Goal: Information Seeking & Learning: Find contact information

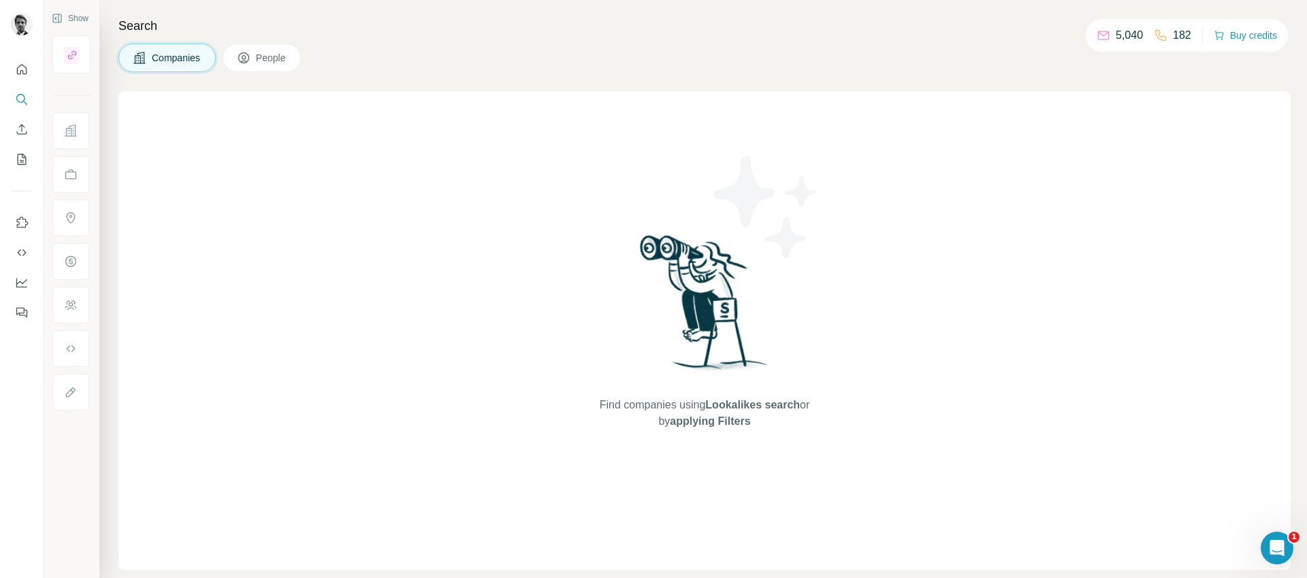
click at [272, 59] on span "People" at bounding box center [271, 58] width 31 height 14
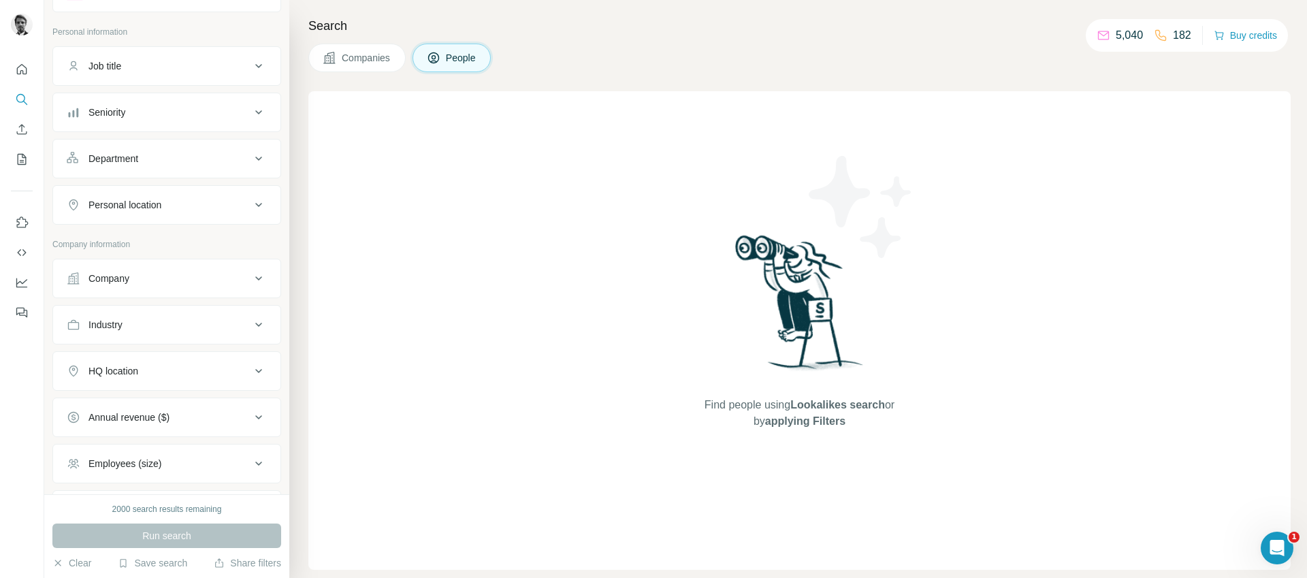
scroll to position [182, 0]
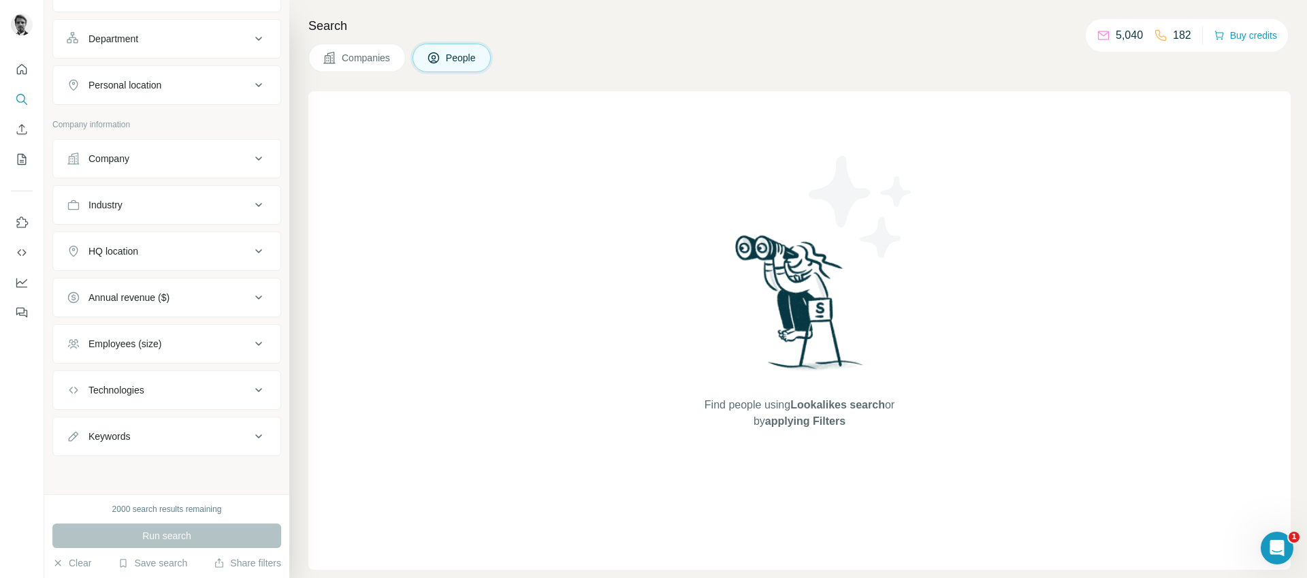
click at [125, 256] on div "HQ location" at bounding box center [113, 251] width 50 height 14
click at [124, 282] on input "text" at bounding box center [167, 285] width 200 height 25
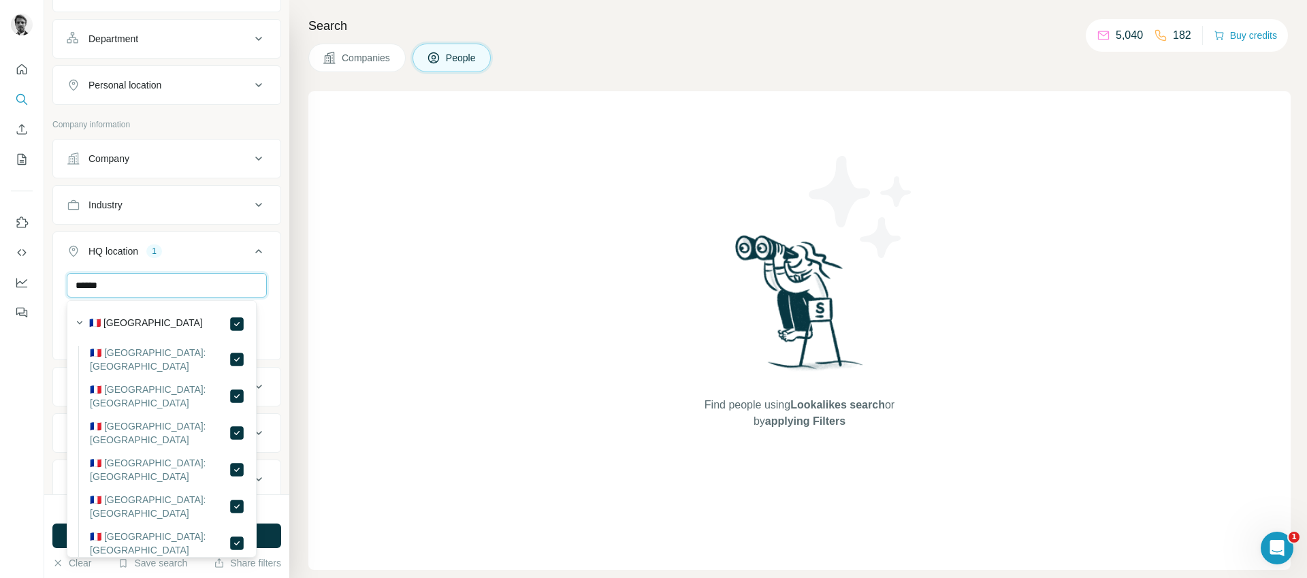
click at [114, 282] on input "******" at bounding box center [167, 285] width 200 height 25
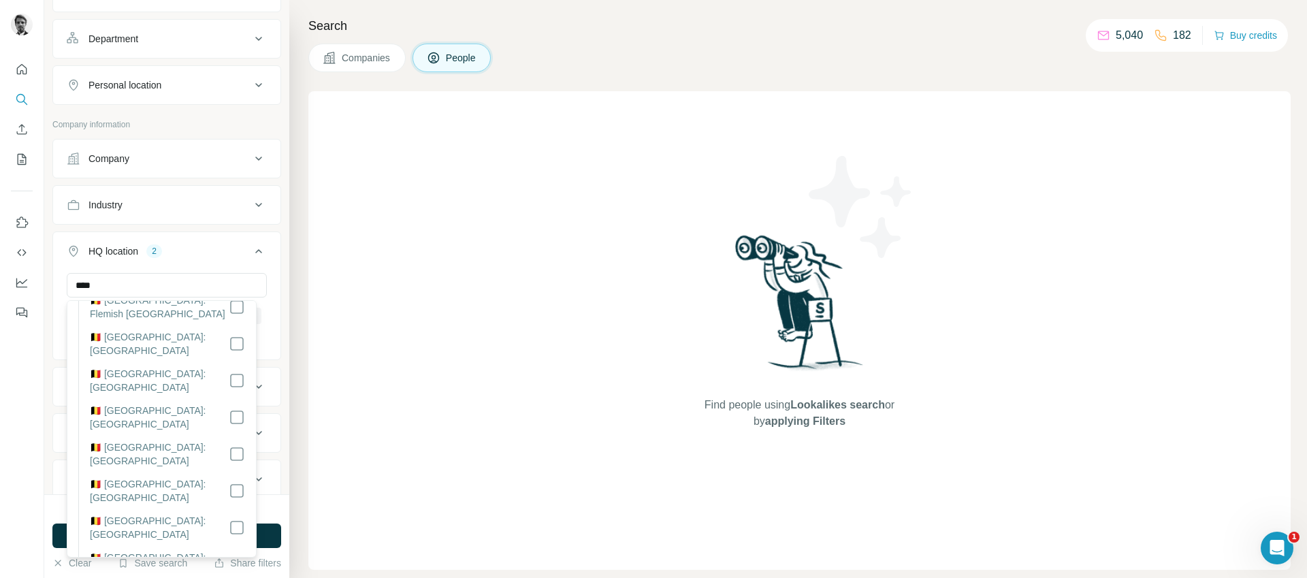
scroll to position [127, 0]
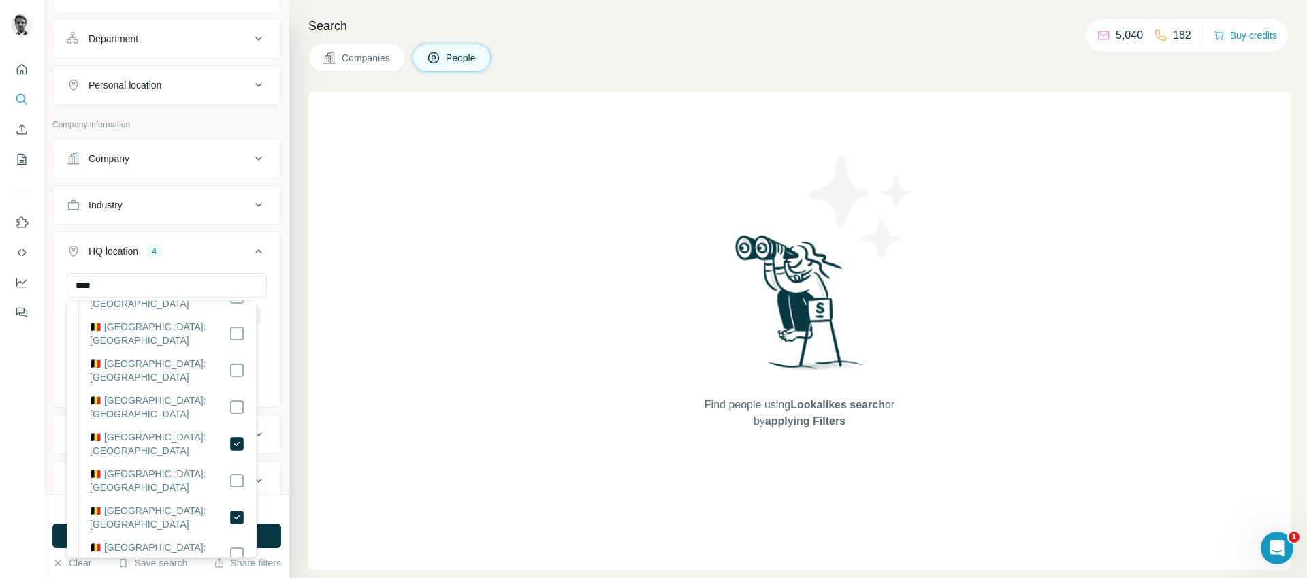
scroll to position [247, 0]
click at [95, 290] on input "****" at bounding box center [167, 285] width 200 height 25
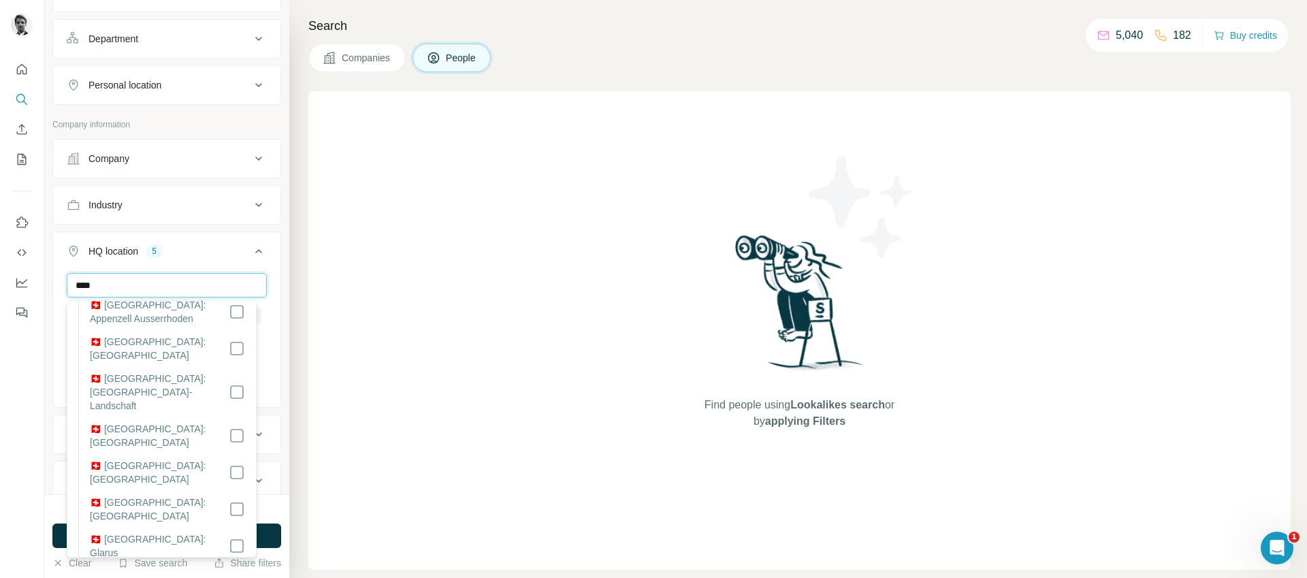
scroll to position [123, 0]
type input "****"
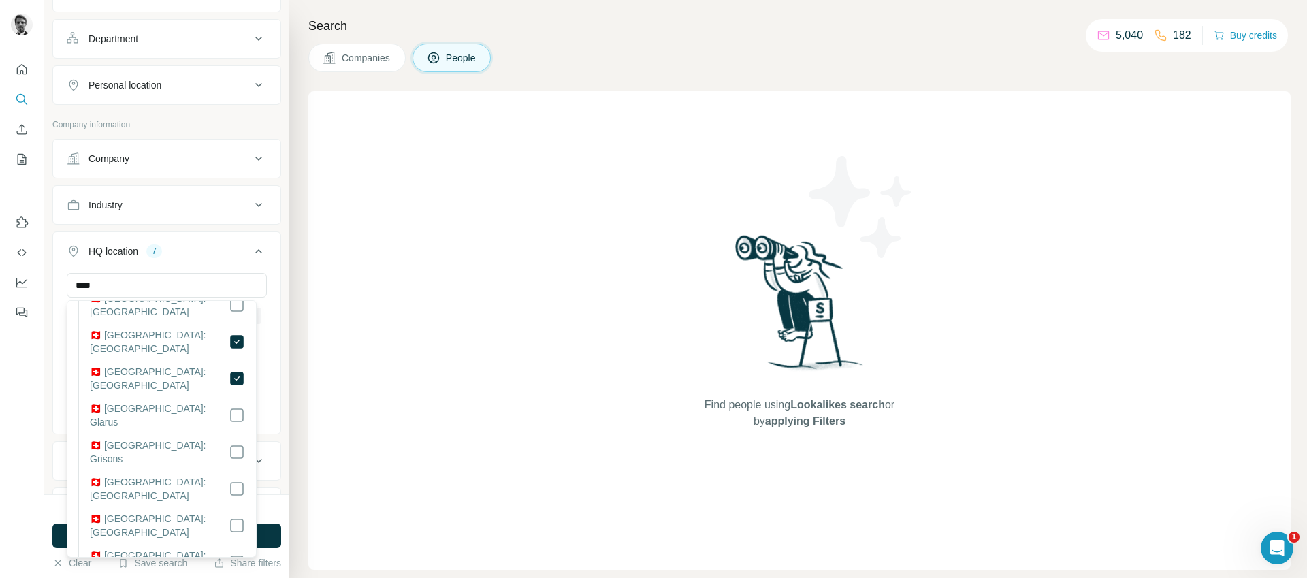
scroll to position [253, 0]
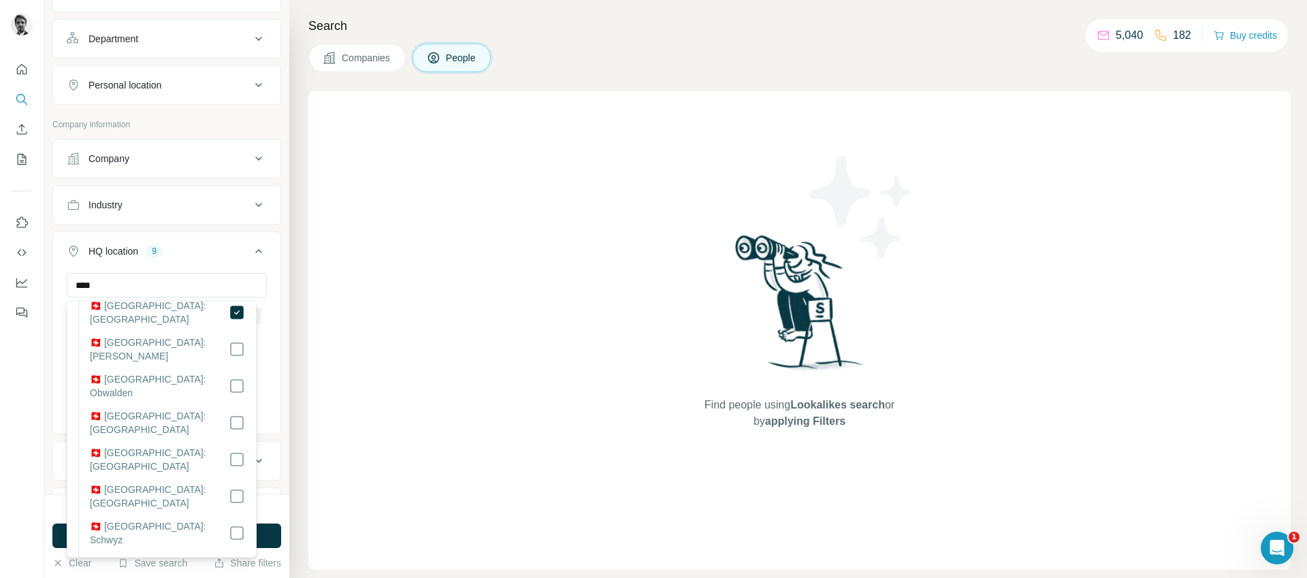
scroll to position [505, 0]
click at [278, 240] on div "New search Hide Company lookalikes Personal information Job title Seniority Dep…" at bounding box center [166, 247] width 245 height 494
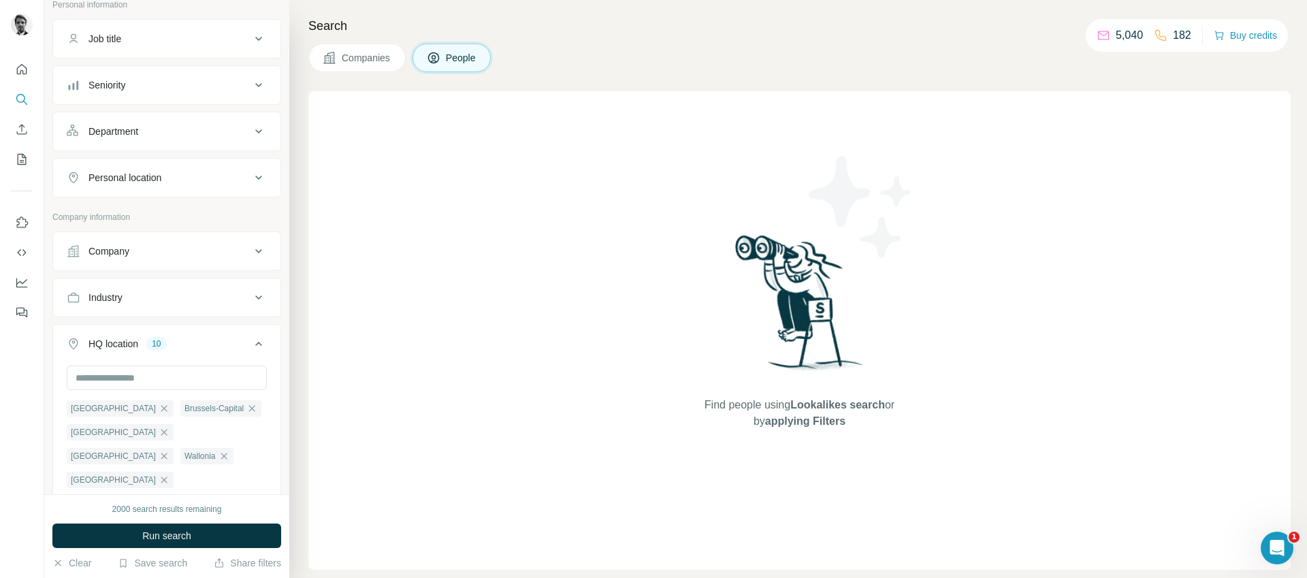
scroll to position [82, 0]
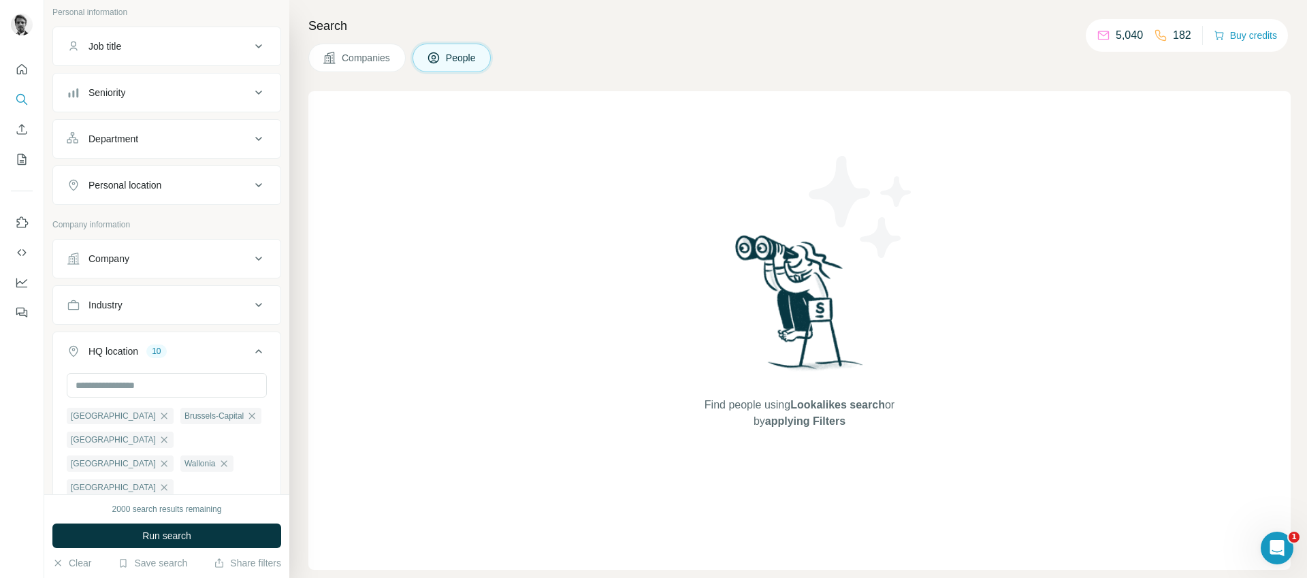
click at [129, 263] on div "Company" at bounding box center [108, 259] width 41 height 14
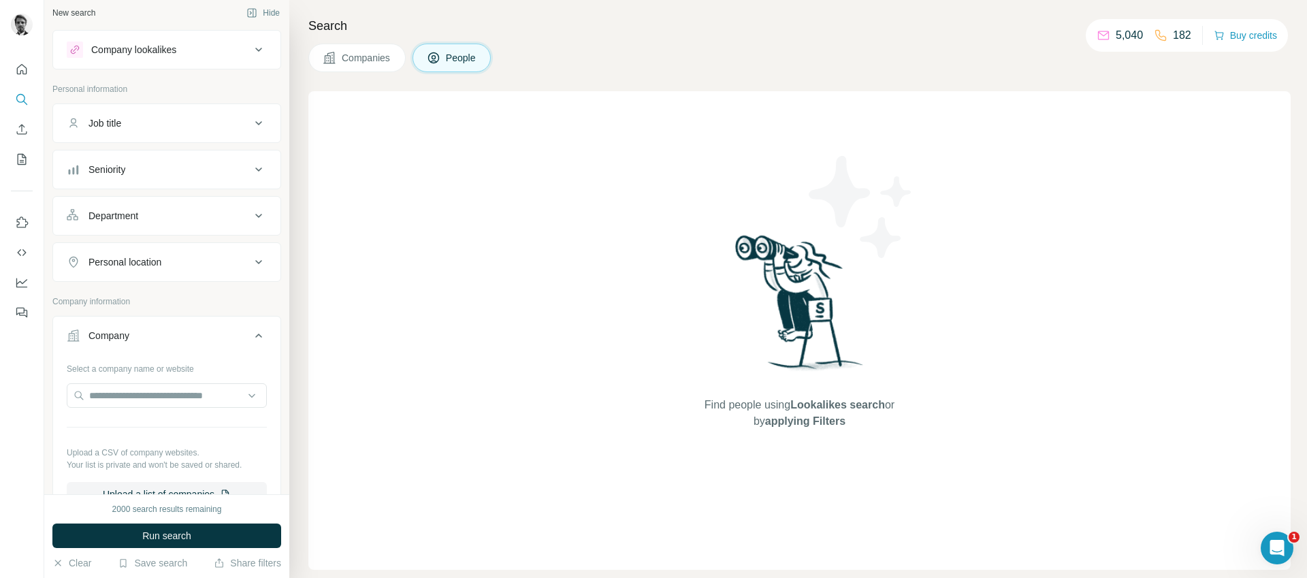
scroll to position [0, 0]
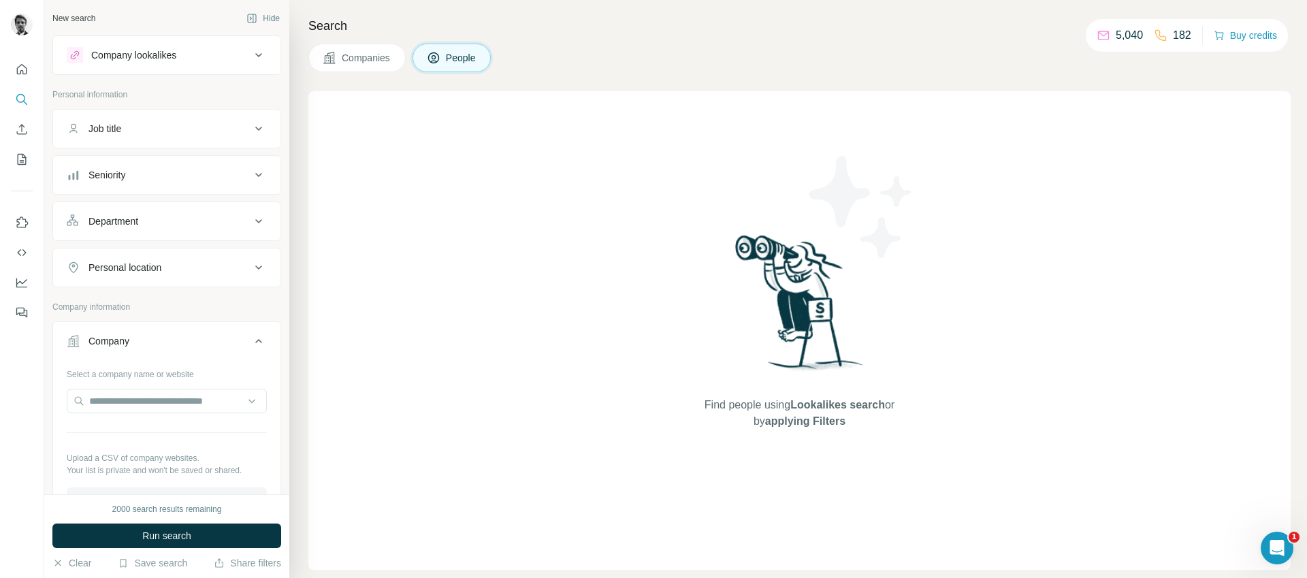
click at [125, 127] on div "Job title" at bounding box center [159, 129] width 184 height 14
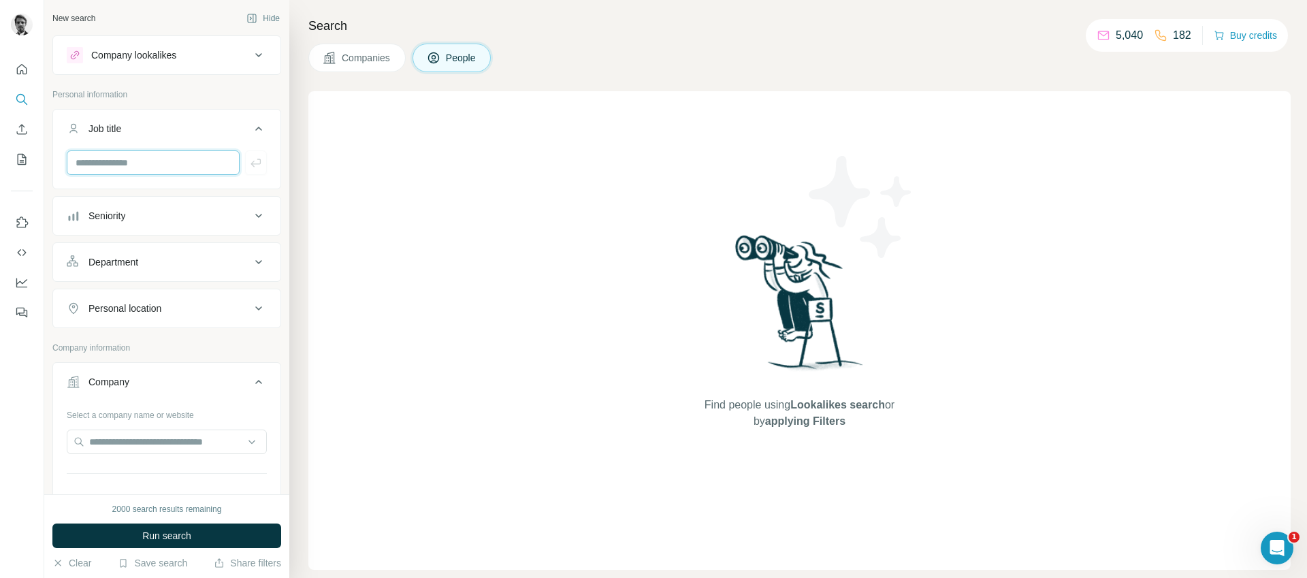
click at [101, 161] on input "text" at bounding box center [153, 162] width 173 height 25
type input "**********"
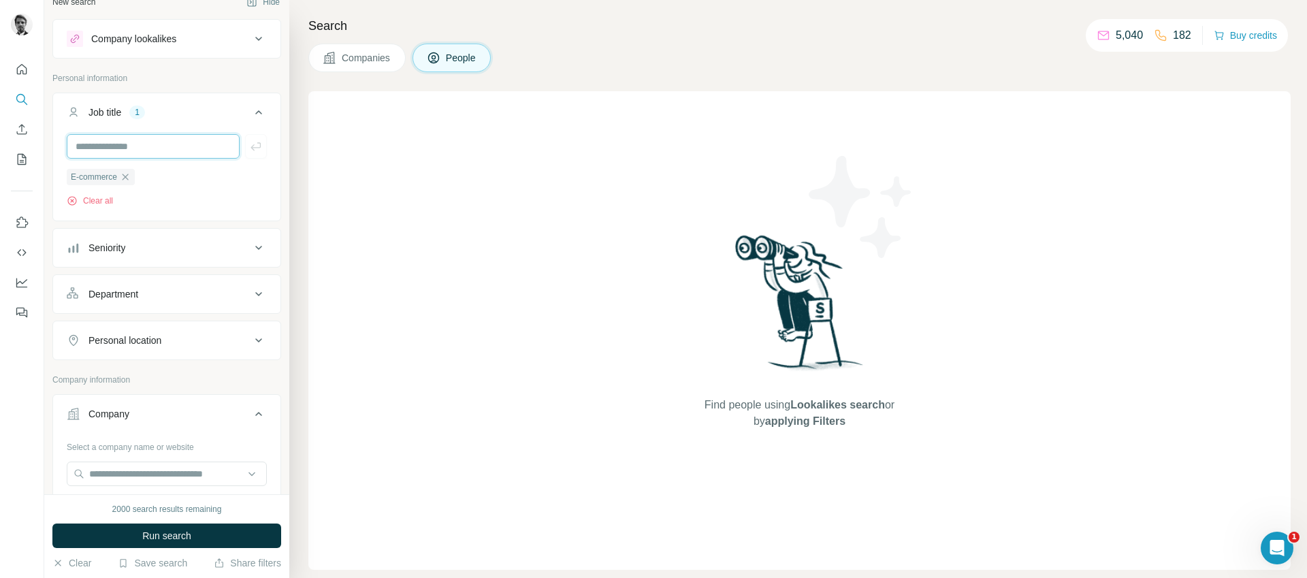
scroll to position [100, 0]
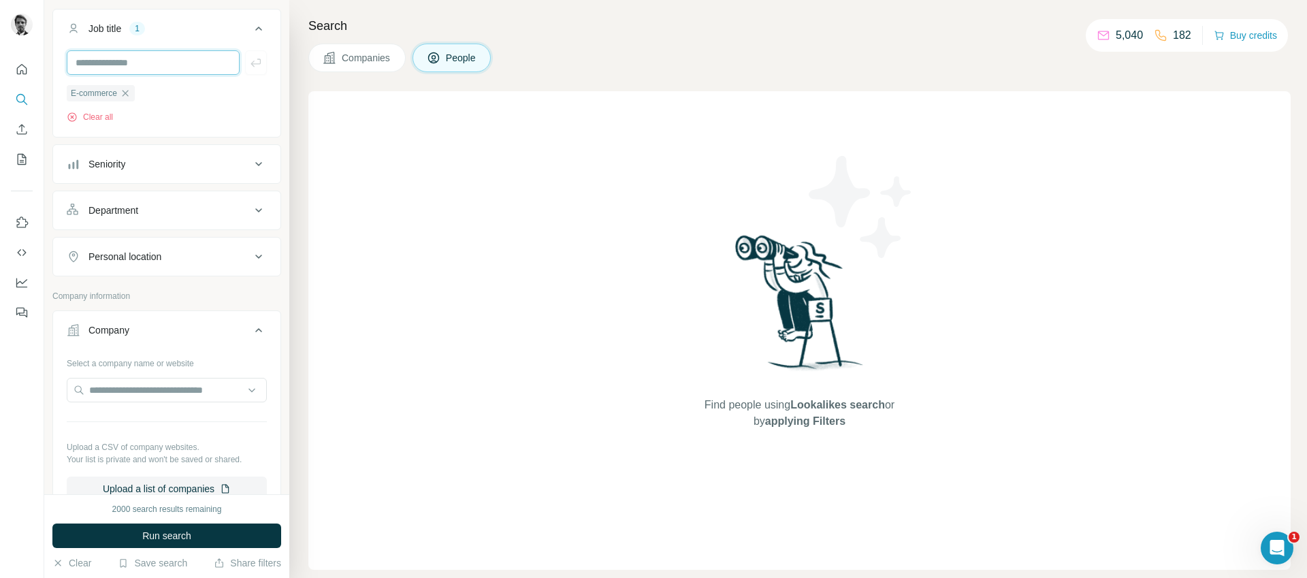
click at [110, 59] on input "text" at bounding box center [153, 62] width 173 height 25
type input "*******"
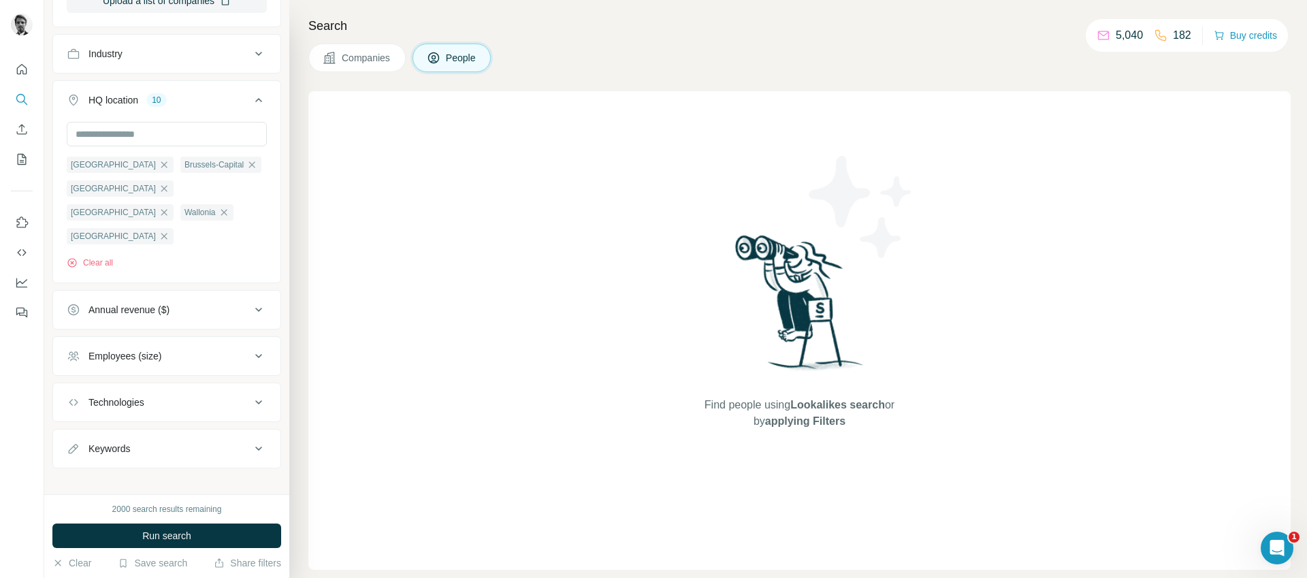
scroll to position [601, 0]
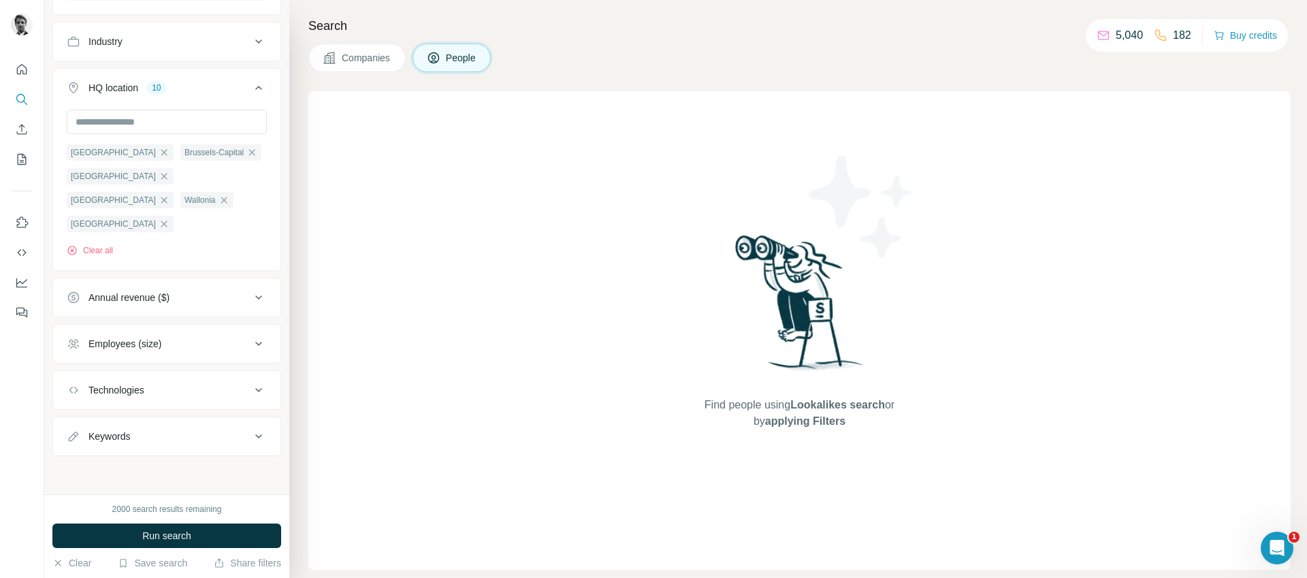
click at [126, 384] on div "Technologies" at bounding box center [116, 390] width 56 height 14
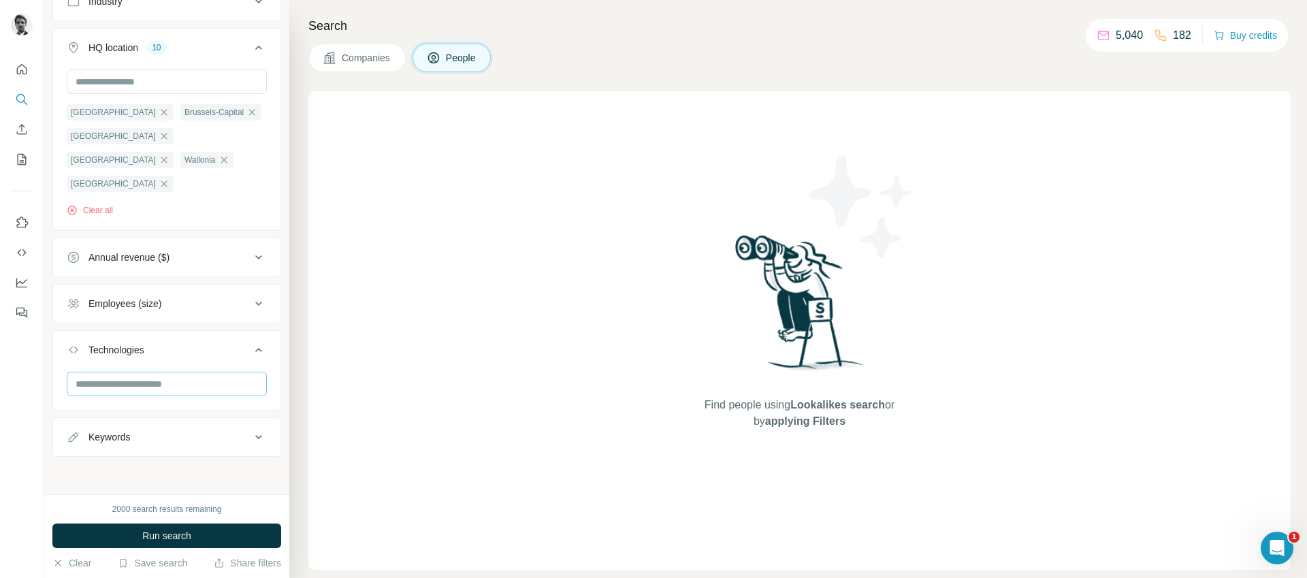
scroll to position [642, 0]
click at [160, 300] on div "Employees (size)" at bounding box center [124, 303] width 73 height 14
click at [80, 385] on icon at bounding box center [75, 382] width 16 height 16
click at [71, 405] on icon at bounding box center [75, 408] width 16 height 16
click at [70, 429] on icon at bounding box center [75, 433] width 16 height 16
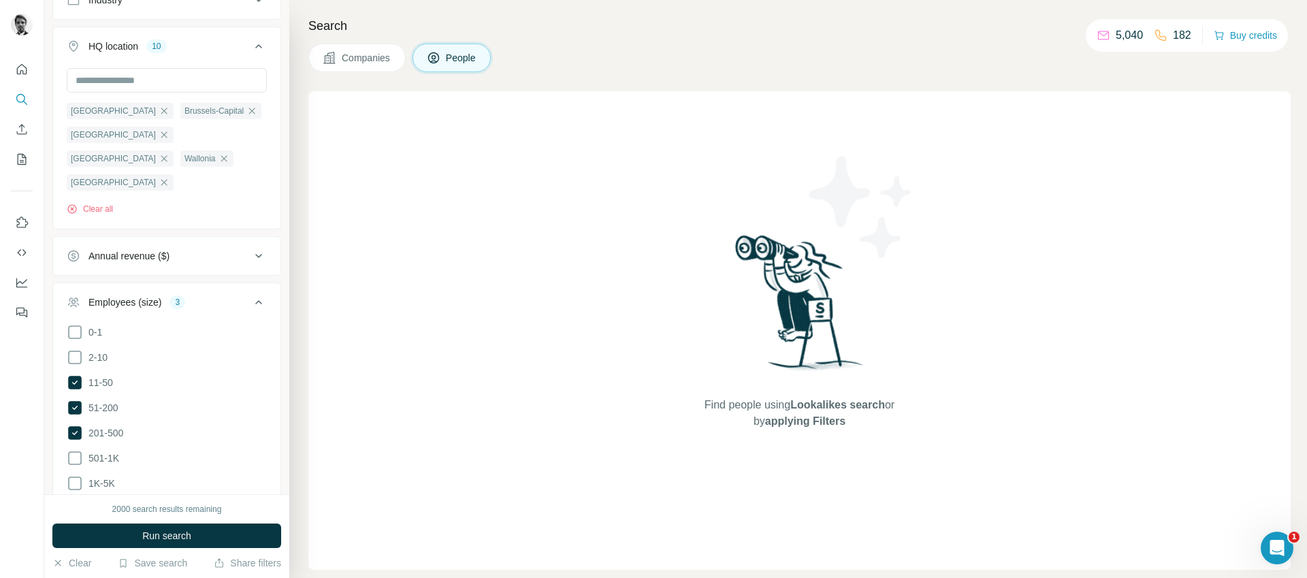
click at [71, 451] on icon at bounding box center [75, 458] width 16 height 16
click at [172, 536] on span "Run search" at bounding box center [166, 536] width 49 height 14
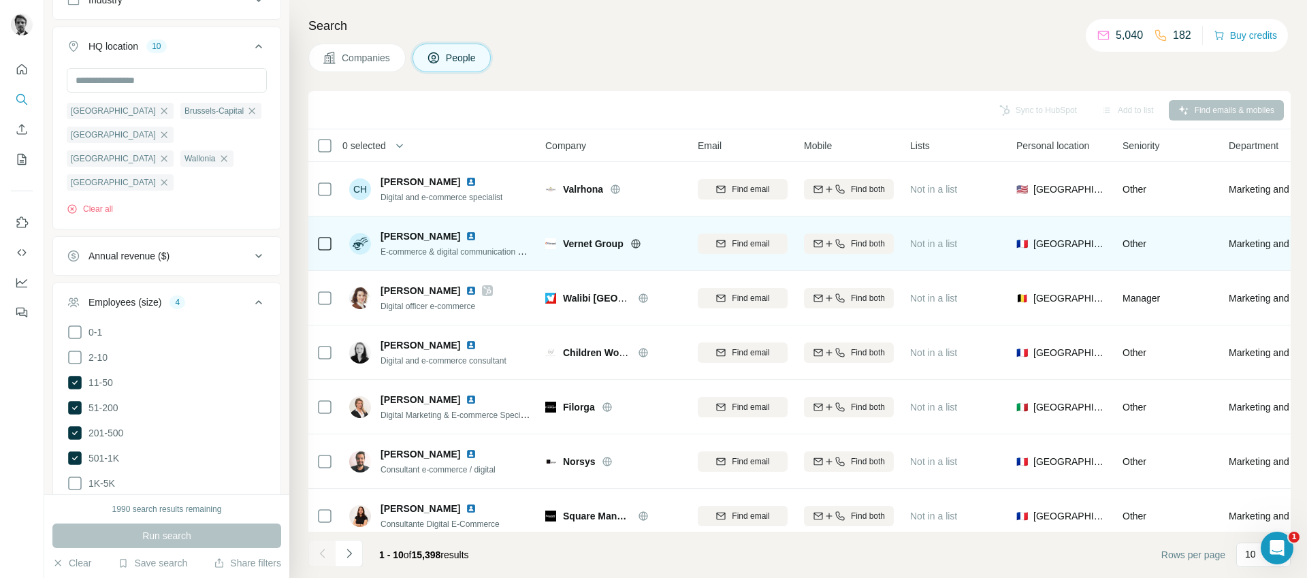
click at [436, 239] on span "[PERSON_NAME]" at bounding box center [421, 236] width 80 height 14
click at [466, 236] on img at bounding box center [471, 236] width 11 height 11
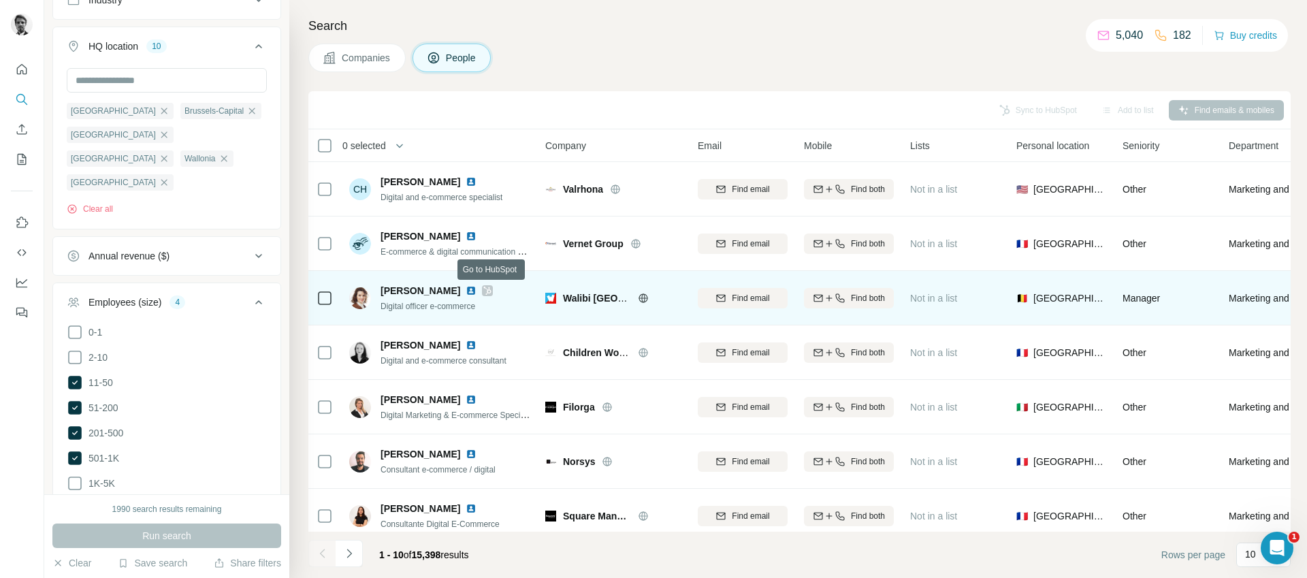
click at [491, 293] on icon at bounding box center [487, 290] width 8 height 11
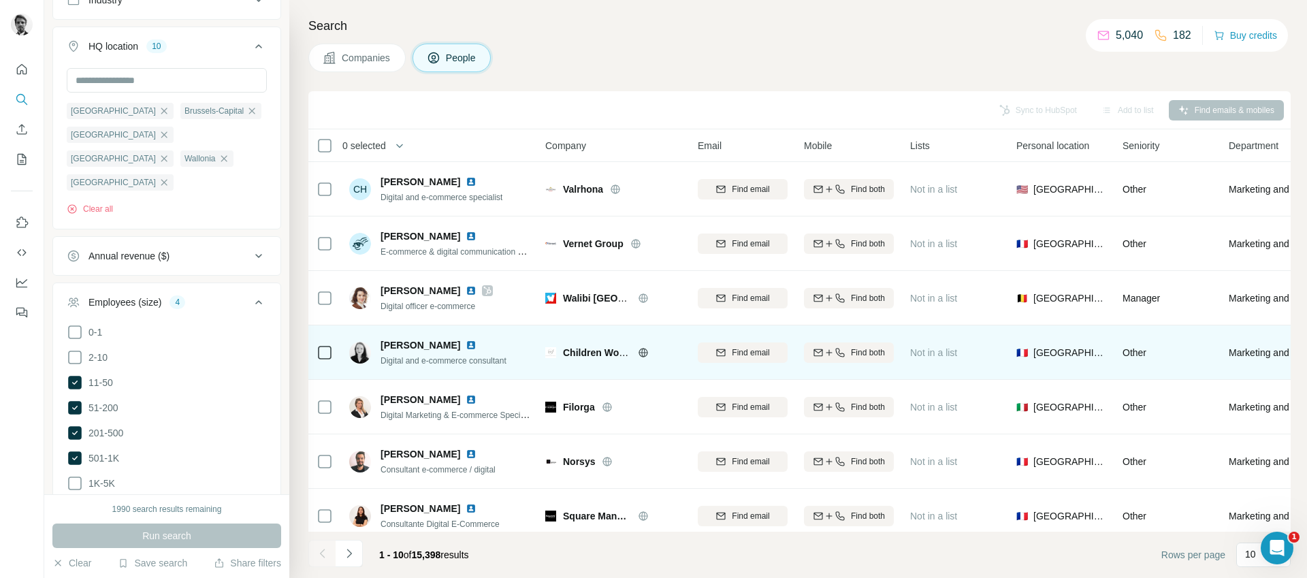
click at [466, 343] on img at bounding box center [471, 345] width 11 height 11
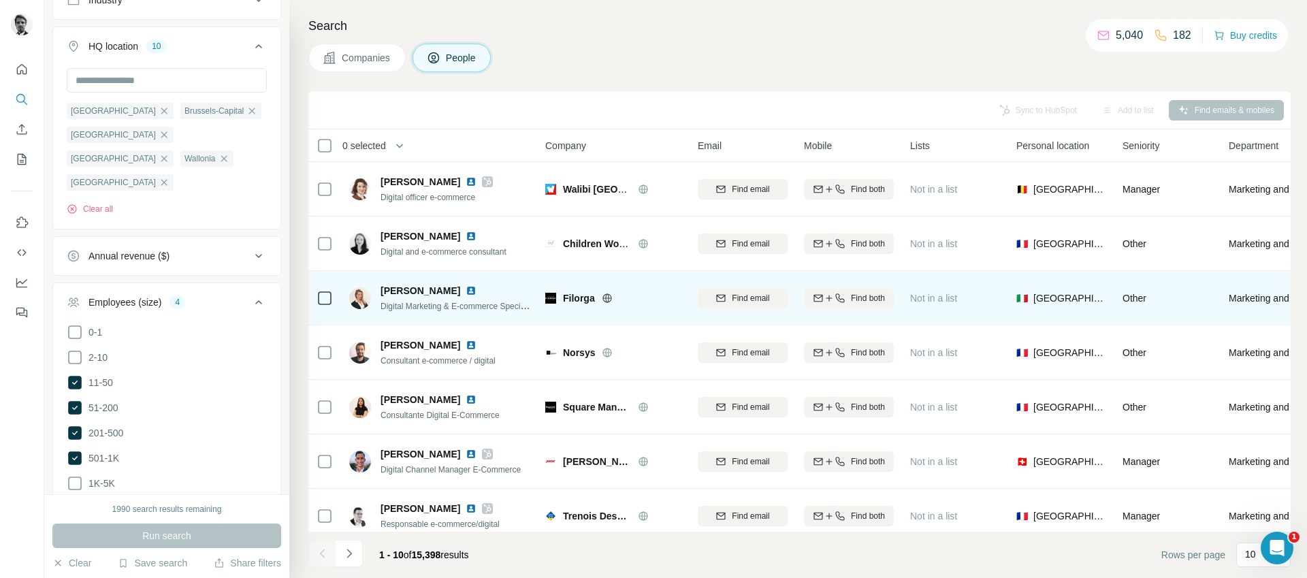
scroll to position [114, 0]
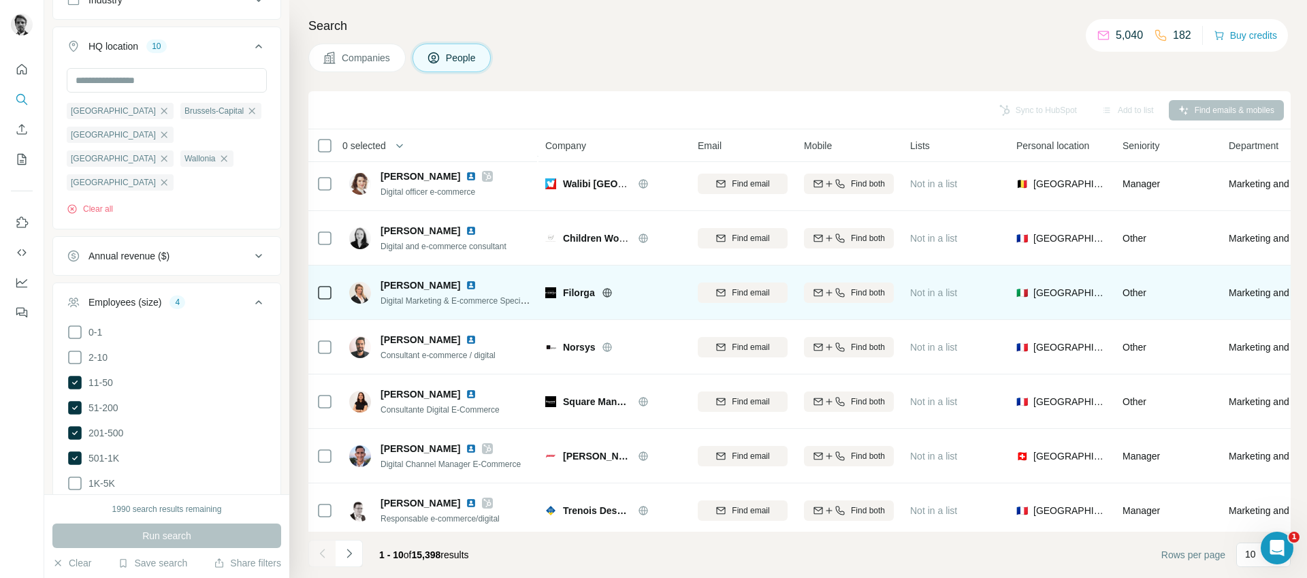
click at [466, 285] on img at bounding box center [471, 285] width 11 height 11
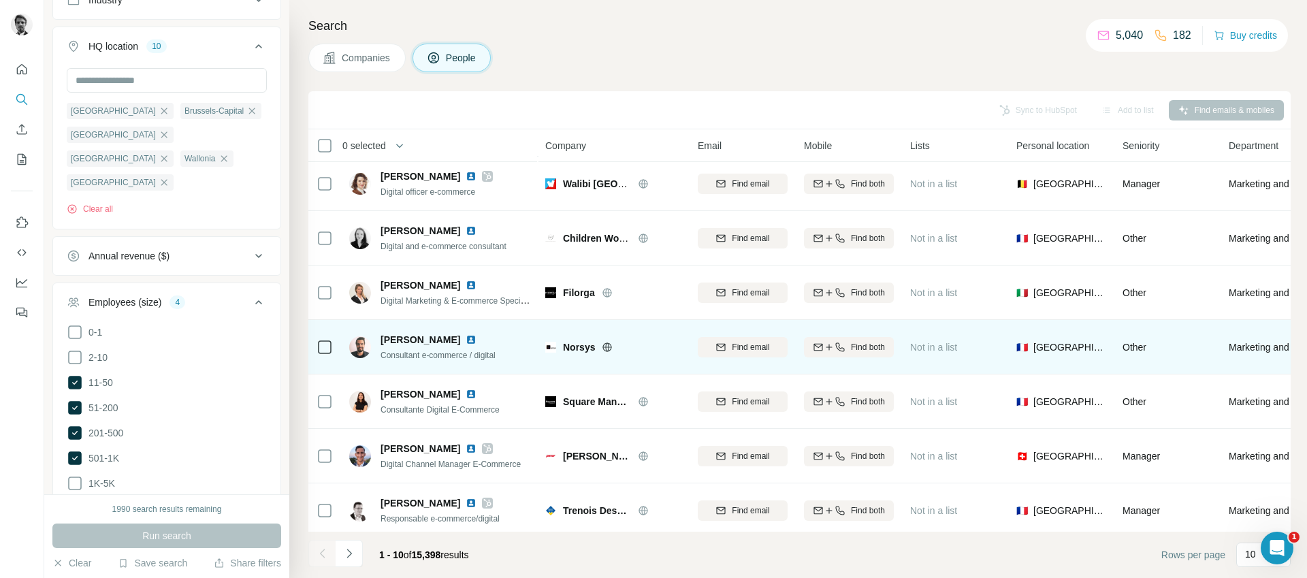
click at [466, 336] on img at bounding box center [471, 339] width 11 height 11
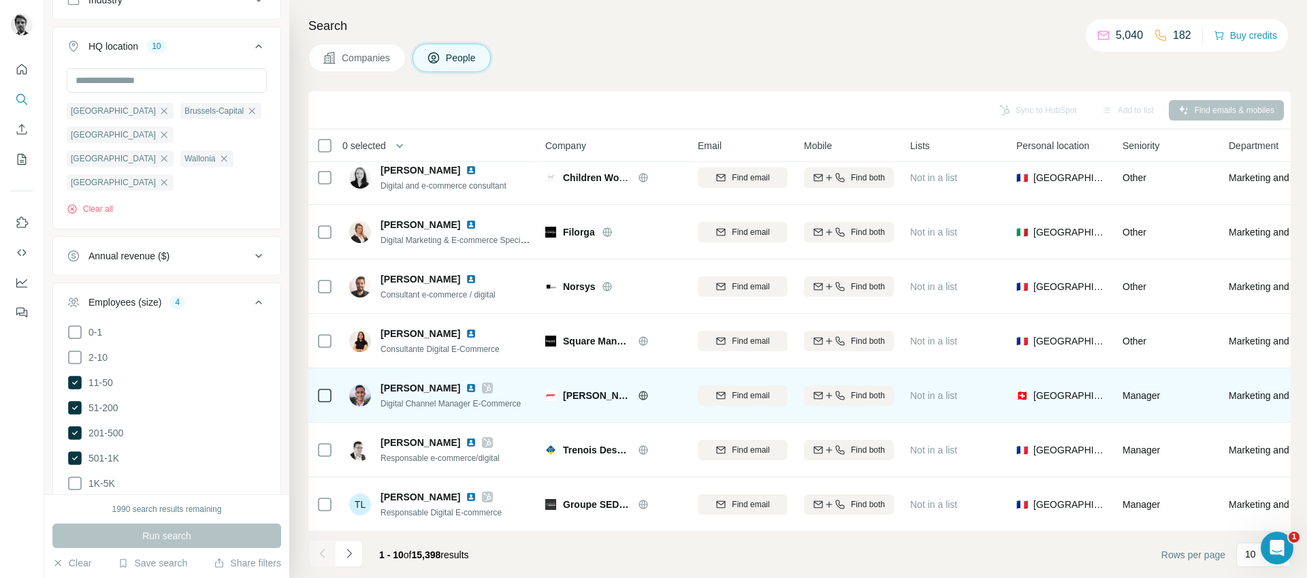
scroll to position [182, 0]
click at [466, 383] on img at bounding box center [471, 388] width 11 height 11
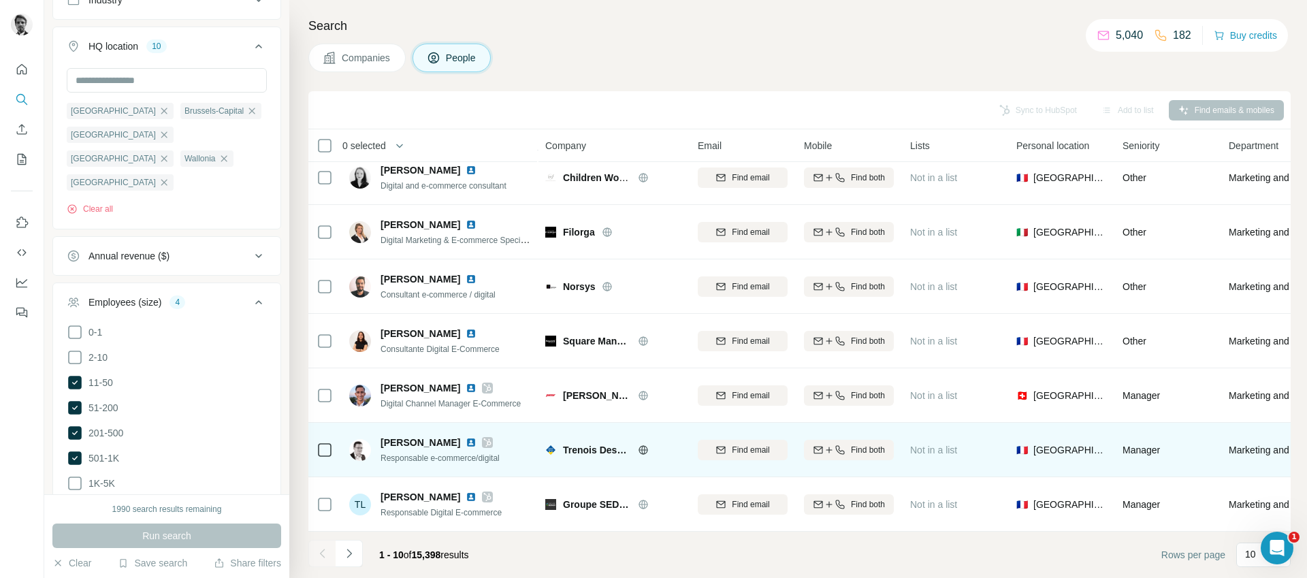
click at [466, 437] on img at bounding box center [471, 442] width 11 height 11
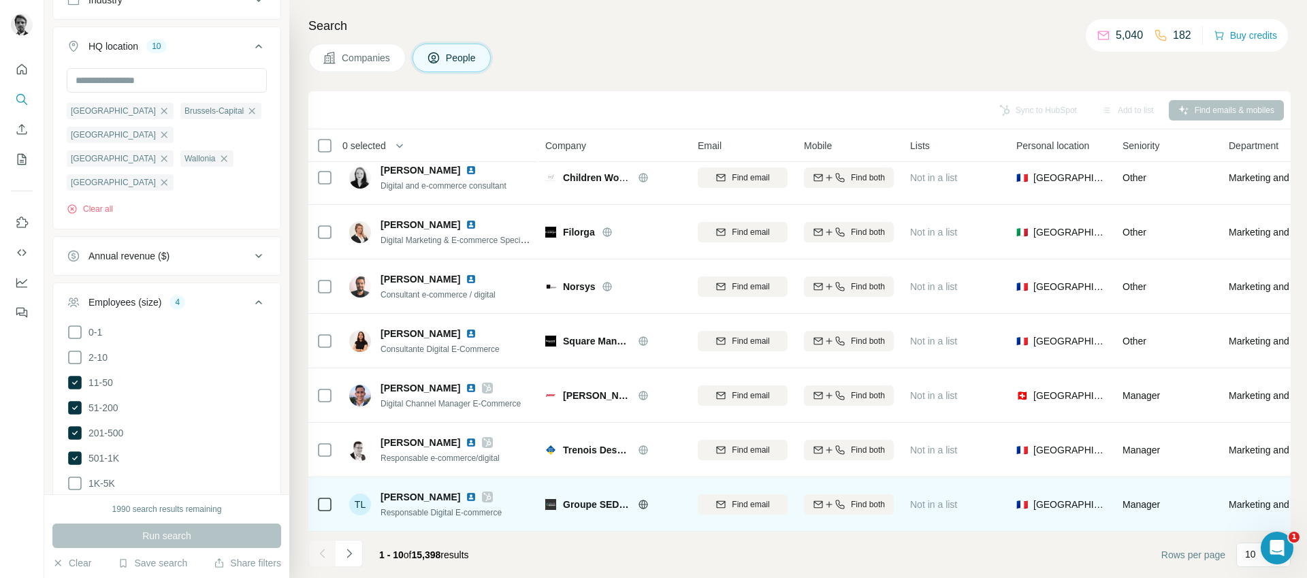
click at [466, 491] on img at bounding box center [471, 496] width 11 height 11
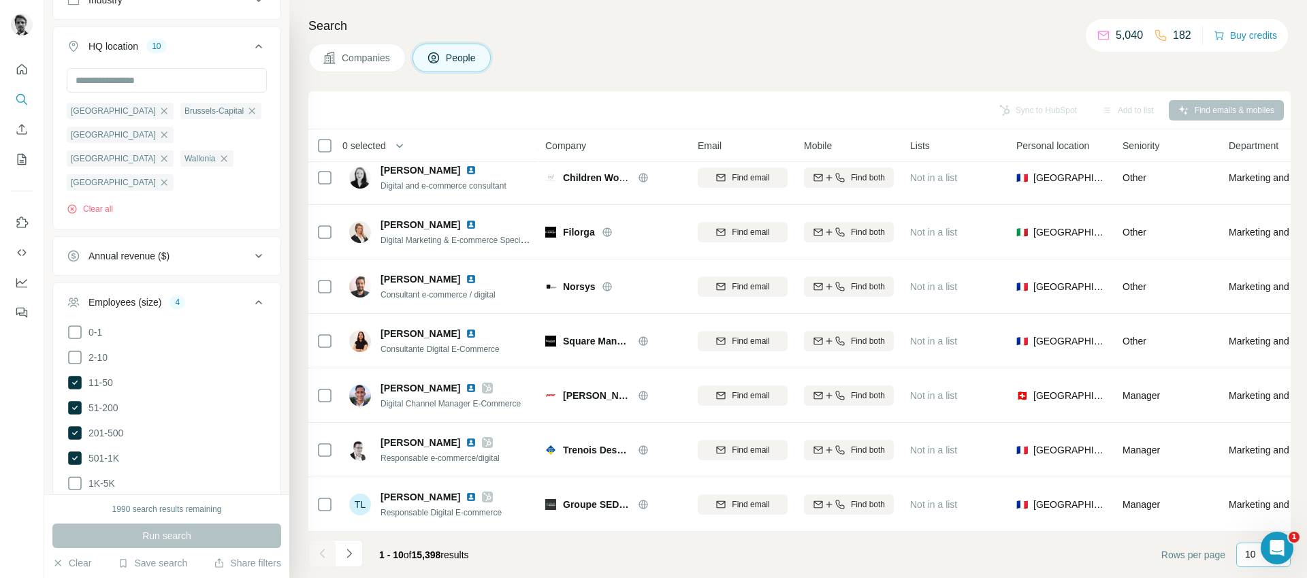
click at [1244, 547] on div "10" at bounding box center [1263, 555] width 54 height 25
click at [1246, 443] on div "60" at bounding box center [1264, 450] width 48 height 25
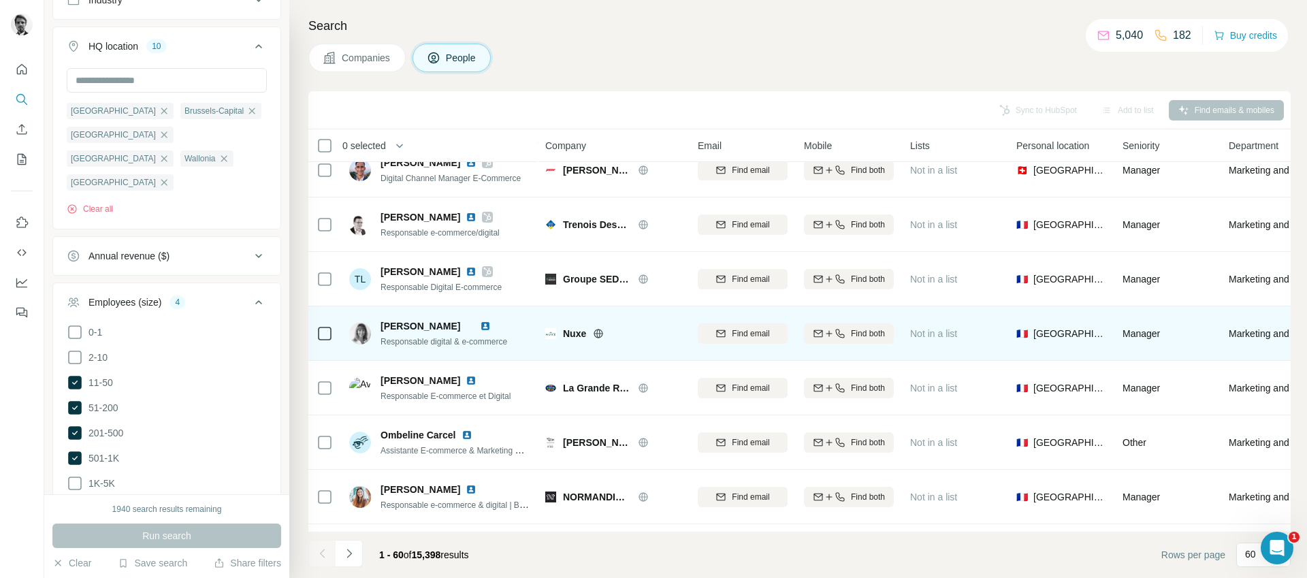
scroll to position [419, 0]
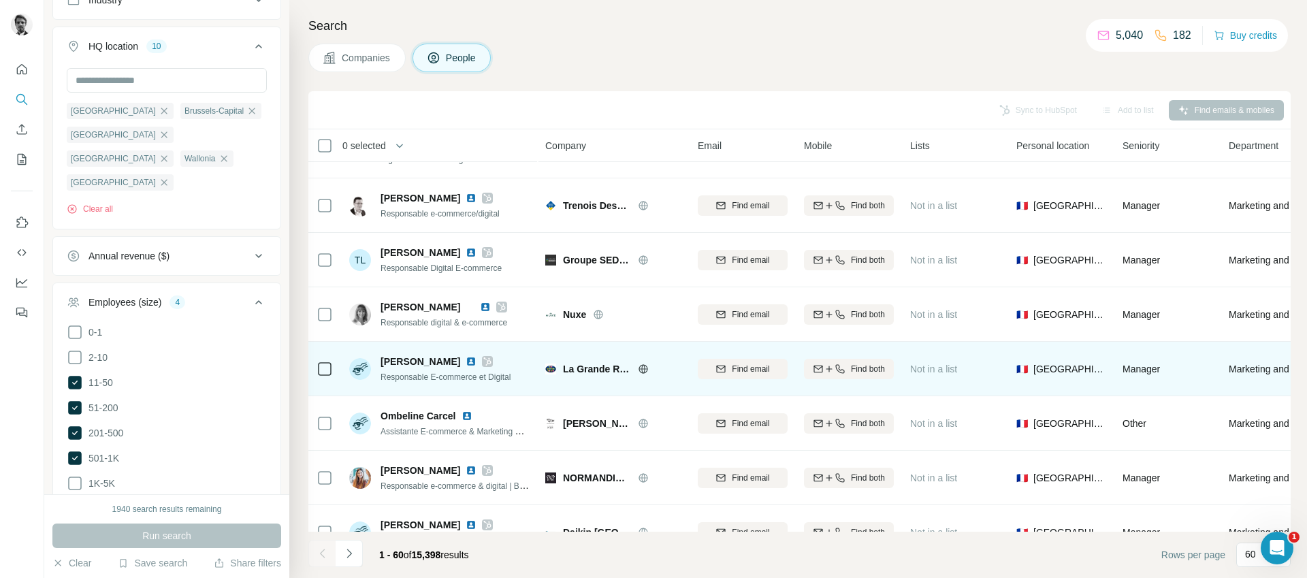
click at [466, 363] on img at bounding box center [471, 361] width 11 height 11
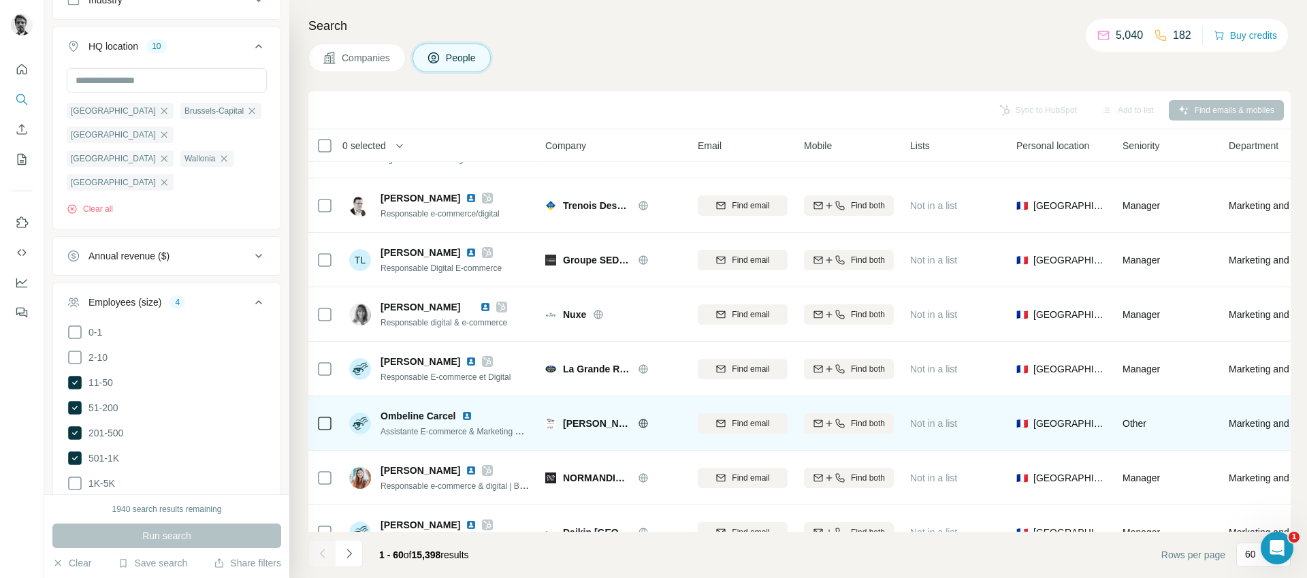
click at [470, 415] on img at bounding box center [467, 415] width 11 height 11
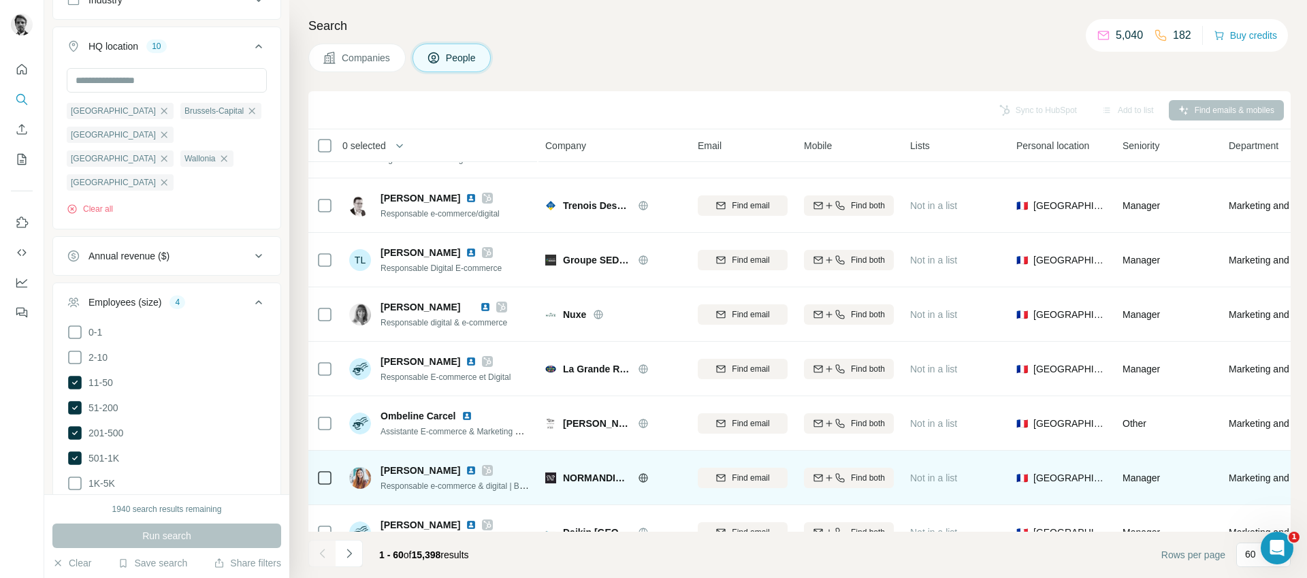
click at [466, 472] on img at bounding box center [471, 470] width 11 height 11
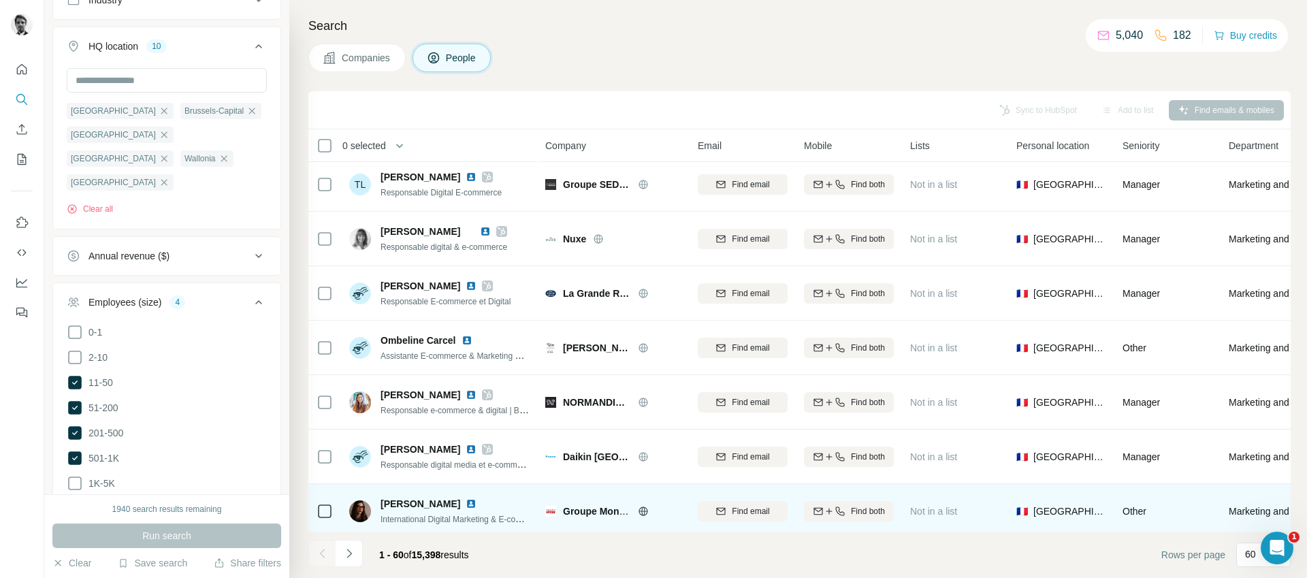
scroll to position [671, 0]
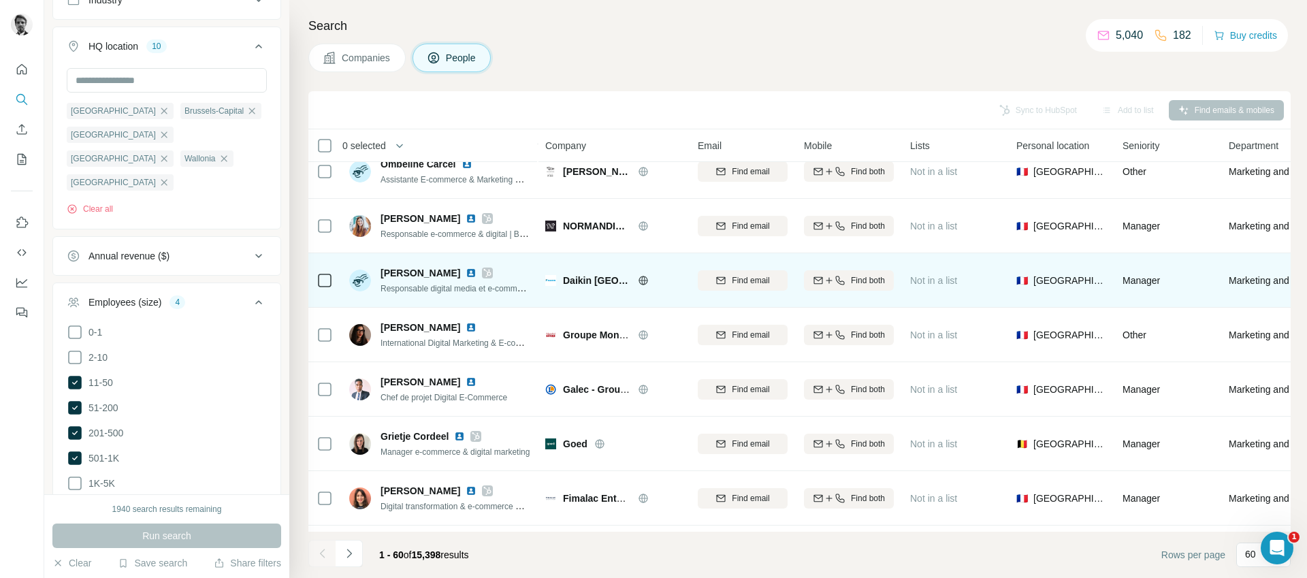
click at [466, 272] on img at bounding box center [471, 273] width 11 height 11
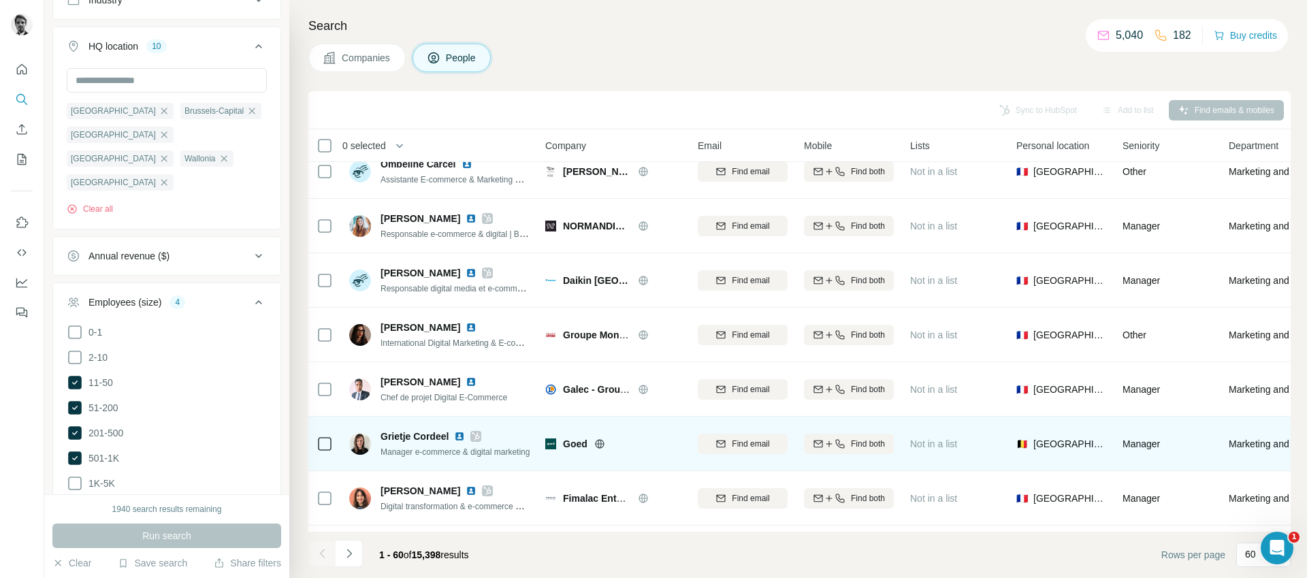
click at [459, 438] on img at bounding box center [459, 436] width 11 height 11
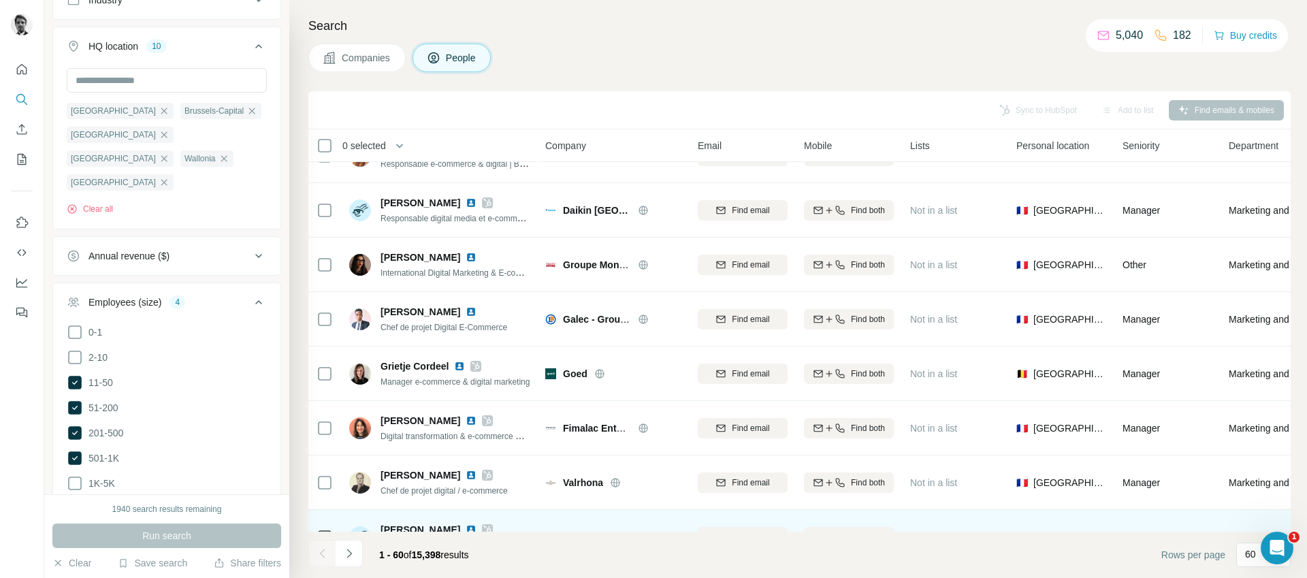
scroll to position [892, 0]
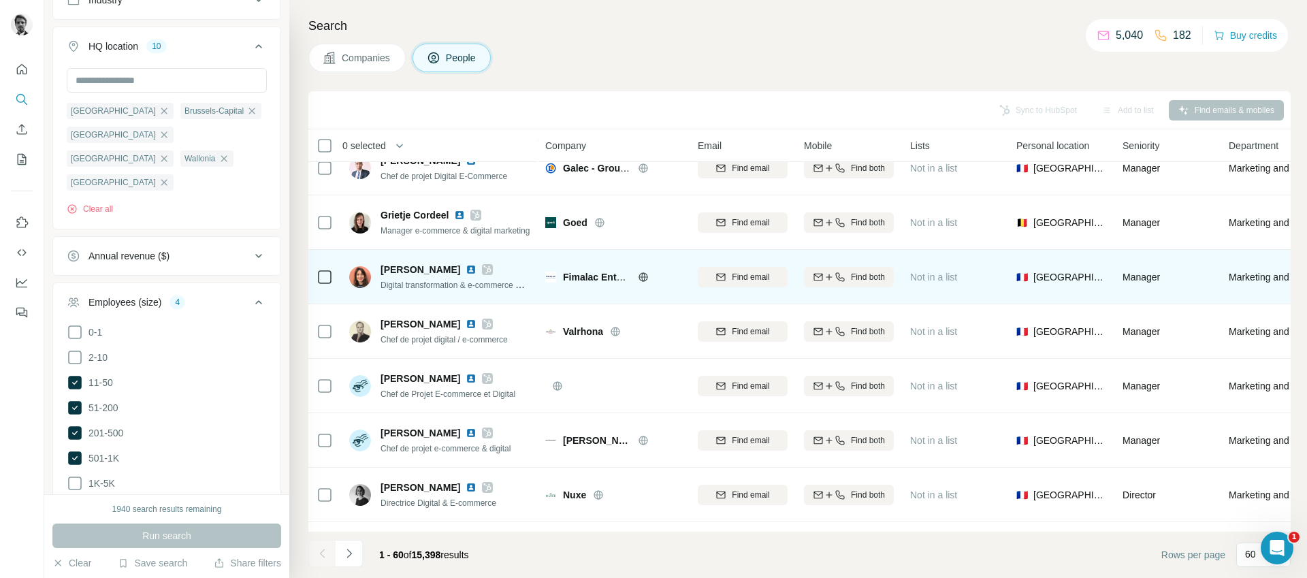
click at [466, 270] on img at bounding box center [471, 269] width 11 height 11
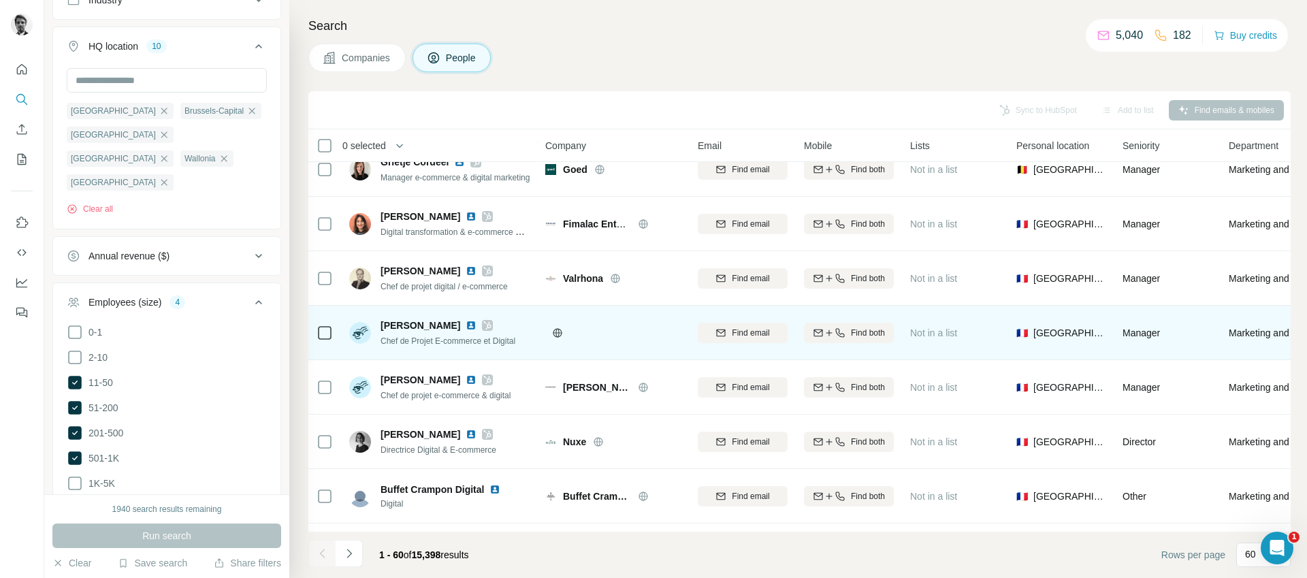
scroll to position [966, 0]
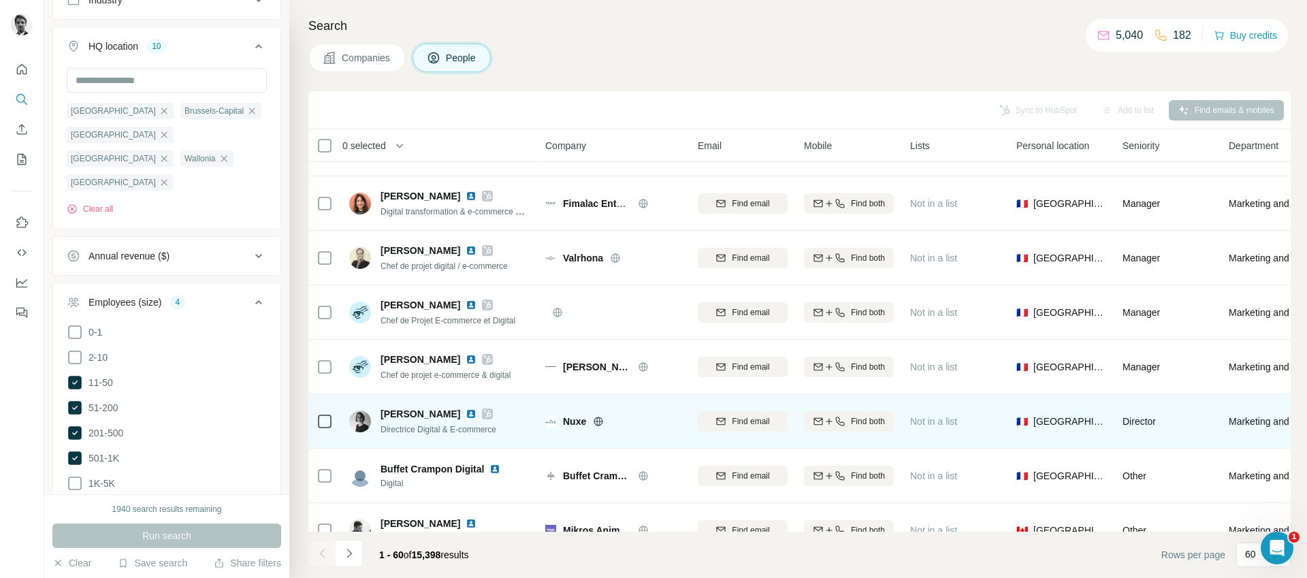
click at [473, 414] on img at bounding box center [471, 413] width 11 height 11
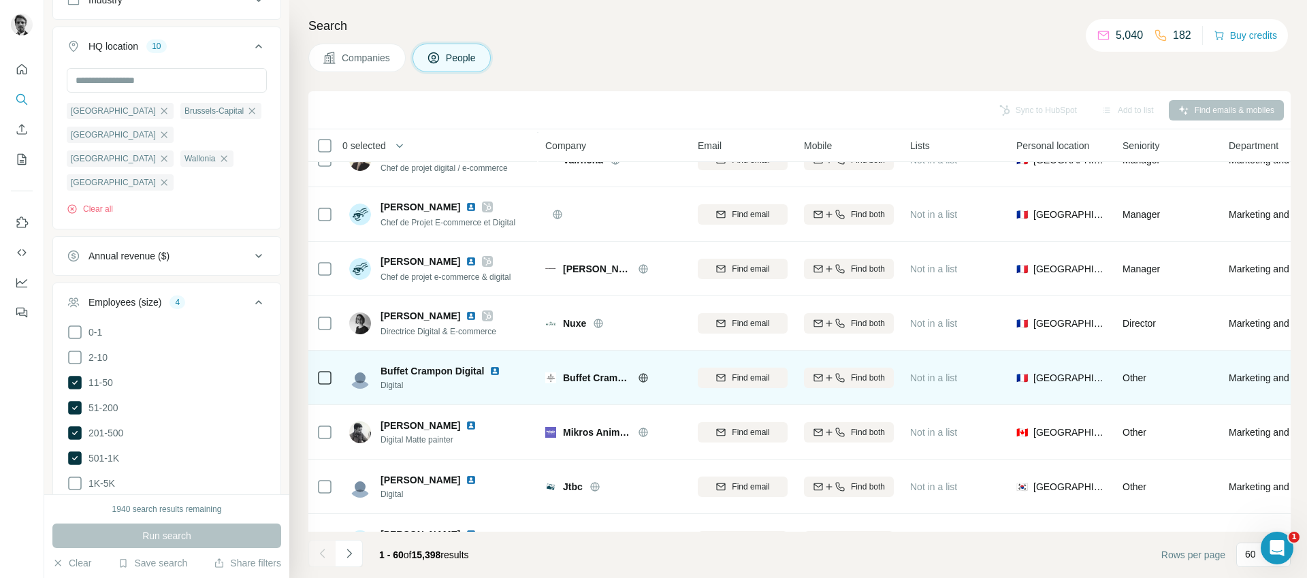
scroll to position [1066, 0]
click at [494, 368] on img at bounding box center [494, 368] width 11 height 11
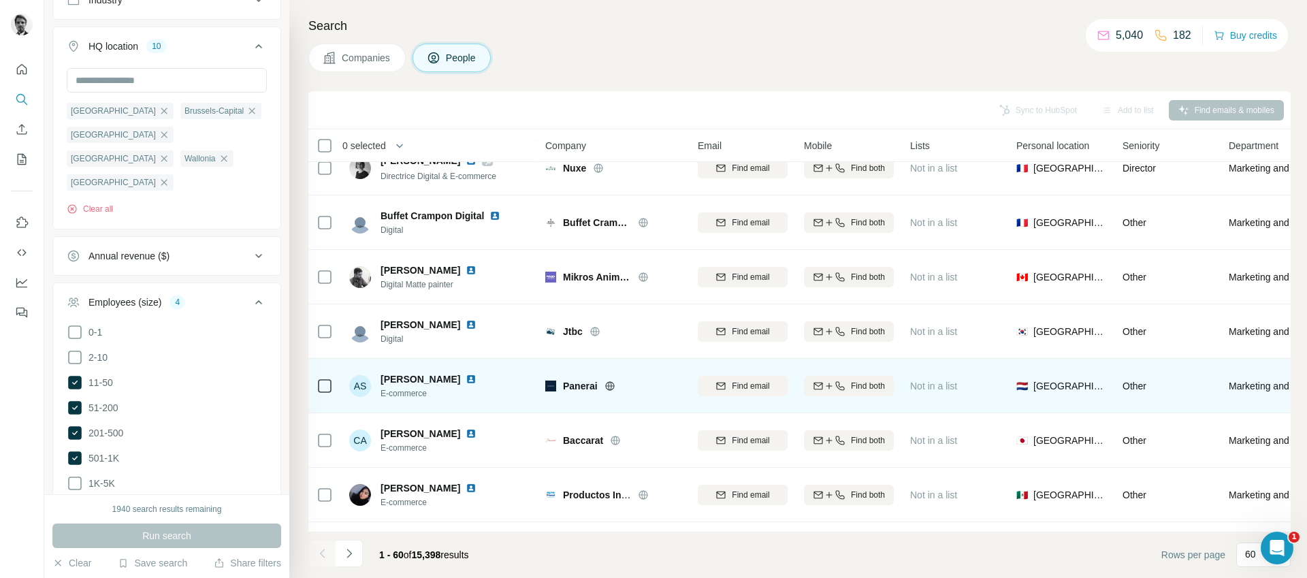
scroll to position [1222, 0]
click at [466, 375] on img at bounding box center [471, 376] width 11 height 11
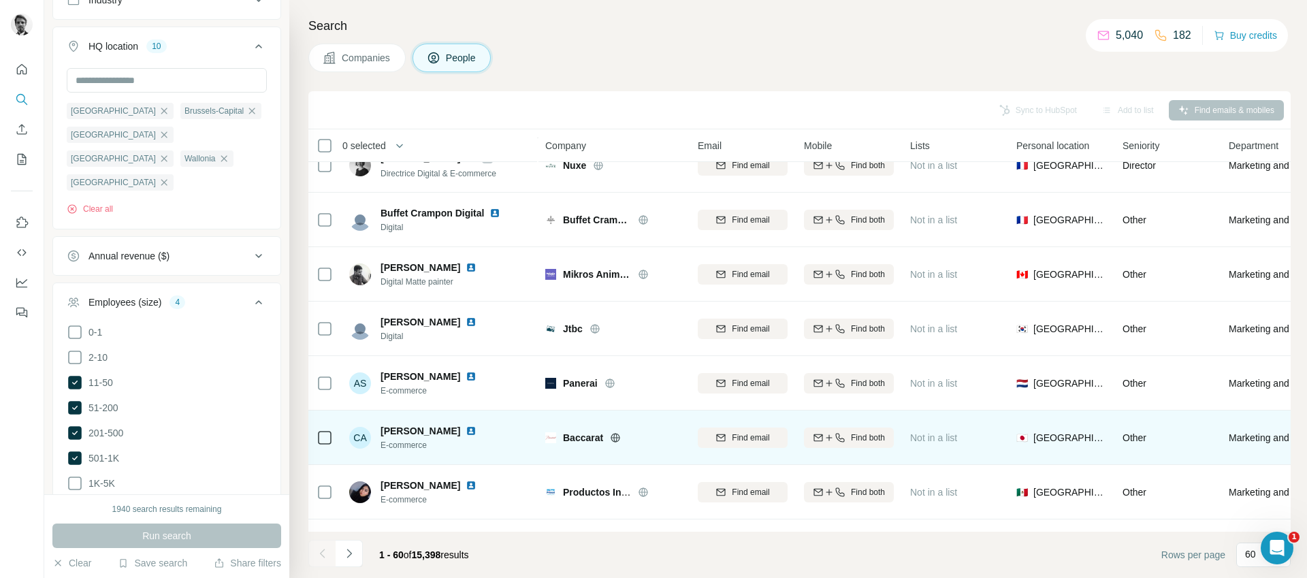
click at [466, 430] on img at bounding box center [471, 430] width 11 height 11
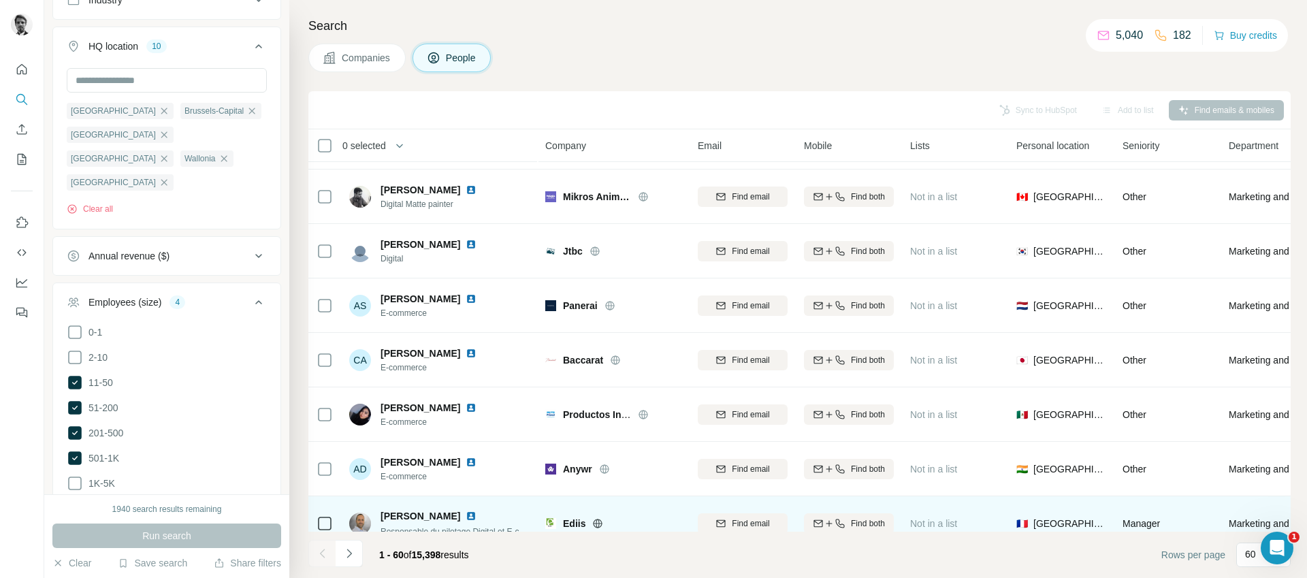
scroll to position [1453, 0]
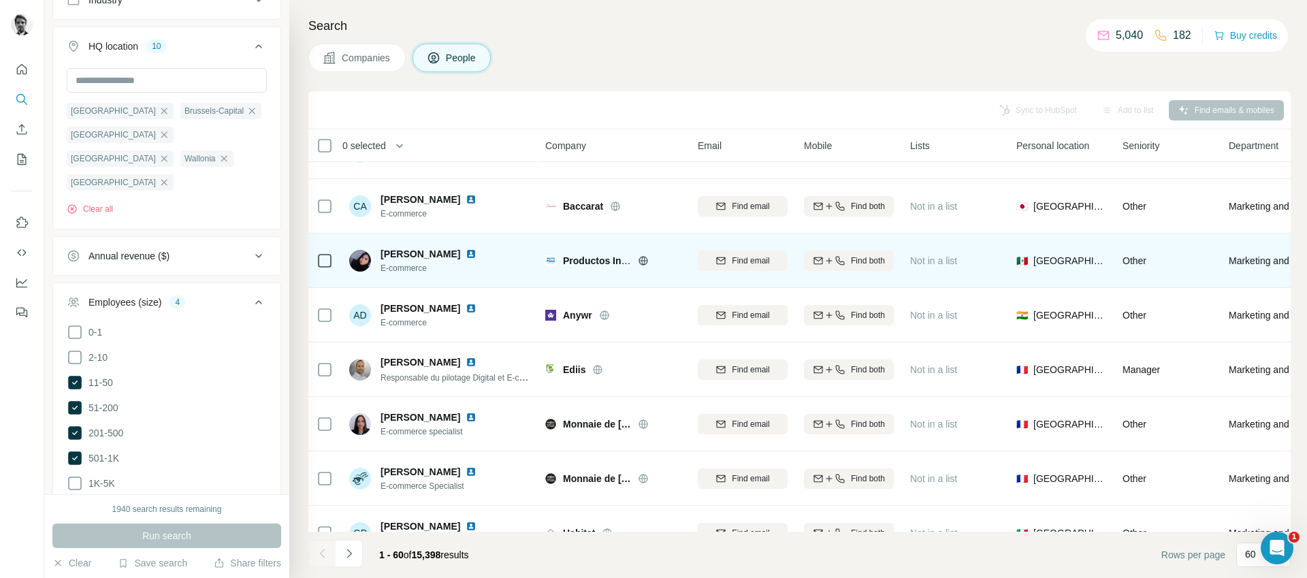
click at [466, 255] on img at bounding box center [471, 253] width 11 height 11
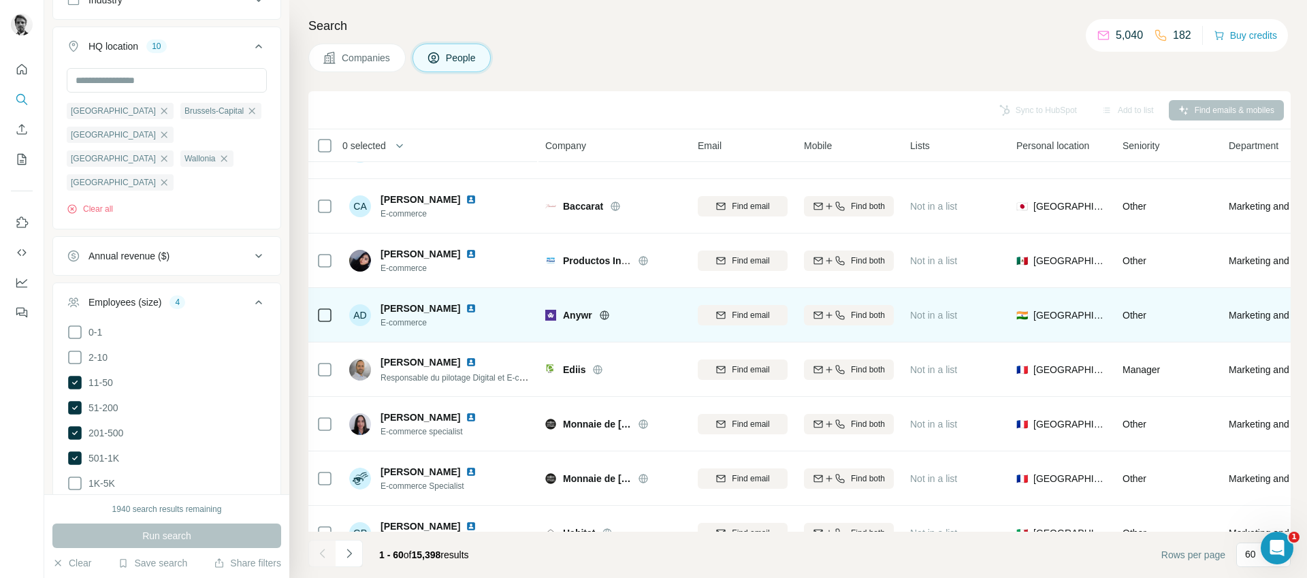
click at [466, 305] on img at bounding box center [471, 308] width 11 height 11
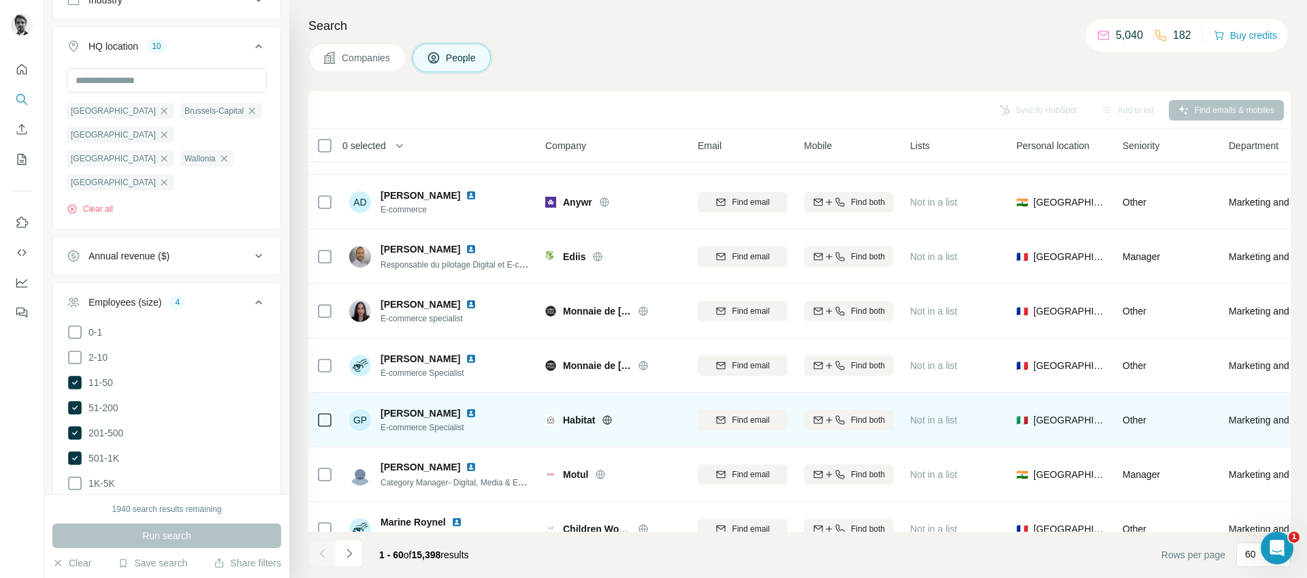
scroll to position [1634, 0]
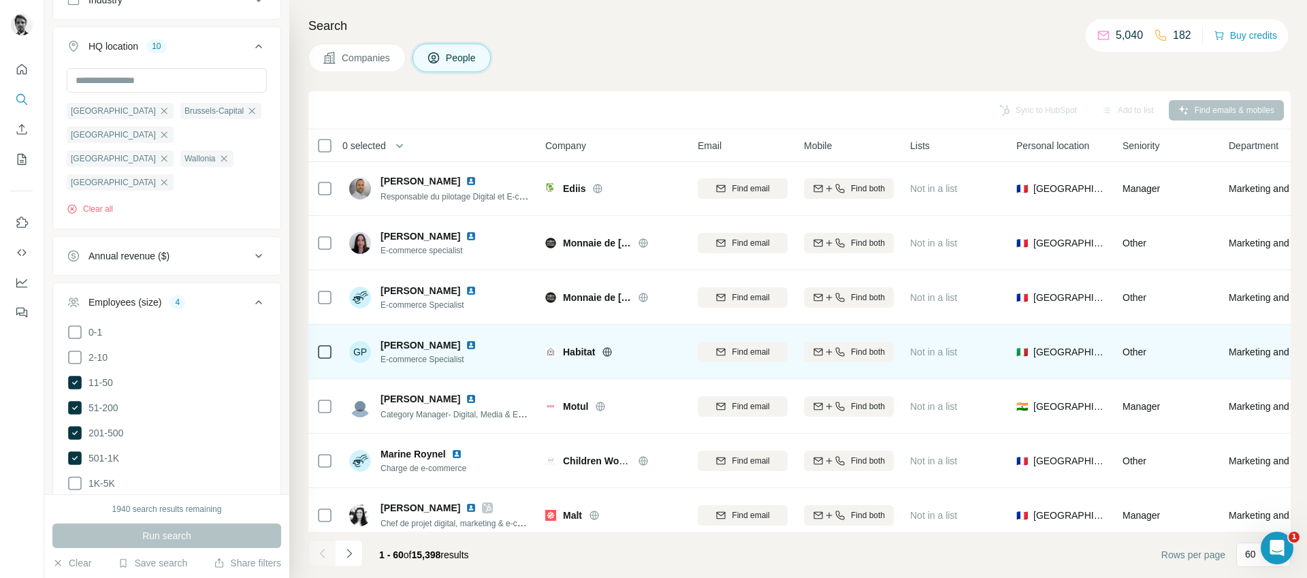
click at [466, 342] on img at bounding box center [471, 345] width 11 height 11
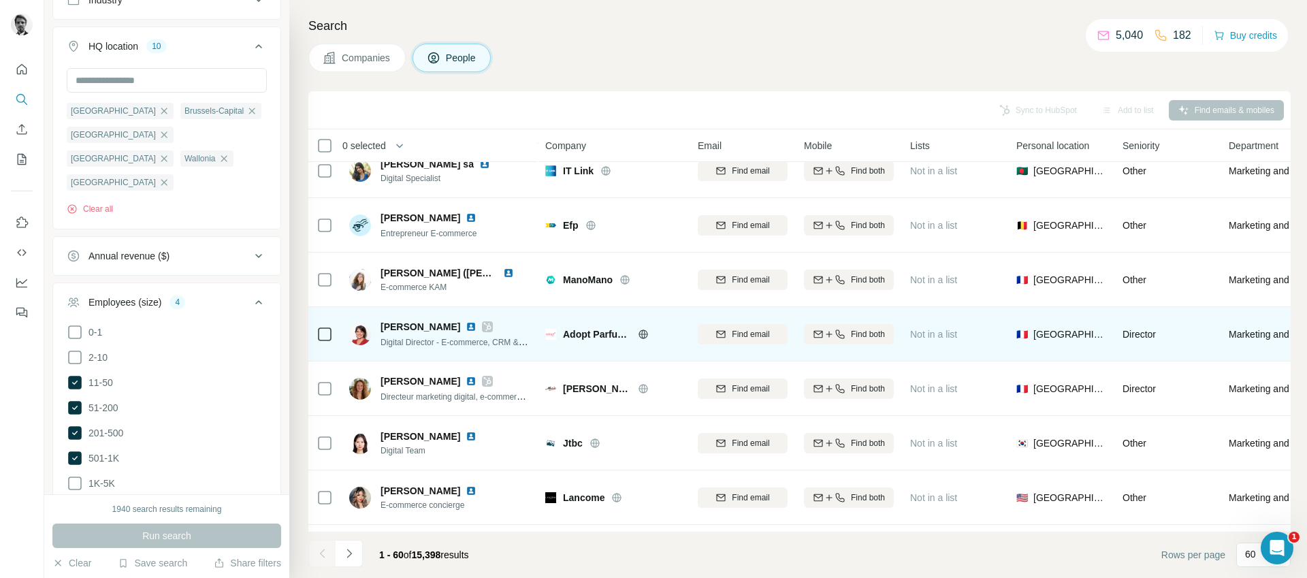
scroll to position [2207, 0]
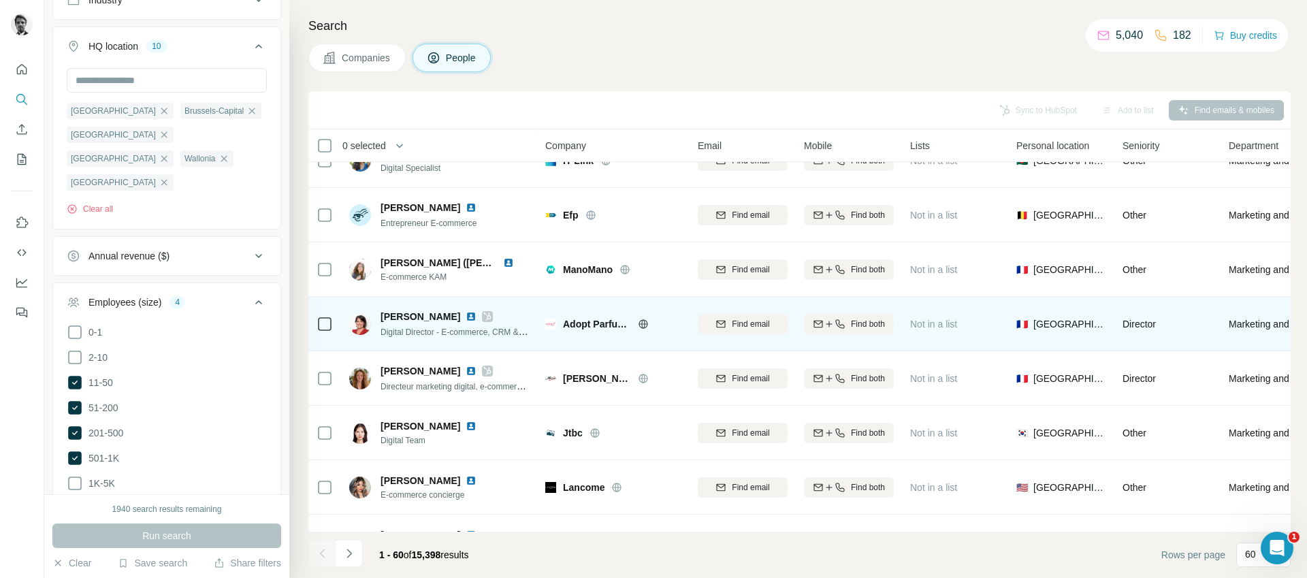
click at [466, 314] on img at bounding box center [471, 316] width 11 height 11
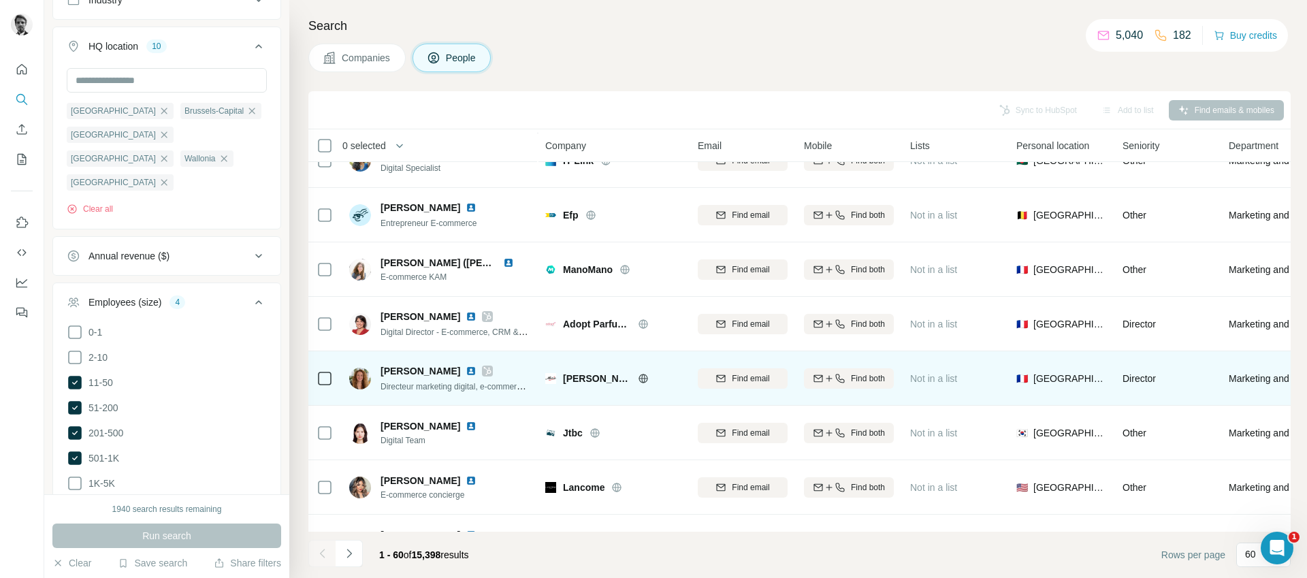
click at [476, 368] on img at bounding box center [471, 371] width 11 height 11
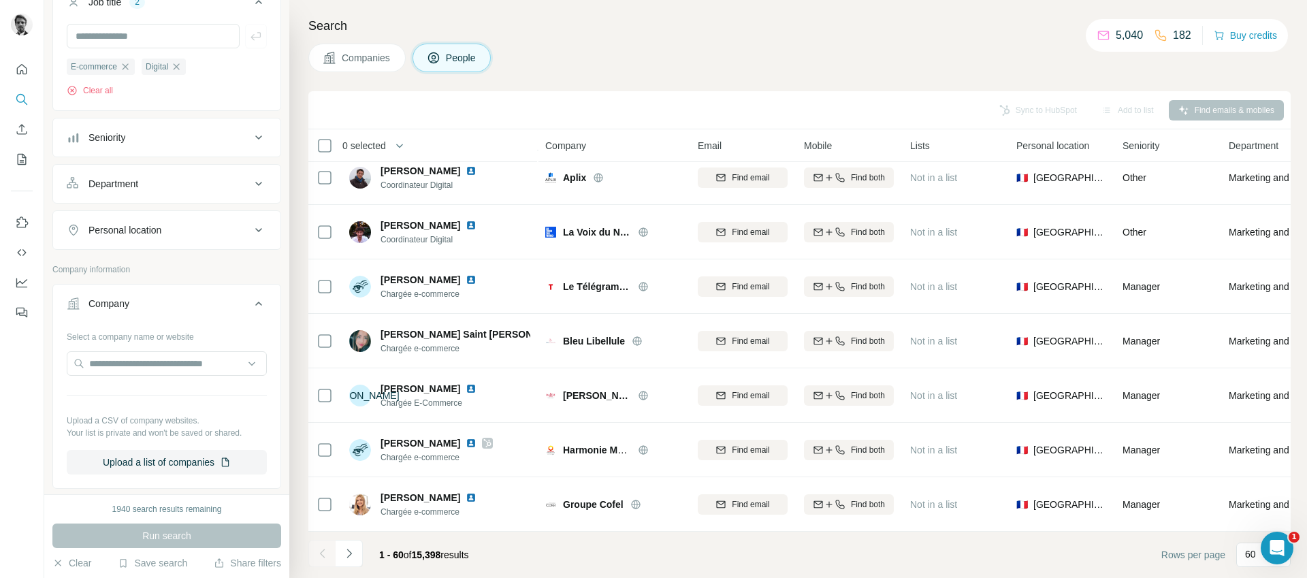
scroll to position [0, 0]
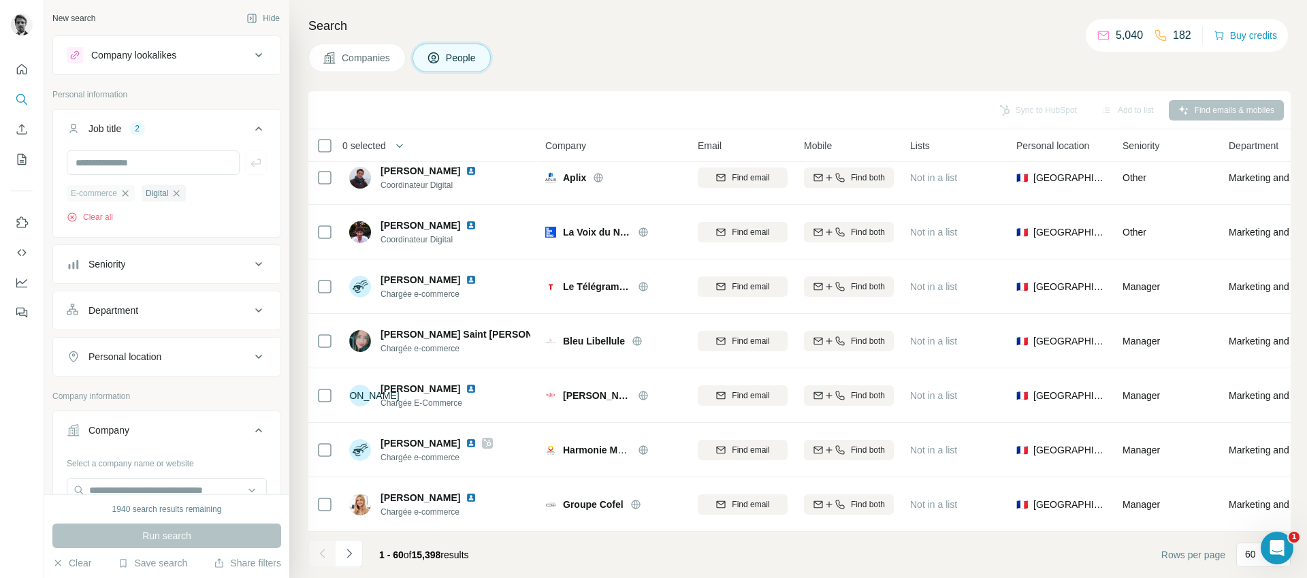
click at [129, 194] on icon "button" at bounding box center [126, 193] width 6 height 6
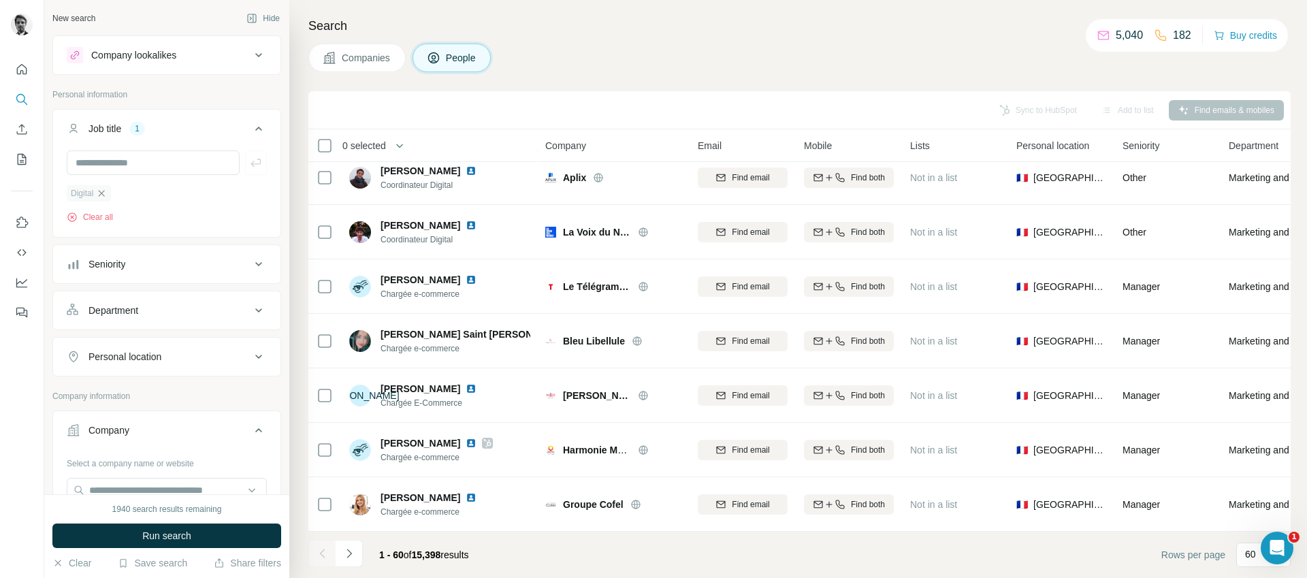
click at [106, 195] on icon "button" at bounding box center [101, 193] width 11 height 11
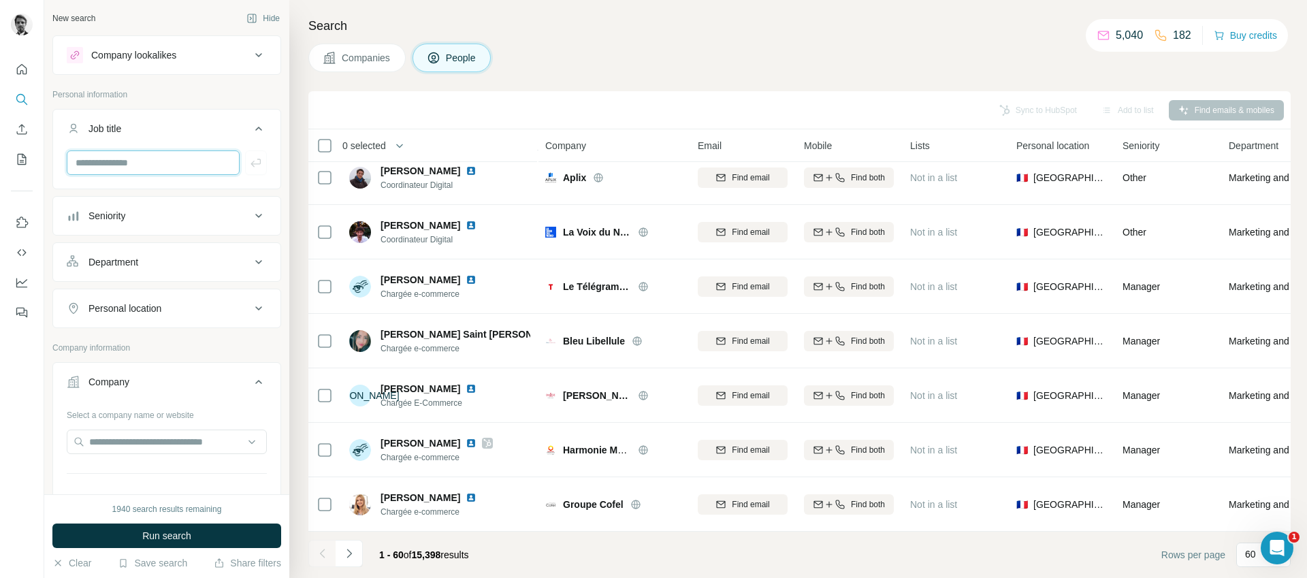
click at [113, 161] on input "text" at bounding box center [153, 162] width 173 height 25
type input "**********"
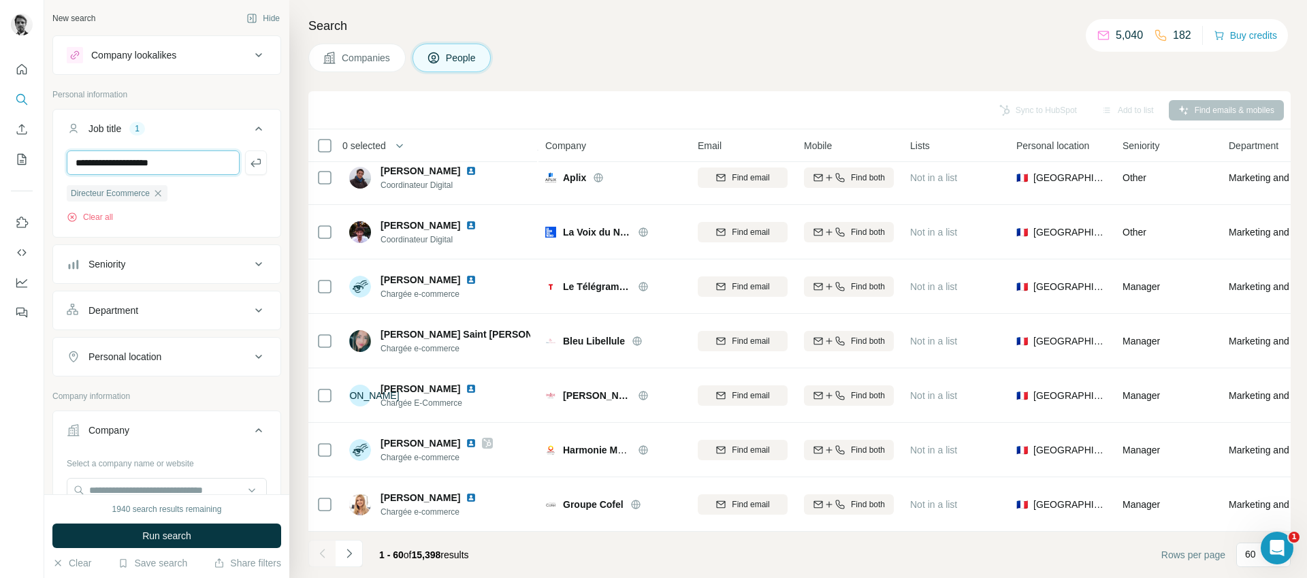
type input "**********"
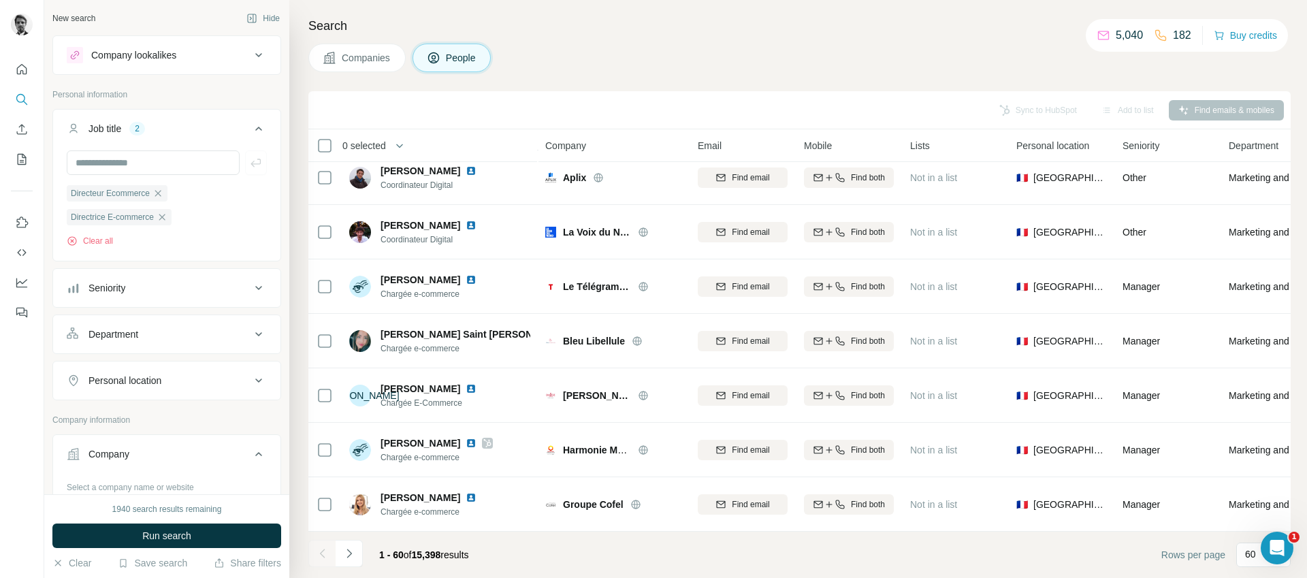
click at [112, 377] on div "Personal location" at bounding box center [124, 381] width 73 height 14
click at [114, 412] on input "text" at bounding box center [167, 414] width 200 height 25
click at [134, 419] on input "****" at bounding box center [167, 414] width 200 height 25
click at [113, 418] on input "****" at bounding box center [167, 414] width 200 height 25
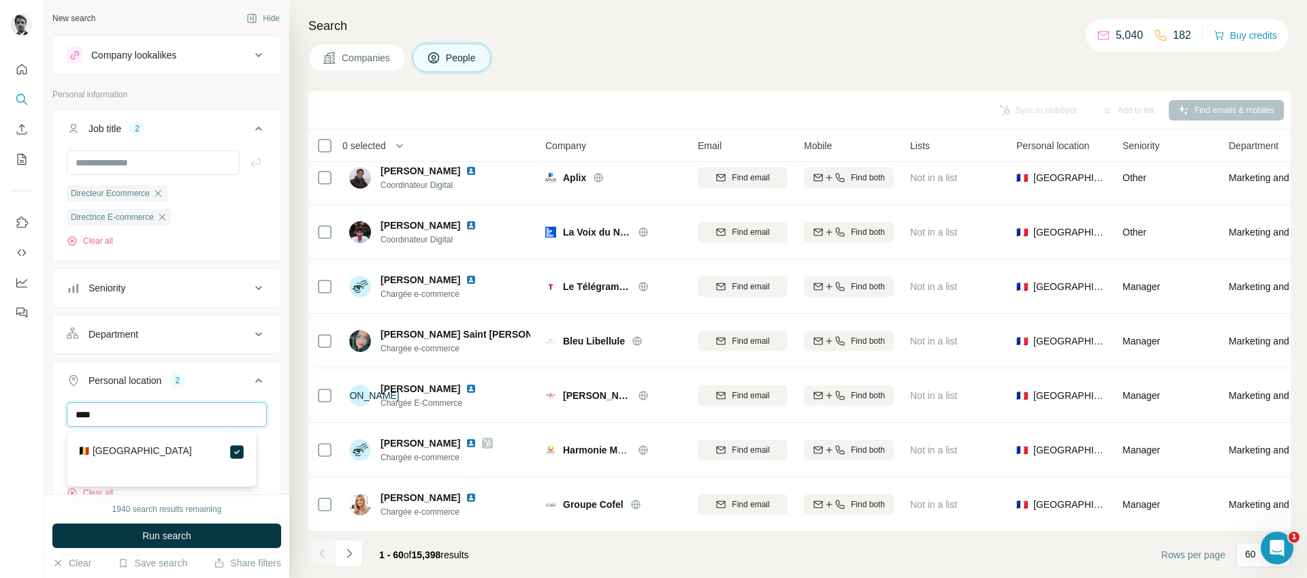
click at [113, 418] on input "****" at bounding box center [167, 414] width 200 height 25
type input "****"
click at [191, 537] on span "Run search" at bounding box center [166, 536] width 49 height 14
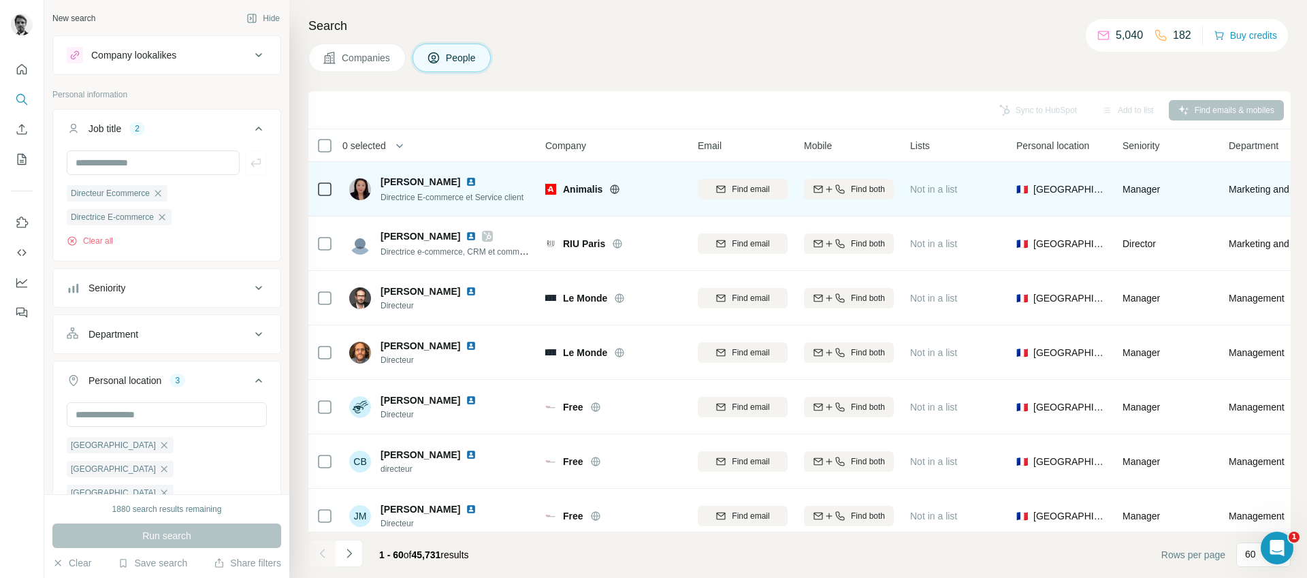
click at [474, 180] on img at bounding box center [471, 181] width 11 height 11
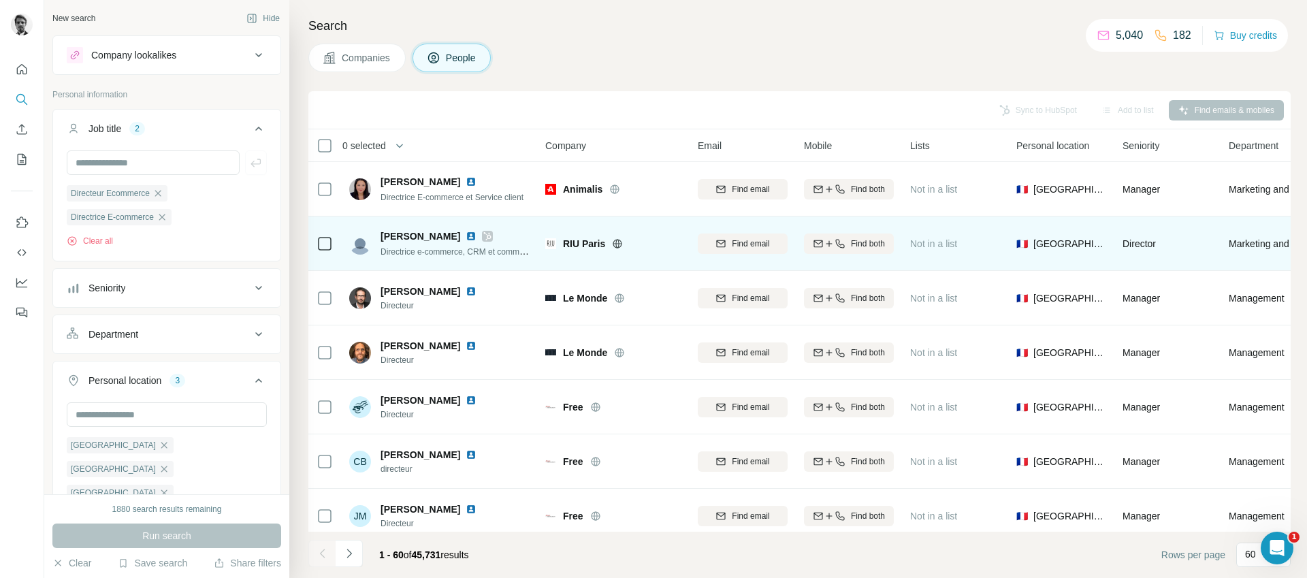
click at [476, 236] on img at bounding box center [471, 236] width 11 height 11
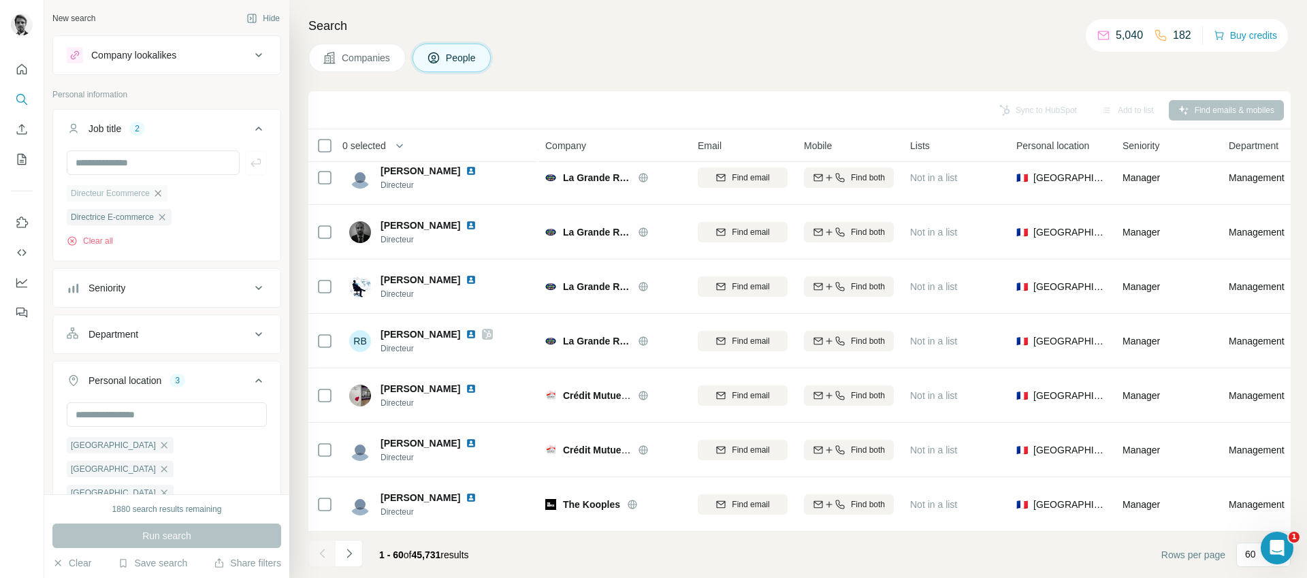
click at [163, 196] on icon "button" at bounding box center [157, 193] width 11 height 11
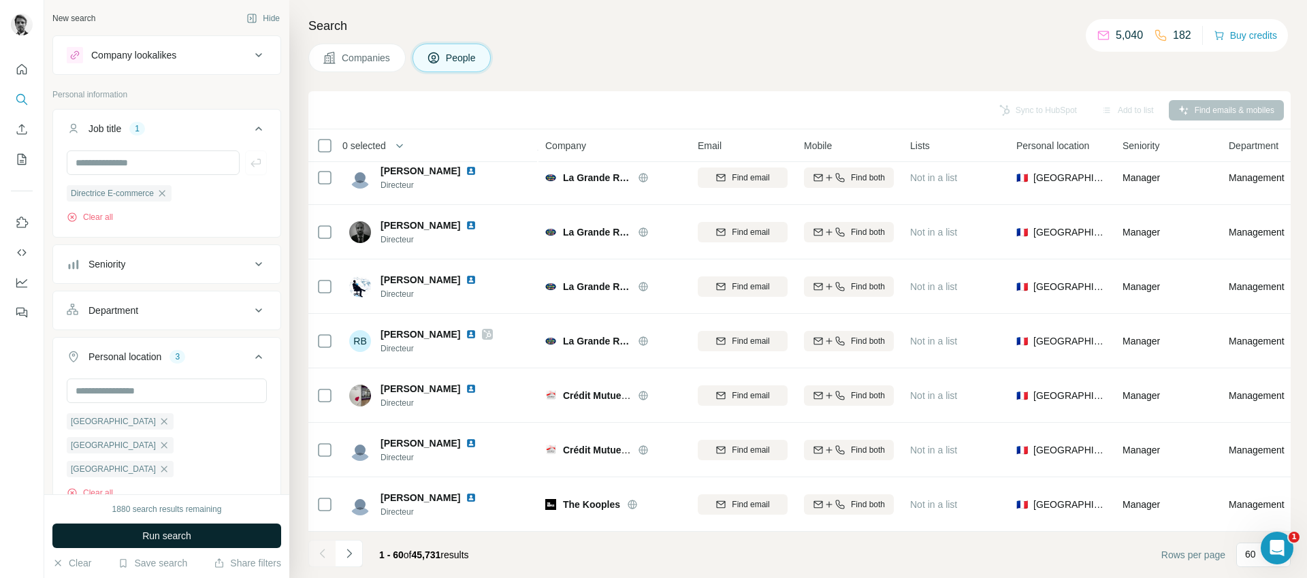
click at [169, 536] on span "Run search" at bounding box center [166, 536] width 49 height 14
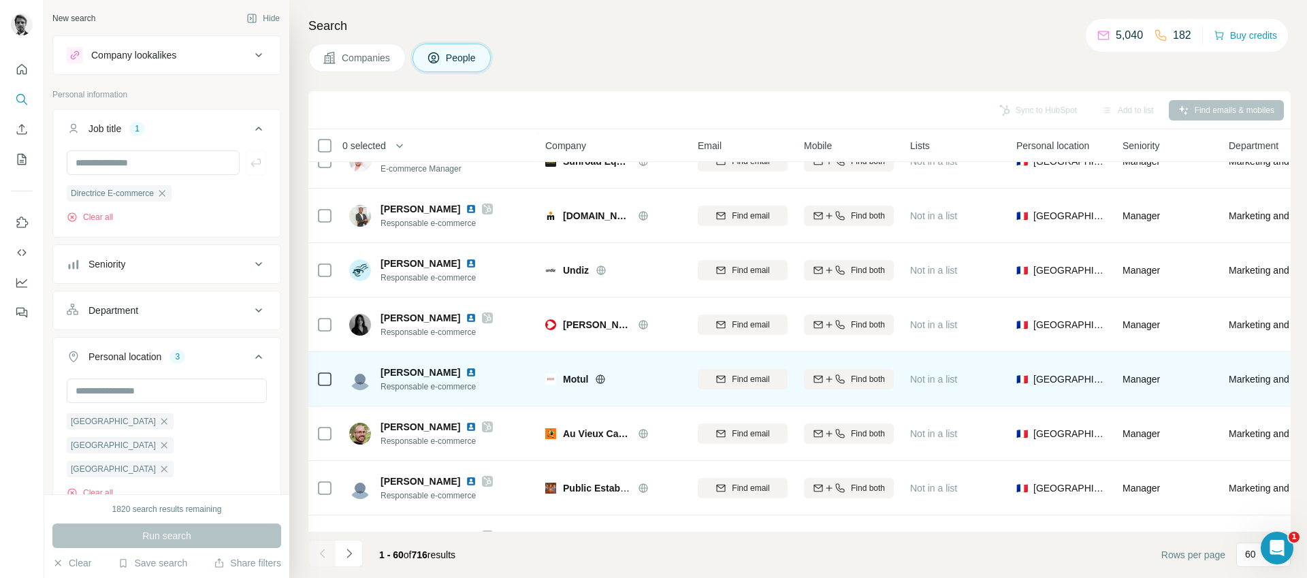
scroll to position [1571, 0]
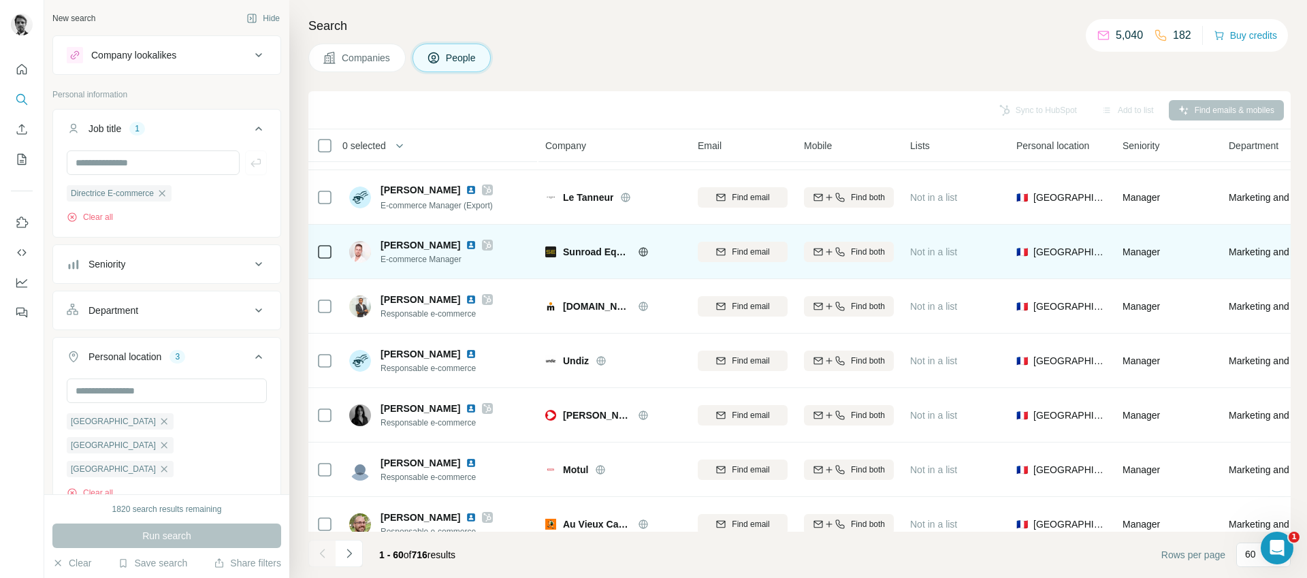
click at [469, 246] on img at bounding box center [471, 245] width 11 height 11
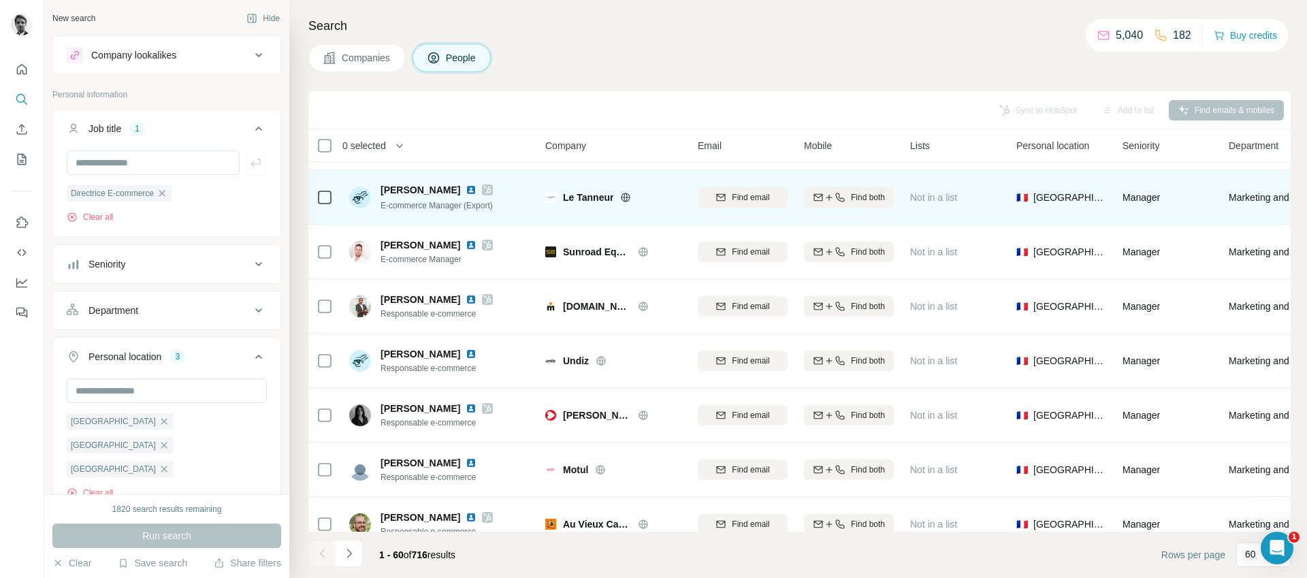
click at [466, 190] on img at bounding box center [471, 189] width 11 height 11
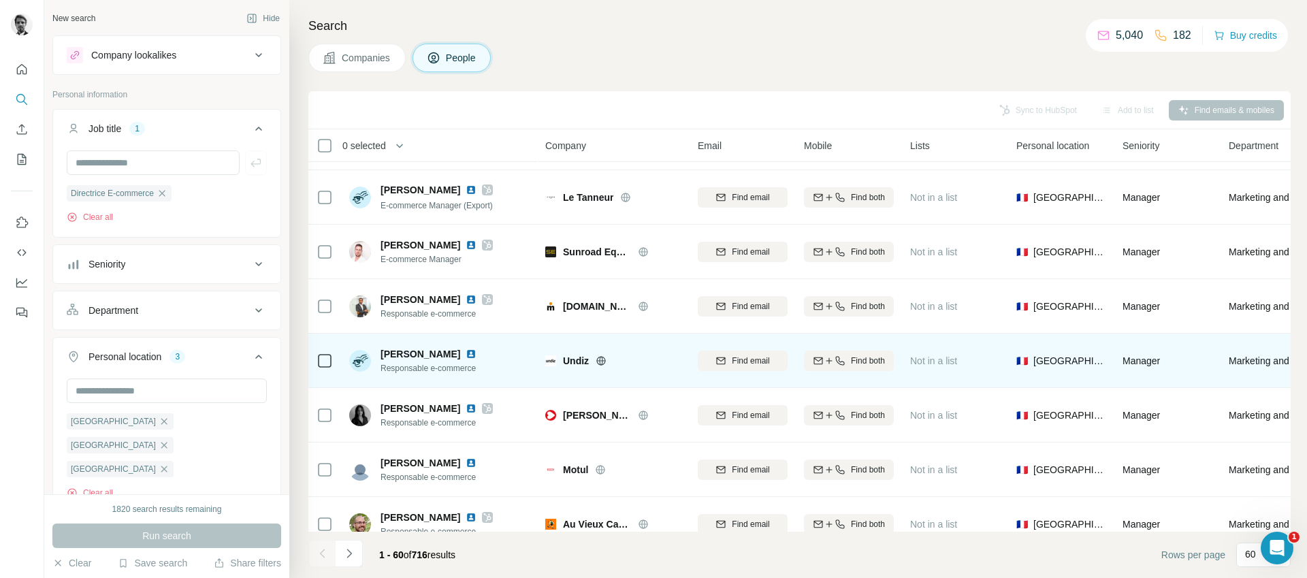
click at [466, 352] on img at bounding box center [471, 354] width 11 height 11
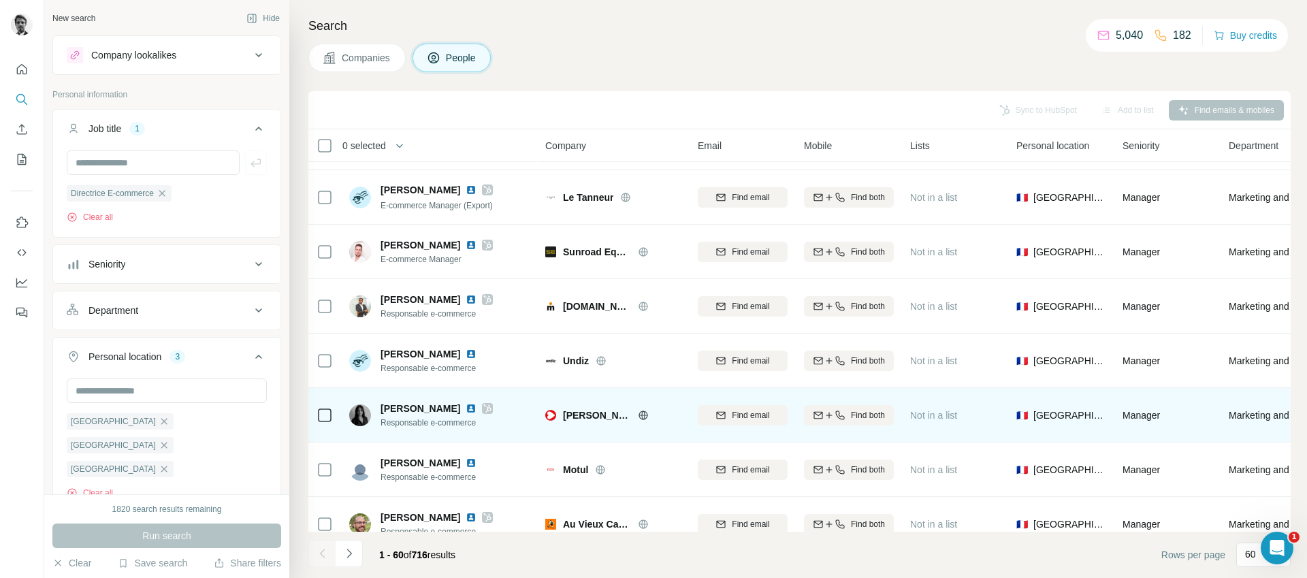
click at [466, 408] on img at bounding box center [471, 408] width 11 height 11
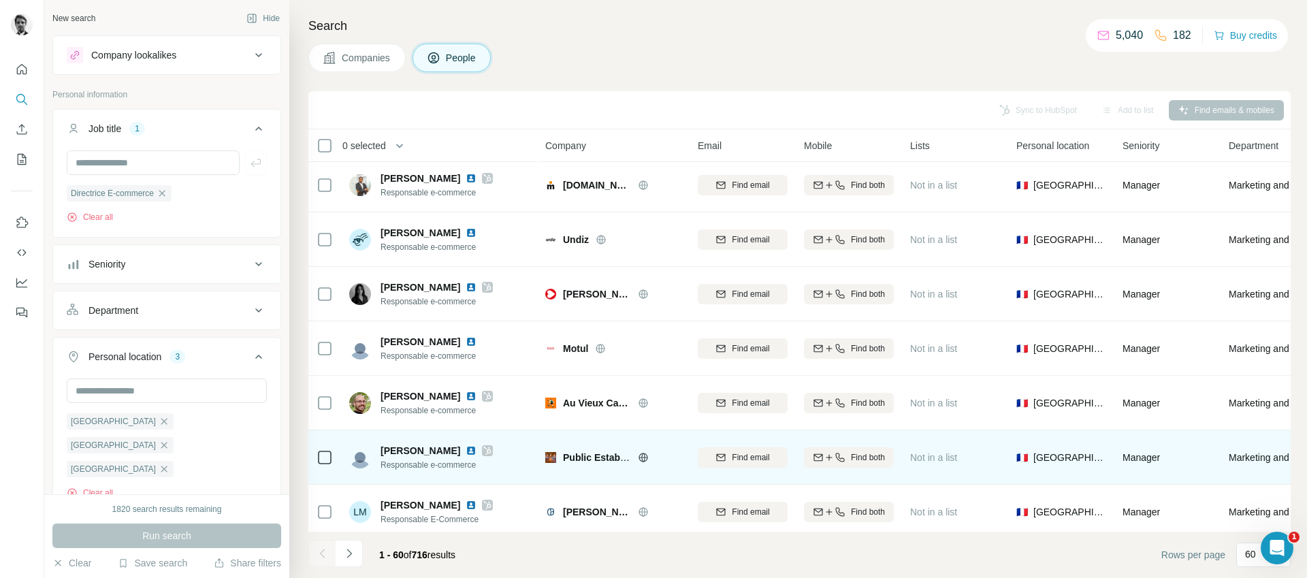
scroll to position [1794, 0]
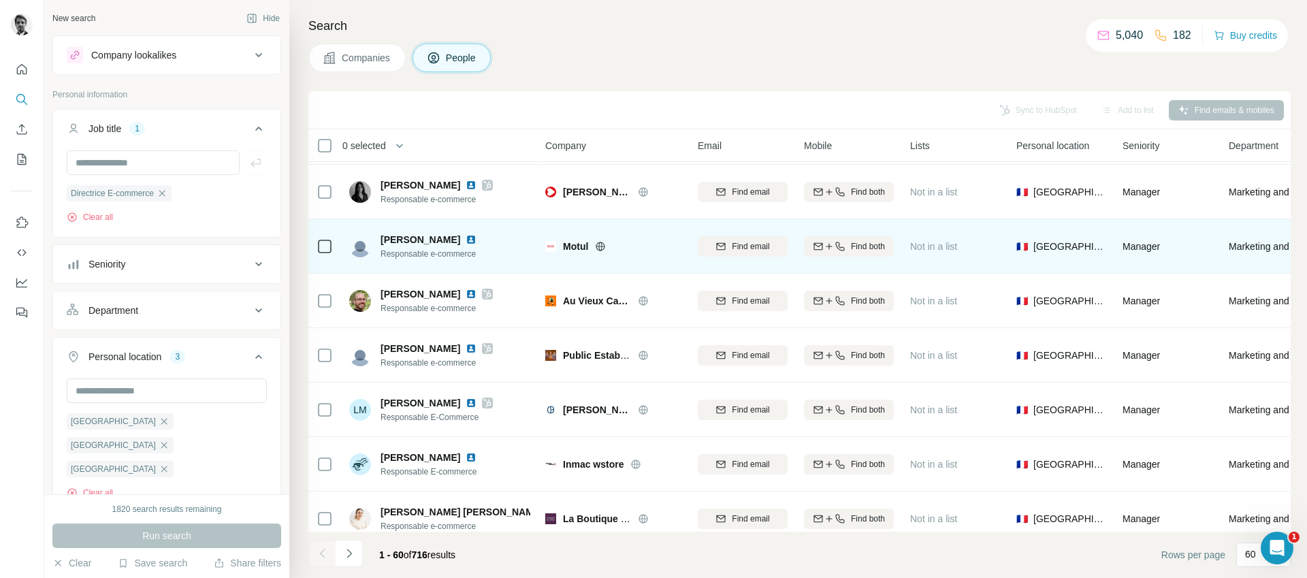
click at [466, 241] on img at bounding box center [471, 239] width 11 height 11
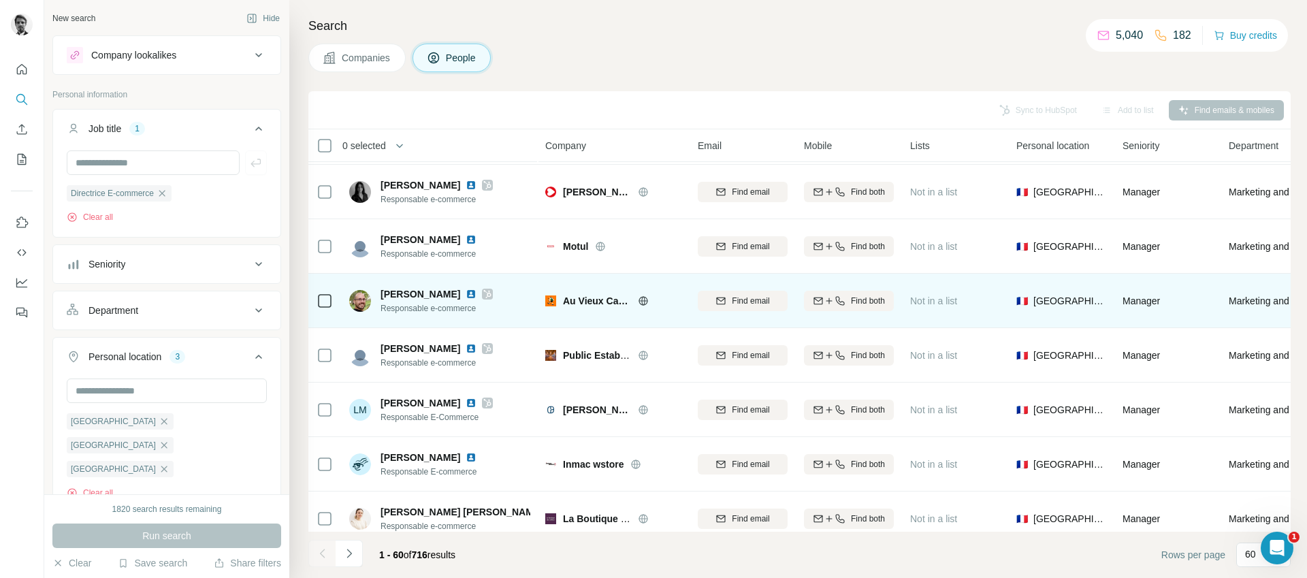
click at [466, 293] on img at bounding box center [471, 294] width 11 height 11
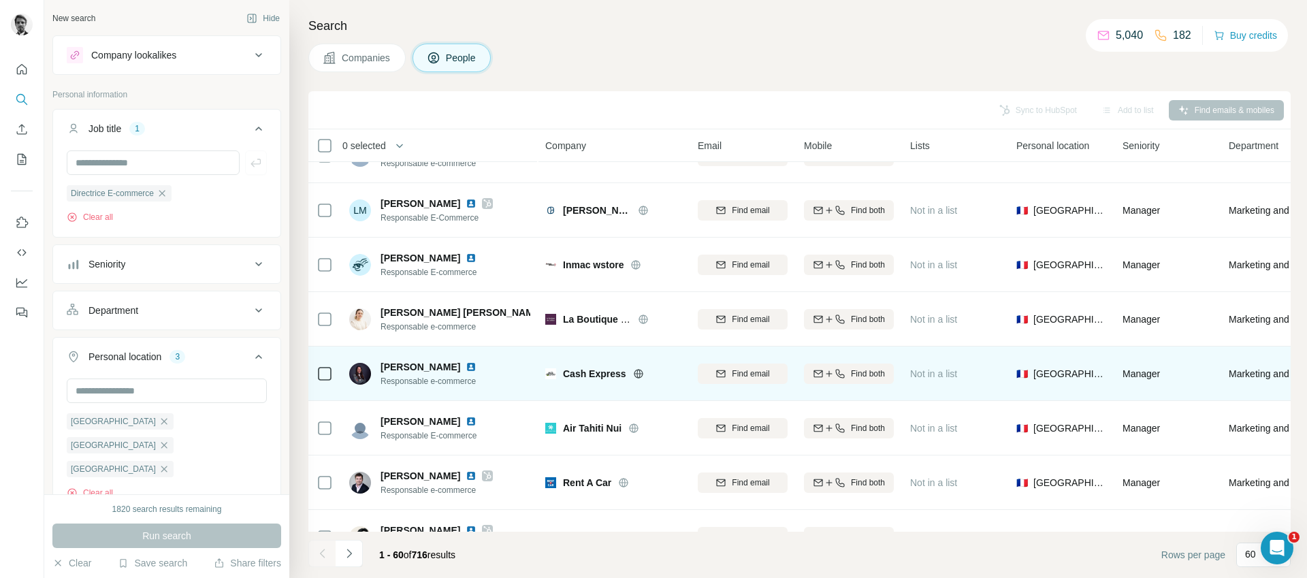
scroll to position [2054, 0]
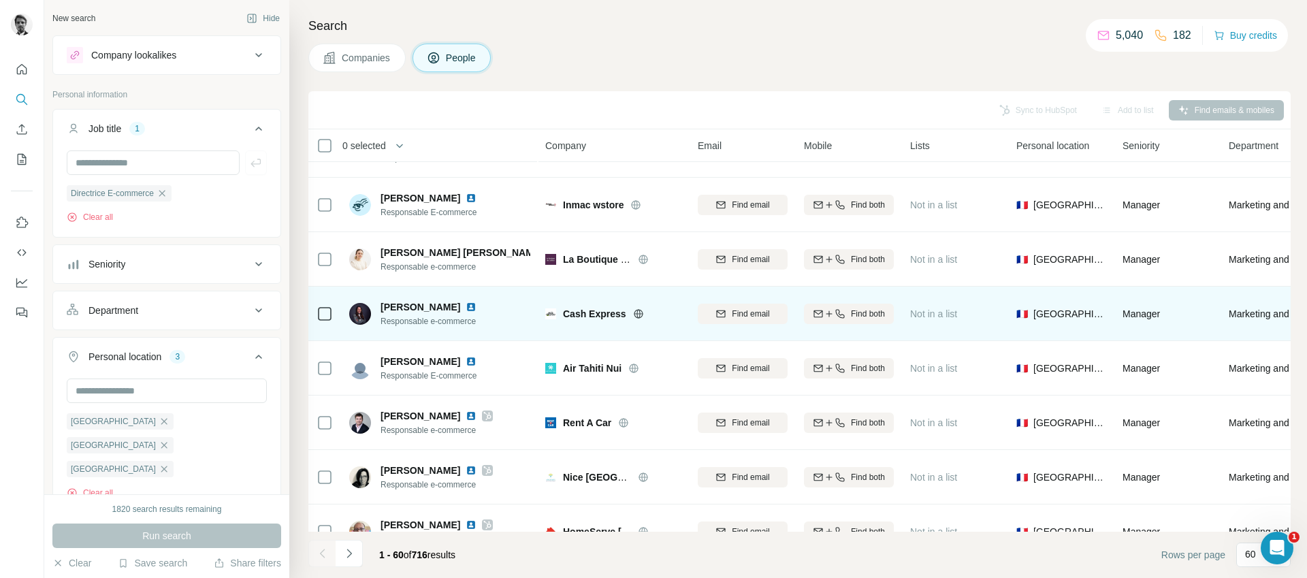
click at [468, 304] on img at bounding box center [471, 307] width 11 height 11
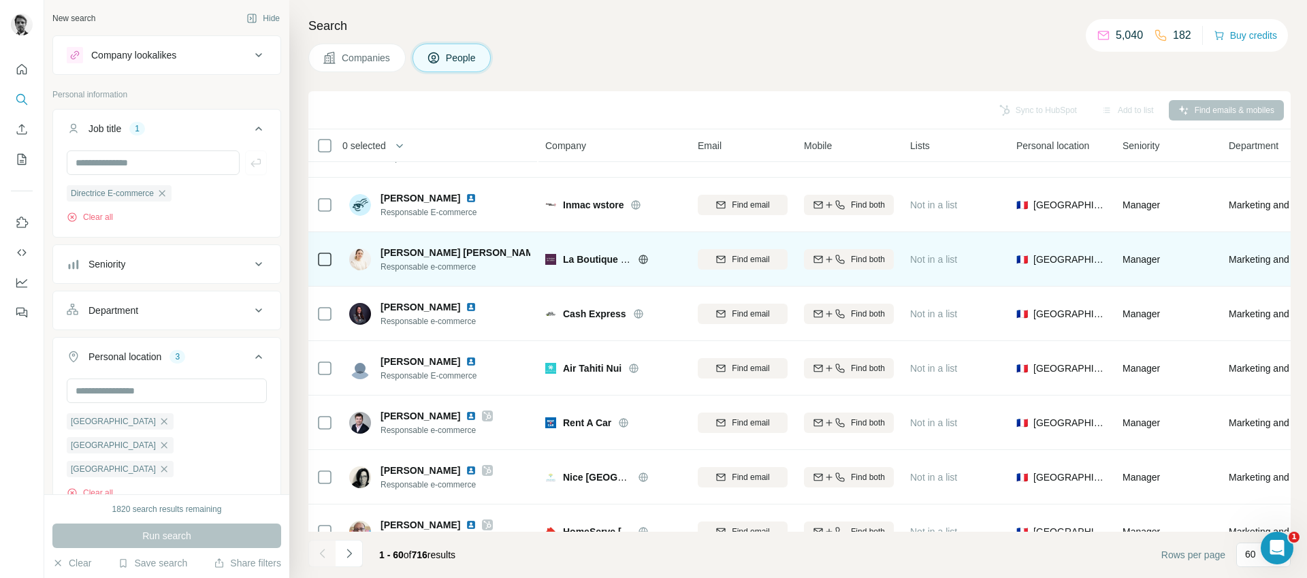
click at [549, 253] on img at bounding box center [554, 252] width 11 height 11
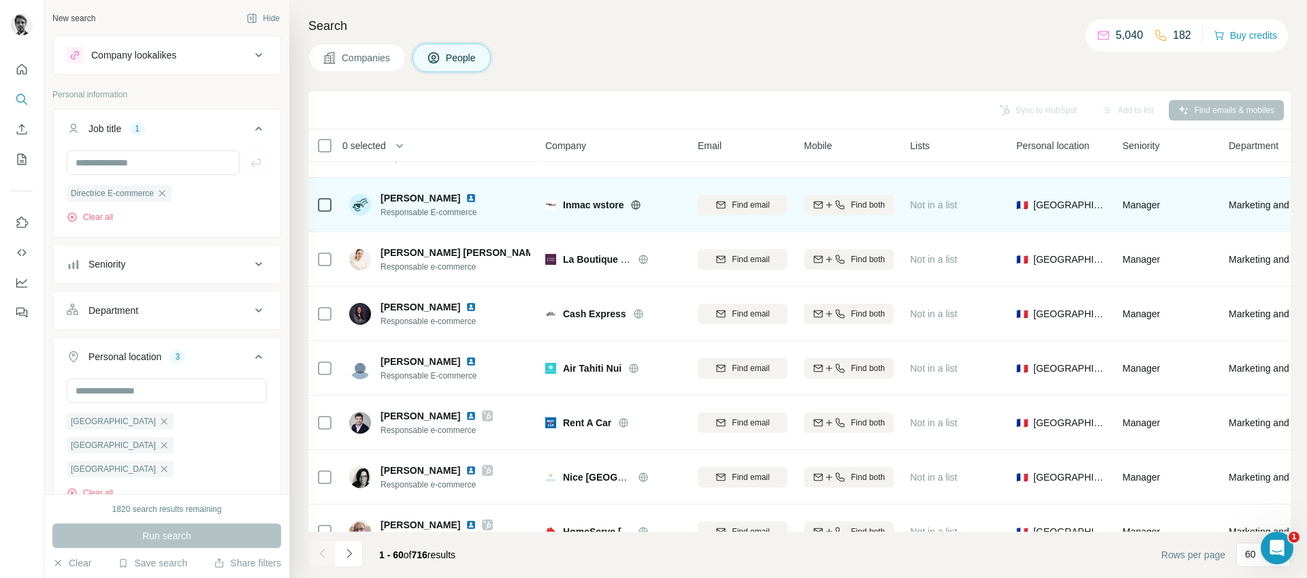
click at [466, 196] on img at bounding box center [471, 198] width 11 height 11
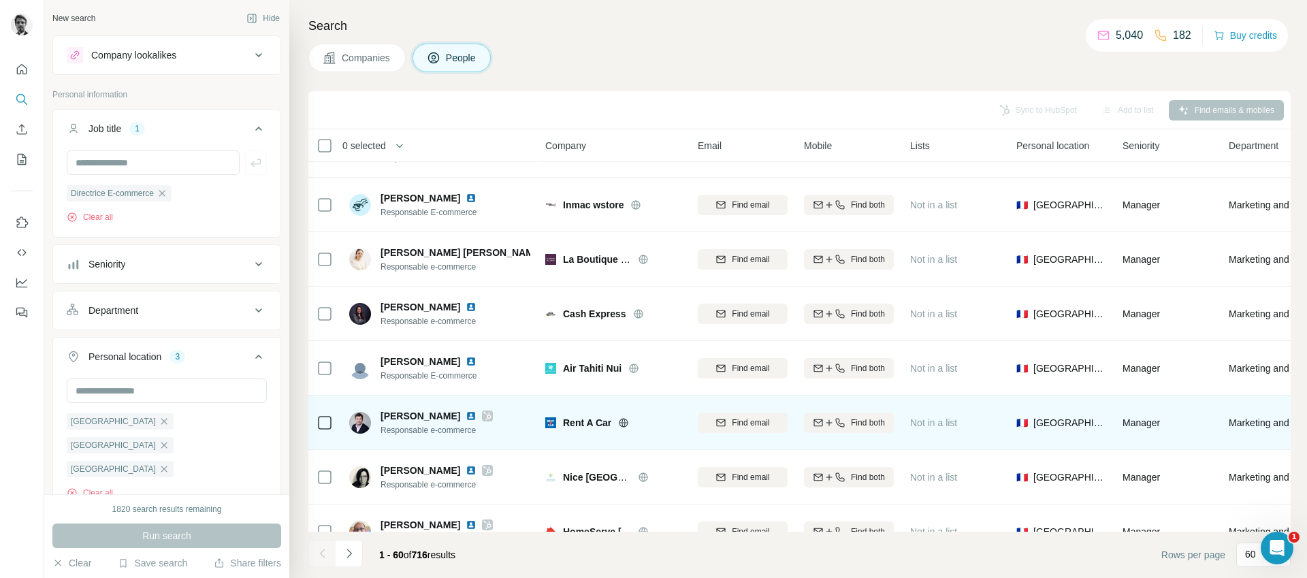
click at [476, 417] on img at bounding box center [471, 415] width 11 height 11
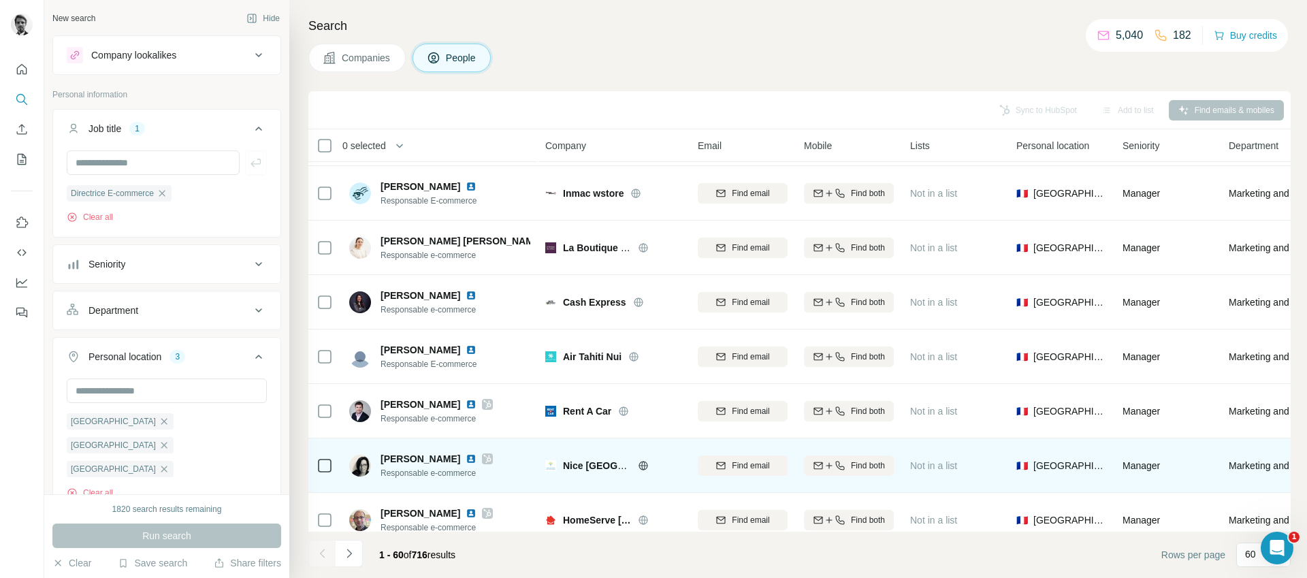
scroll to position [2075, 0]
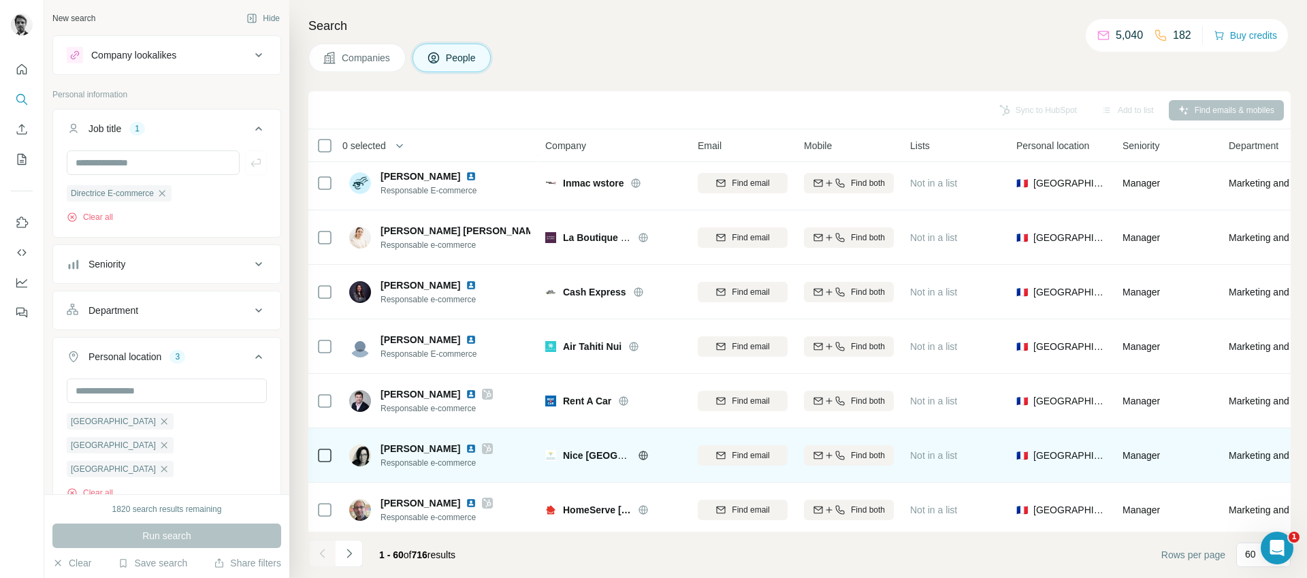
click at [467, 447] on img at bounding box center [471, 448] width 11 height 11
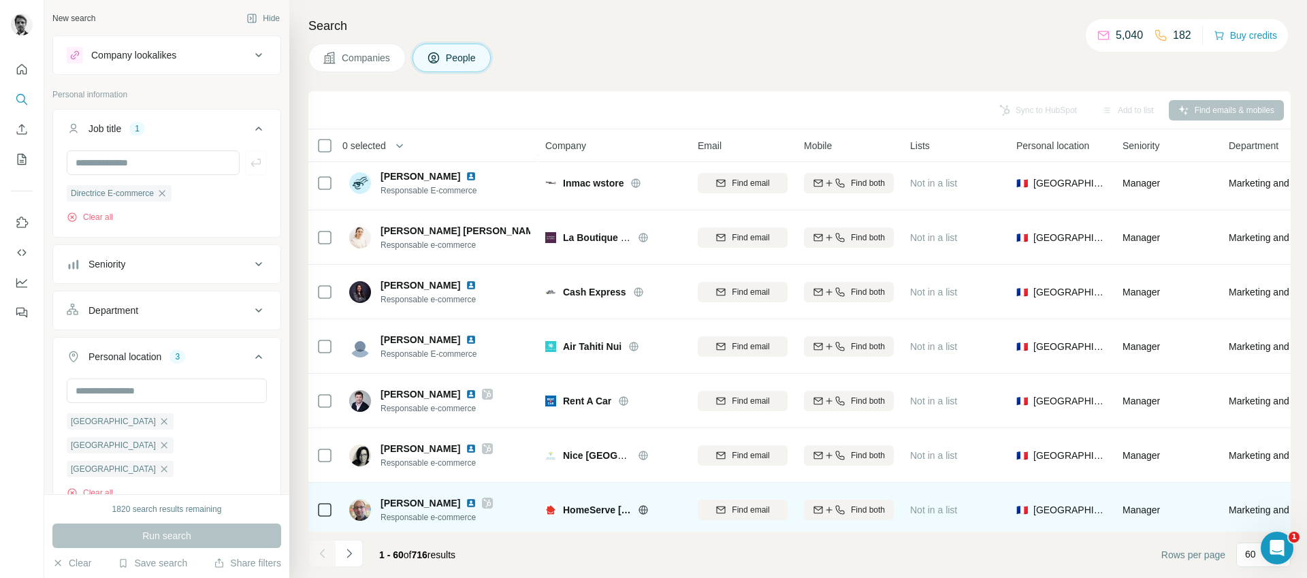
click at [476, 504] on img at bounding box center [471, 503] width 11 height 11
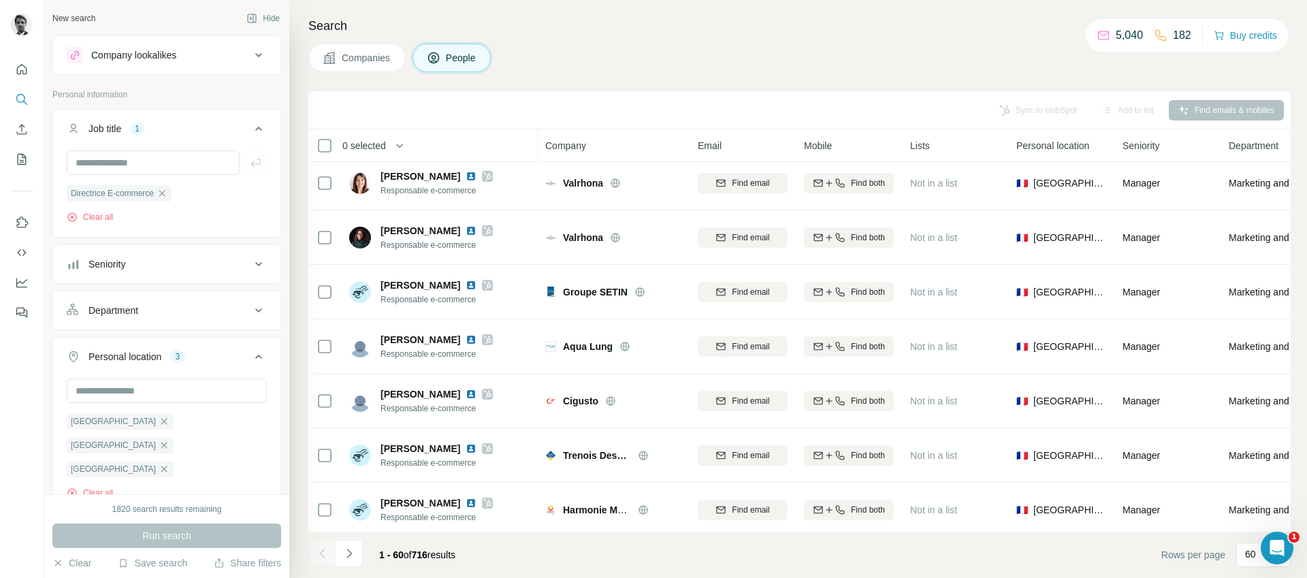
scroll to position [2538, 0]
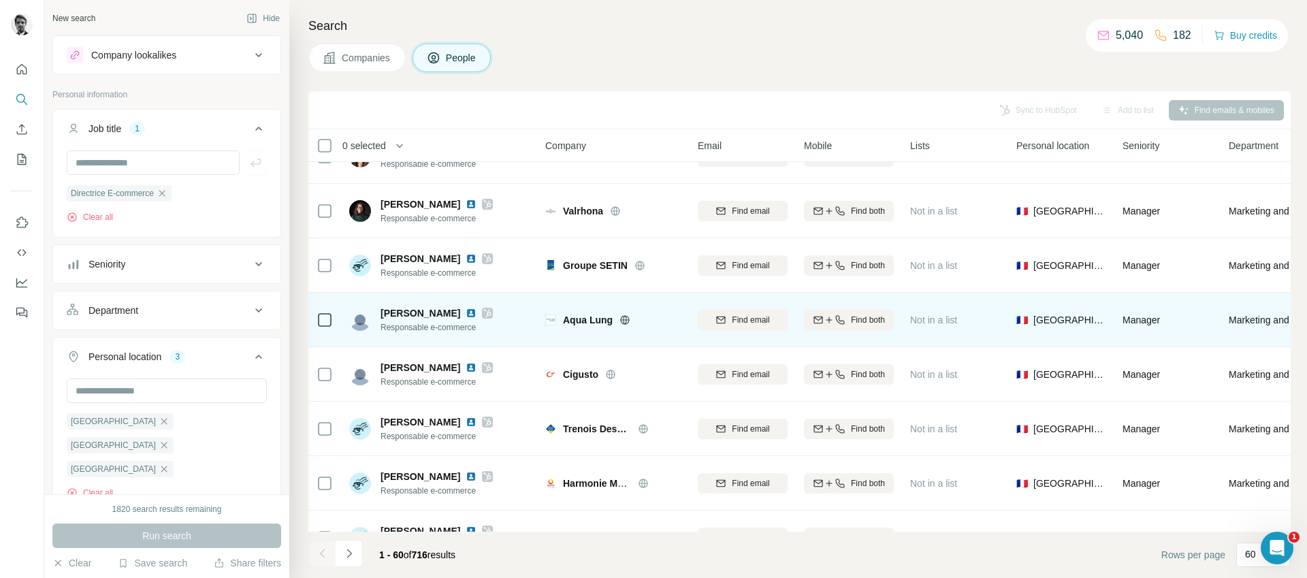
click at [476, 312] on img at bounding box center [471, 313] width 11 height 11
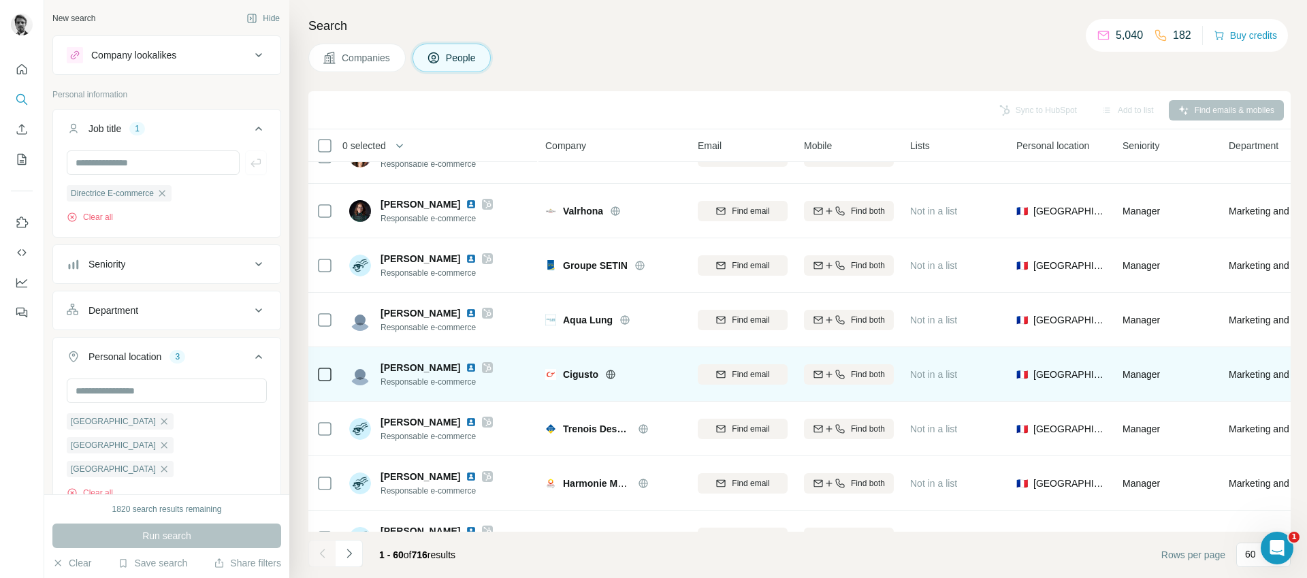
click at [476, 369] on img at bounding box center [471, 367] width 11 height 11
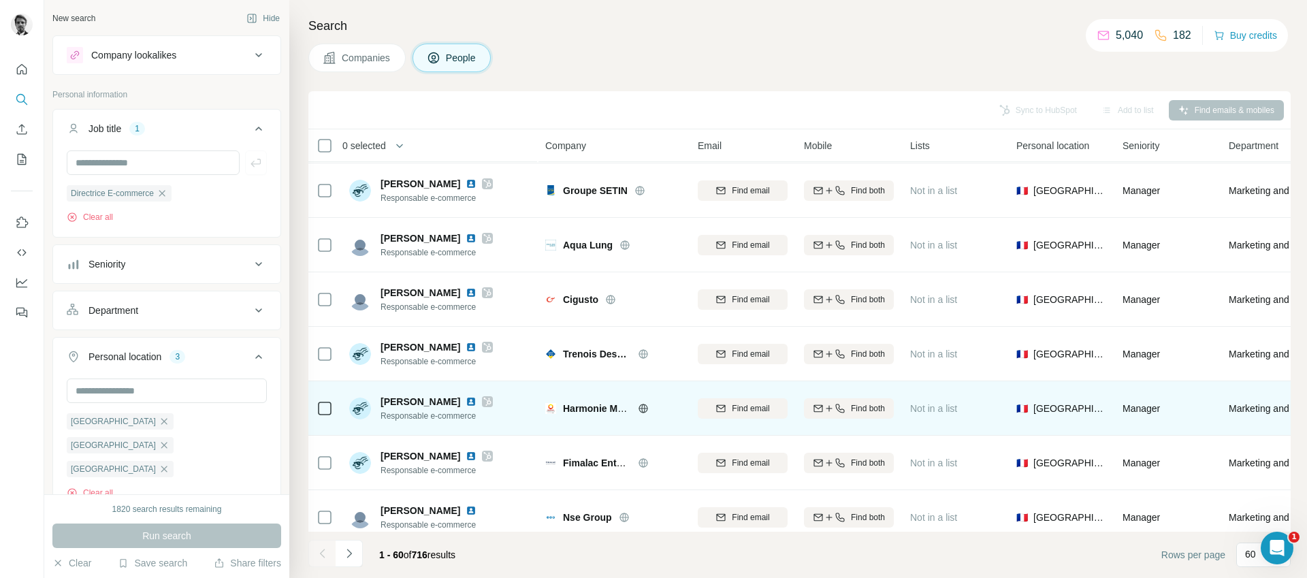
scroll to position [2633, 0]
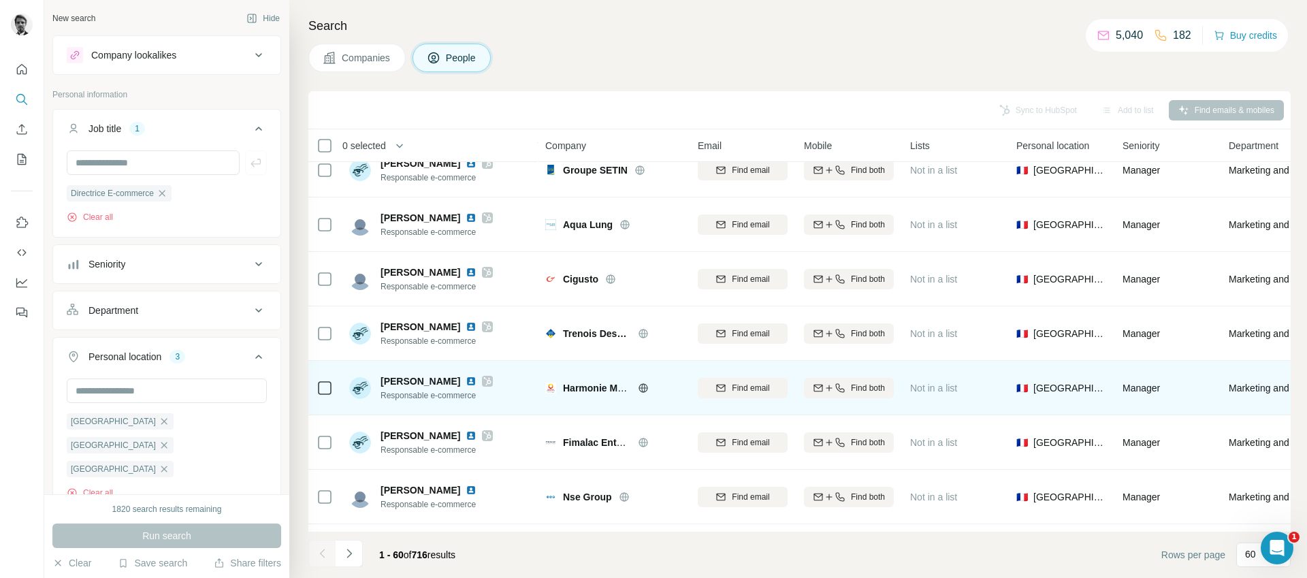
click at [466, 383] on img at bounding box center [471, 381] width 11 height 11
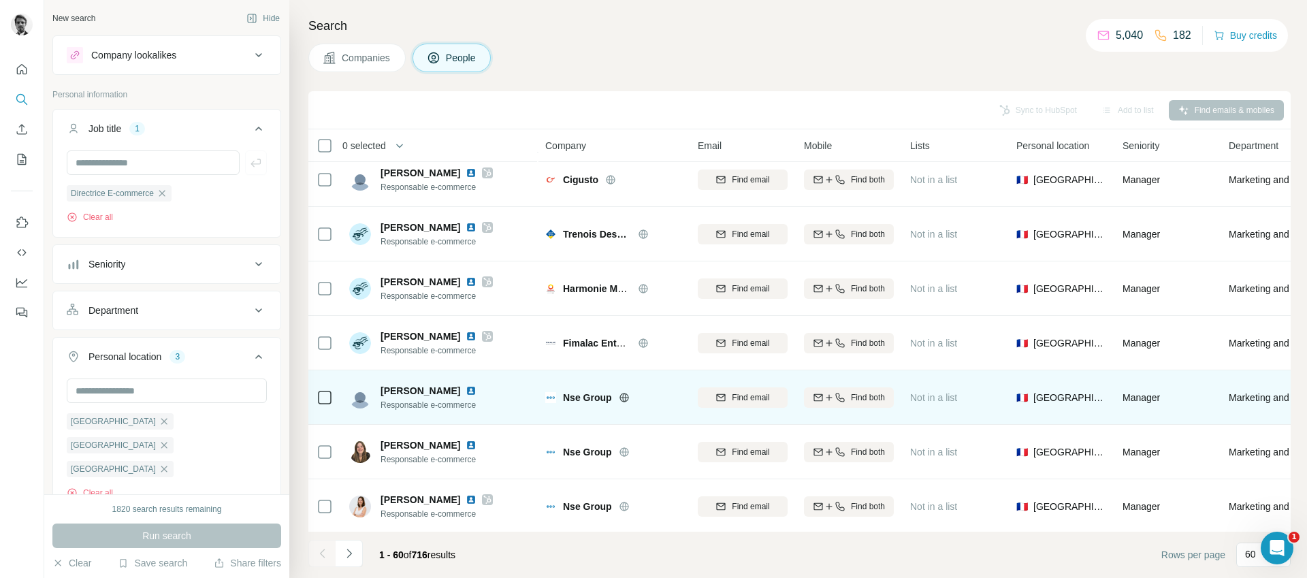
scroll to position [2734, 0]
click at [466, 389] on img at bounding box center [471, 388] width 11 height 11
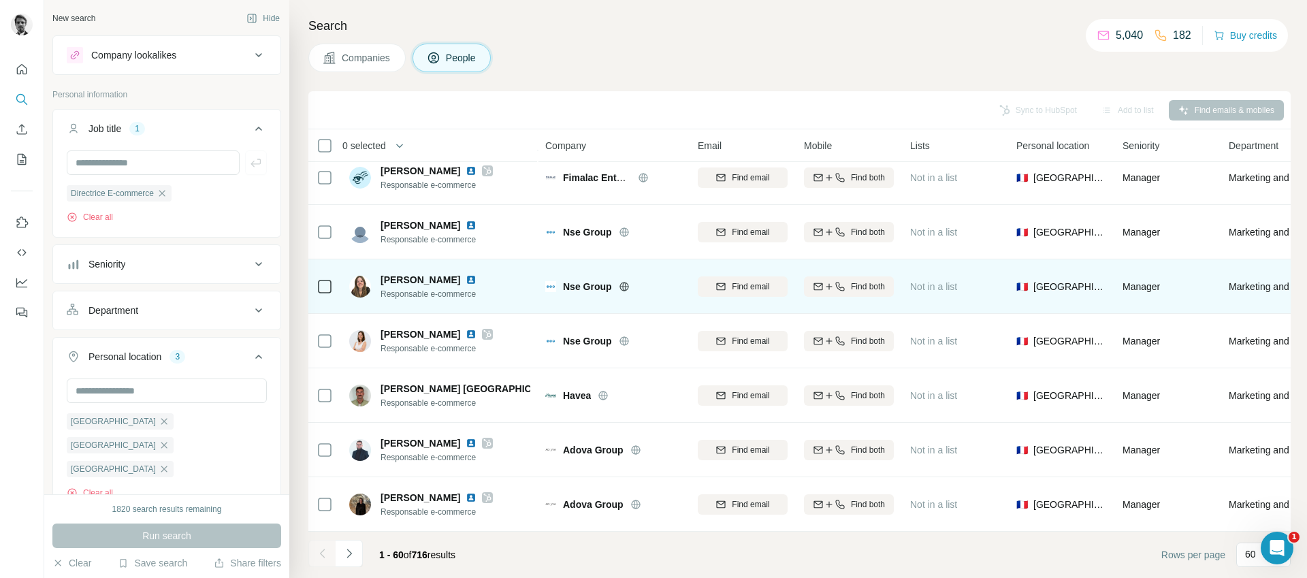
scroll to position [2905, 0]
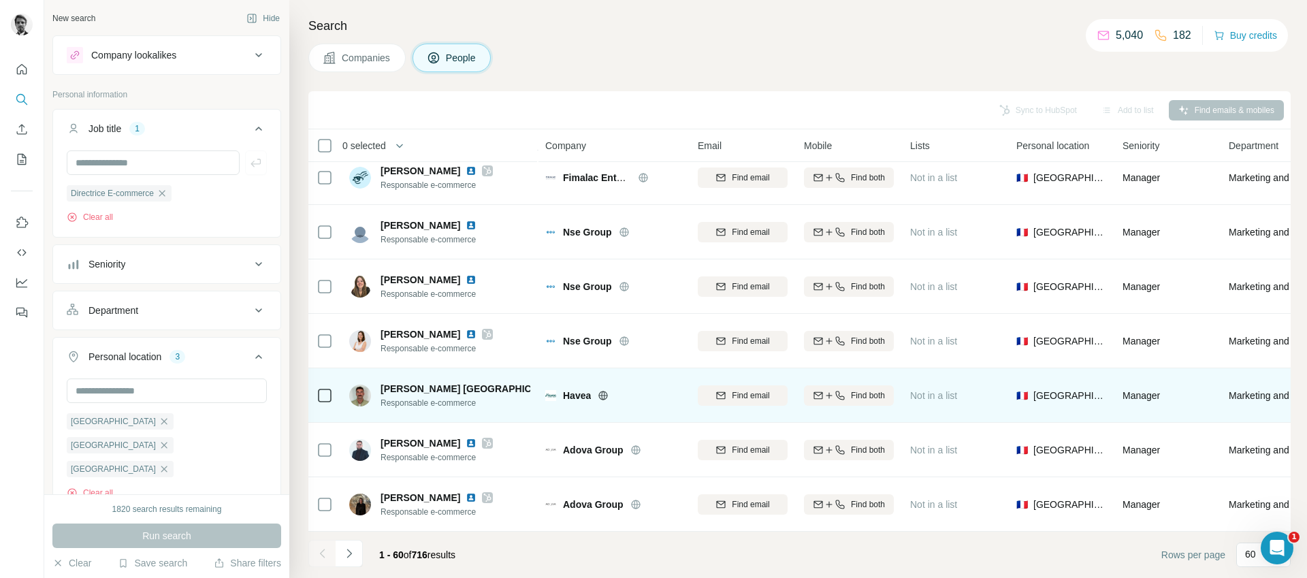
click at [570, 383] on img at bounding box center [575, 388] width 11 height 11
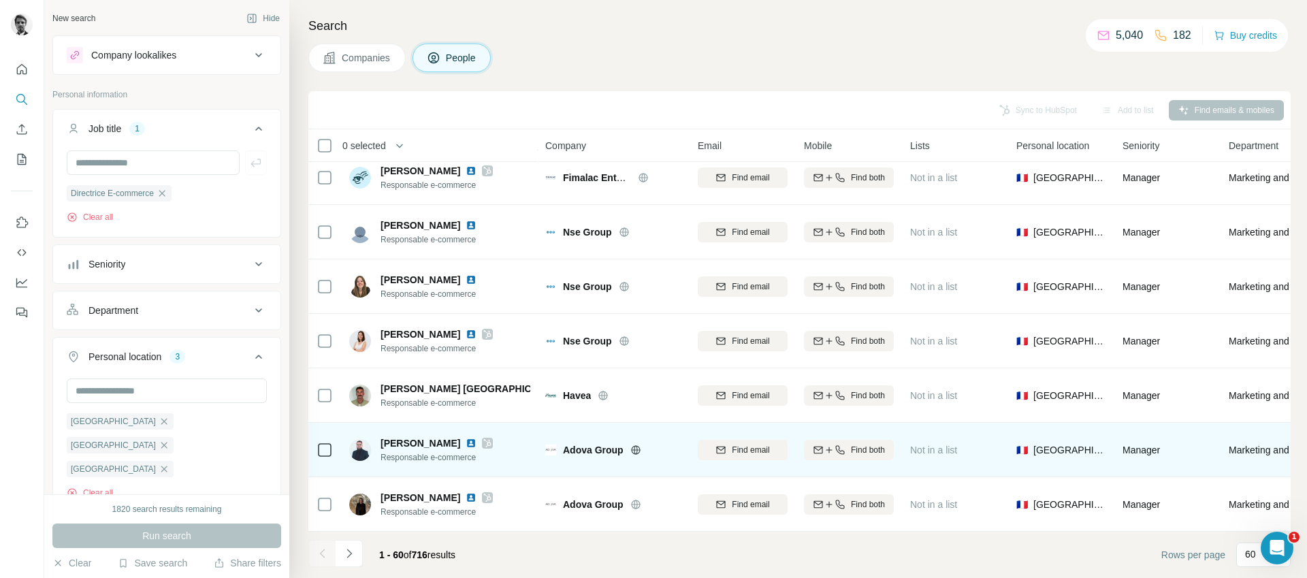
click at [466, 438] on img at bounding box center [471, 443] width 11 height 11
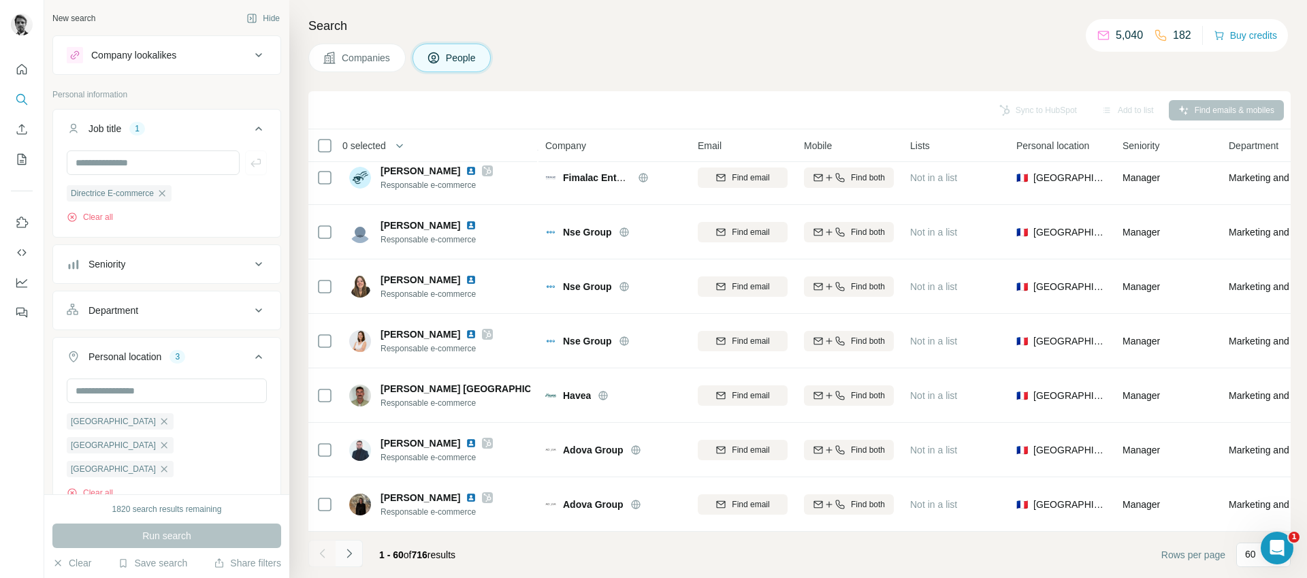
click at [354, 550] on icon "Navigate to next page" at bounding box center [349, 554] width 14 height 14
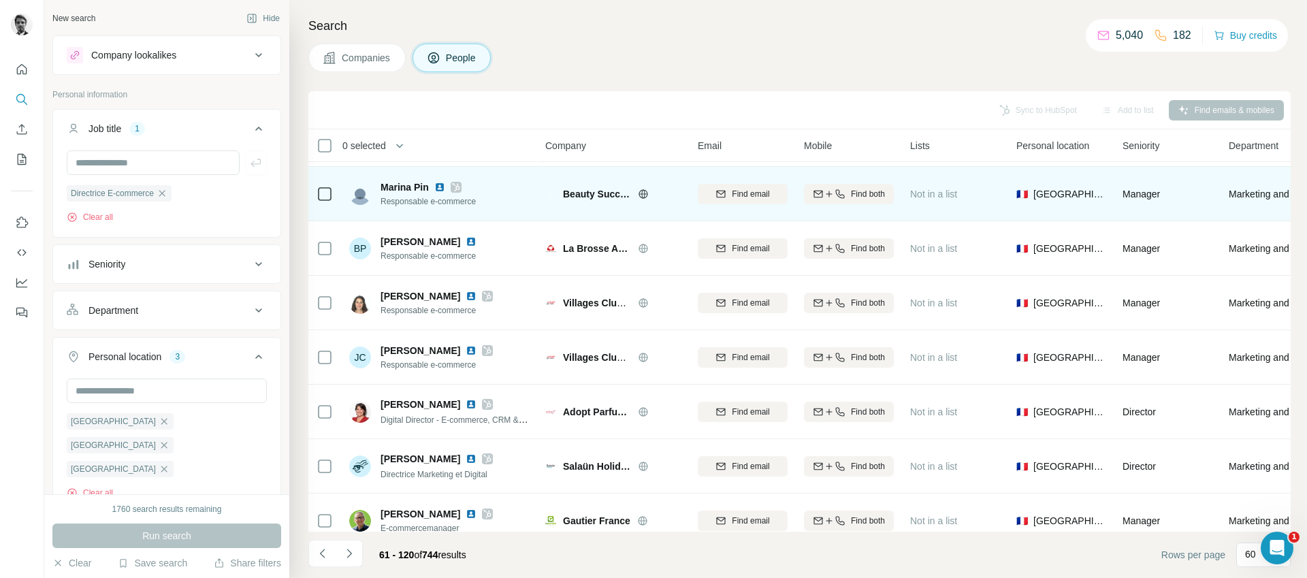
scroll to position [0, 0]
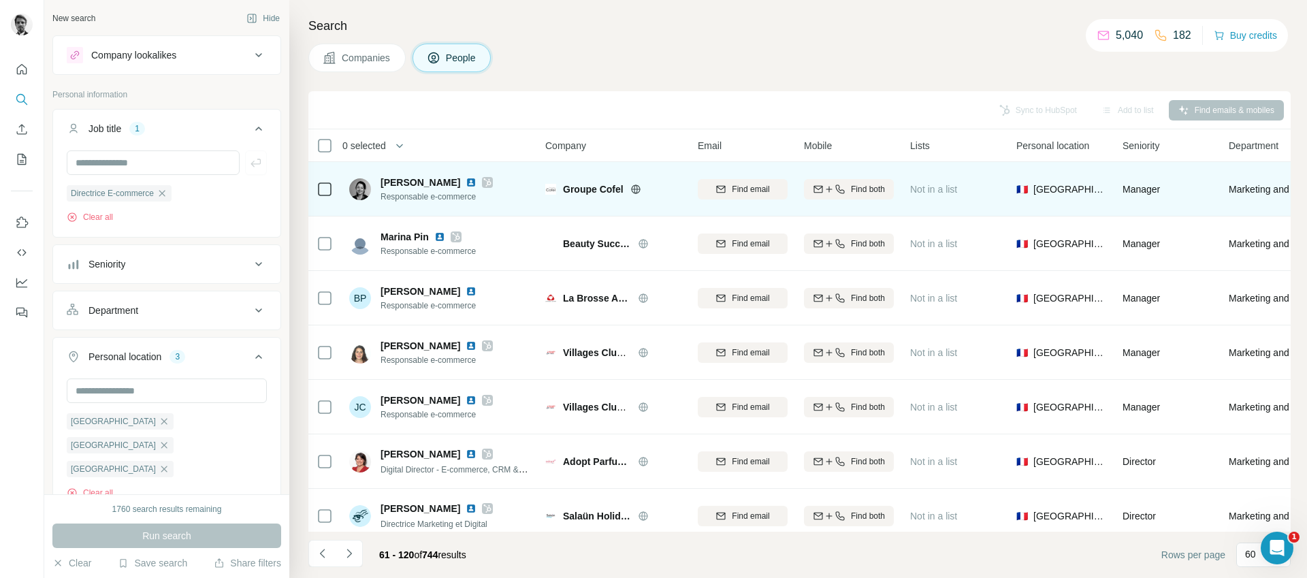
click at [466, 181] on img at bounding box center [471, 182] width 11 height 11
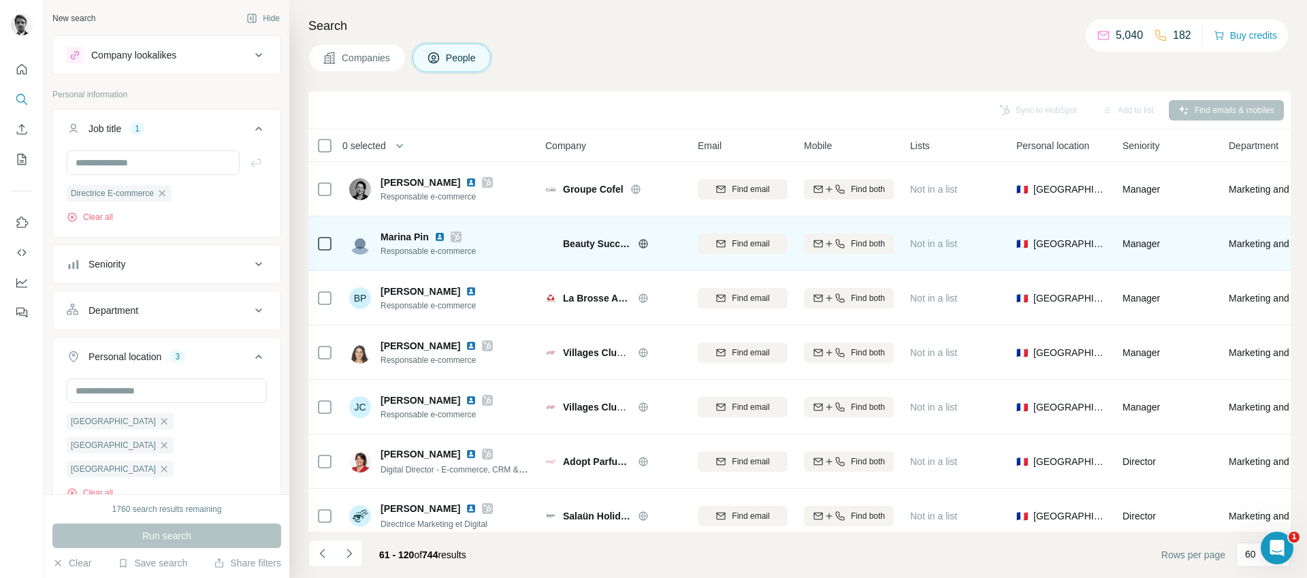
click at [438, 238] on img at bounding box center [439, 236] width 11 height 11
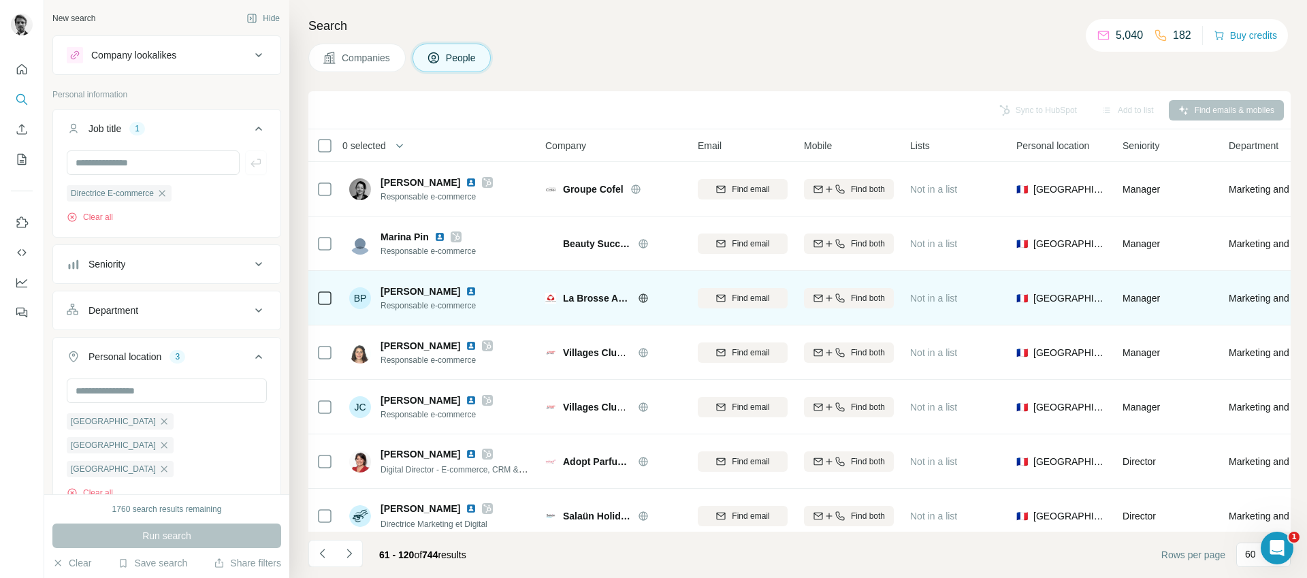
click at [466, 289] on img at bounding box center [471, 291] width 11 height 11
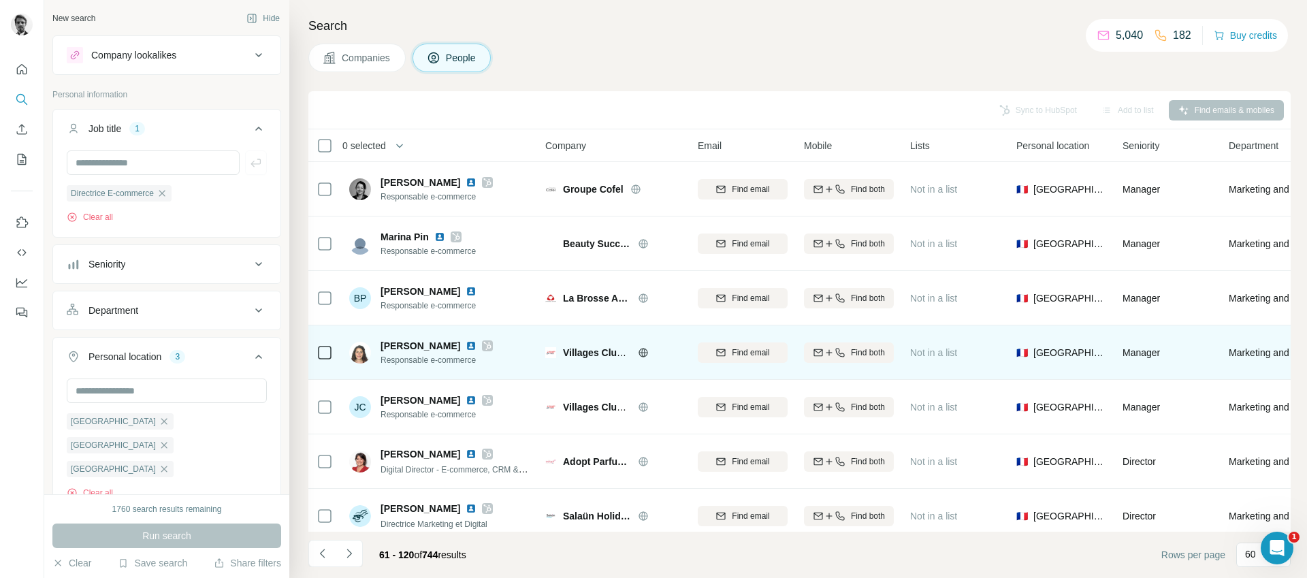
click at [466, 345] on img at bounding box center [471, 345] width 11 height 11
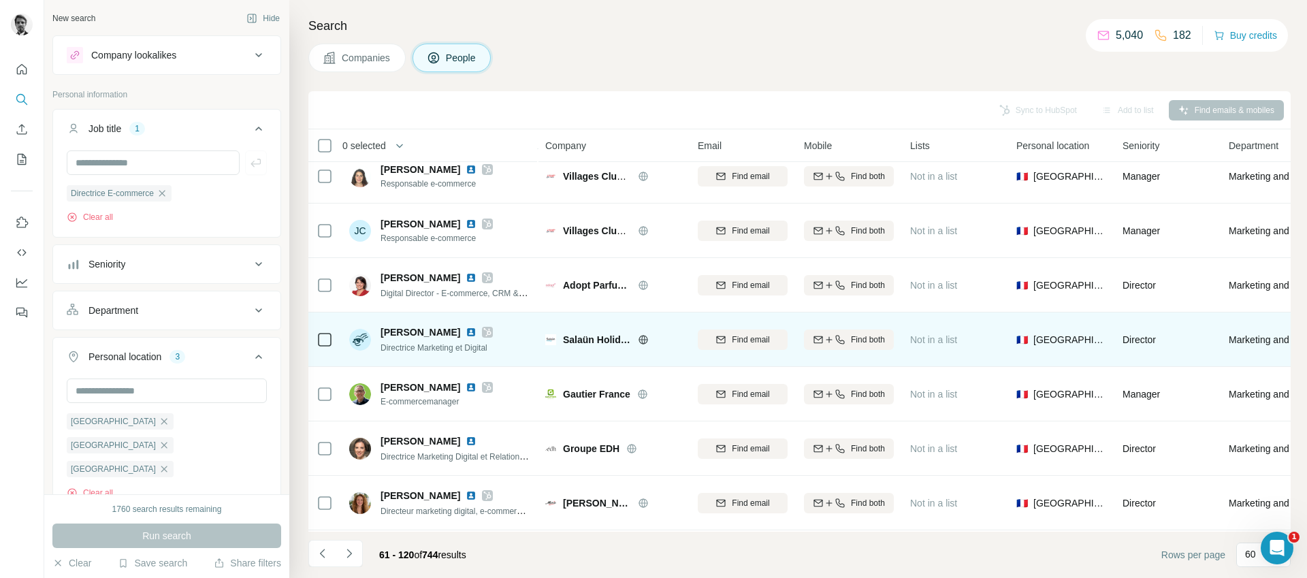
scroll to position [181, 0]
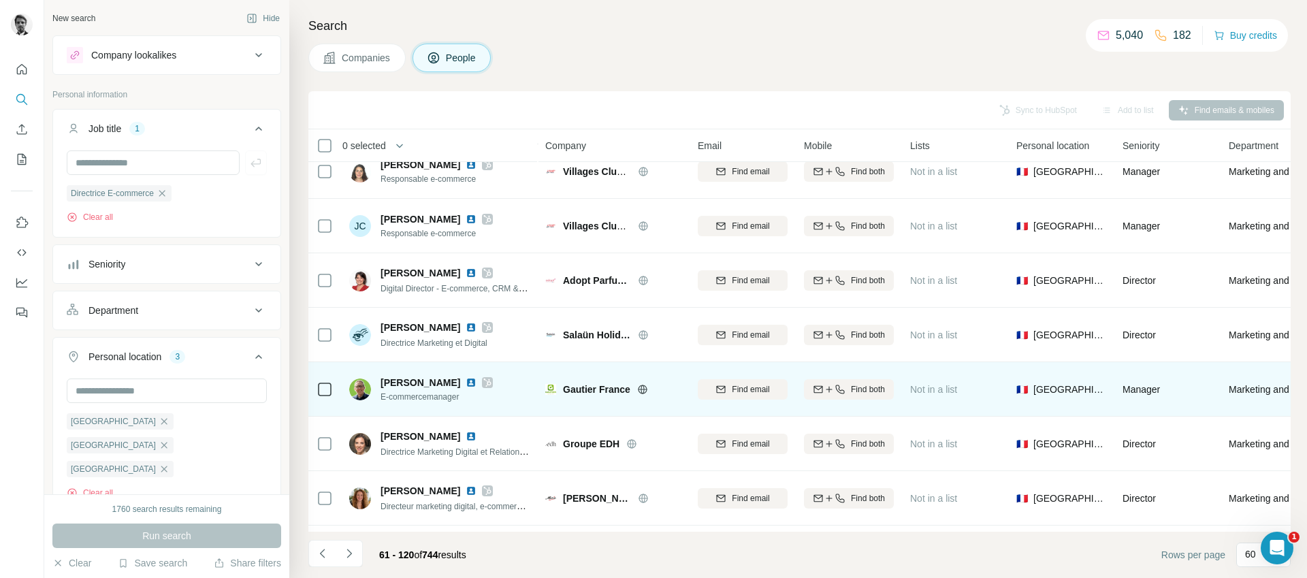
click at [466, 385] on img at bounding box center [471, 382] width 11 height 11
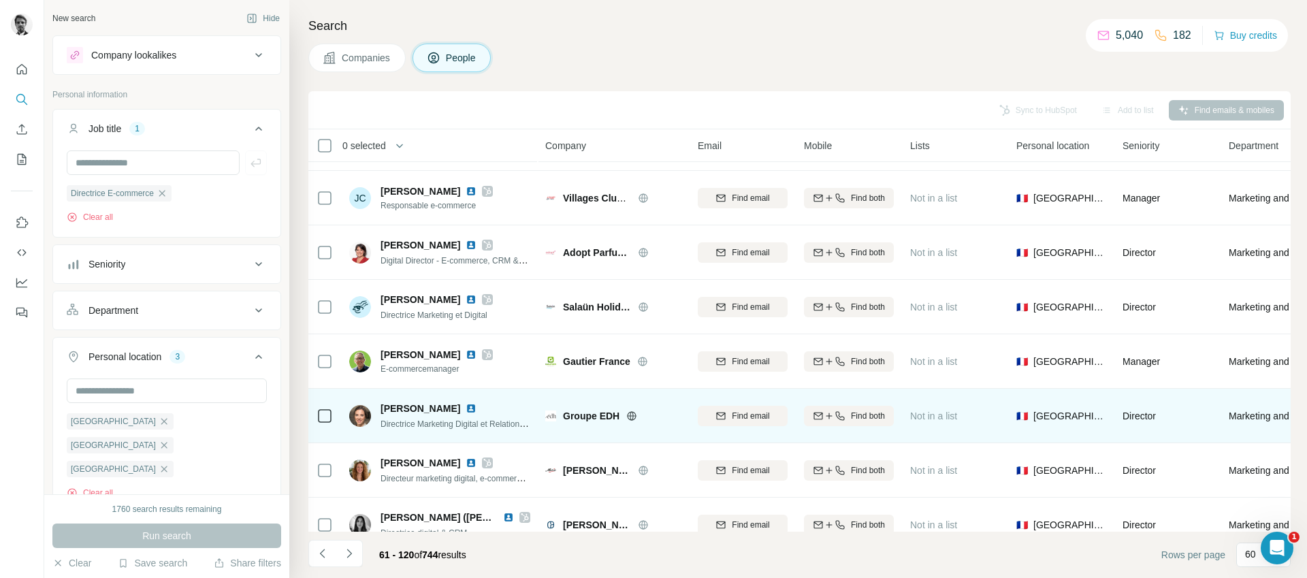
scroll to position [261, 0]
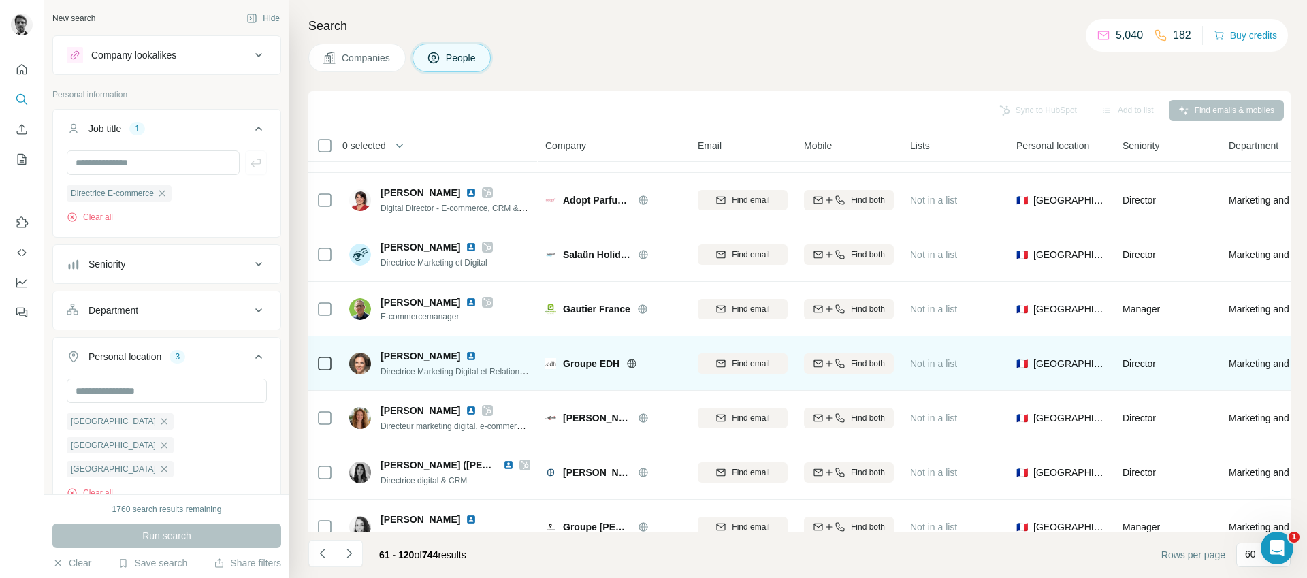
click at [466, 357] on img at bounding box center [471, 356] width 11 height 11
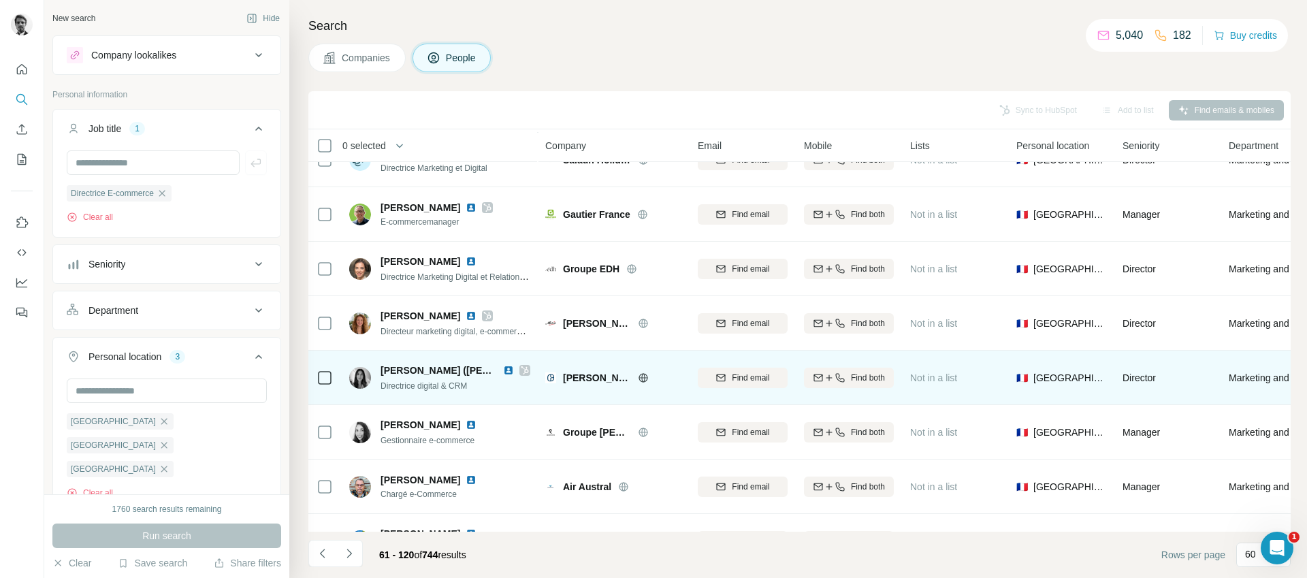
click at [508, 370] on img at bounding box center [508, 370] width 11 height 11
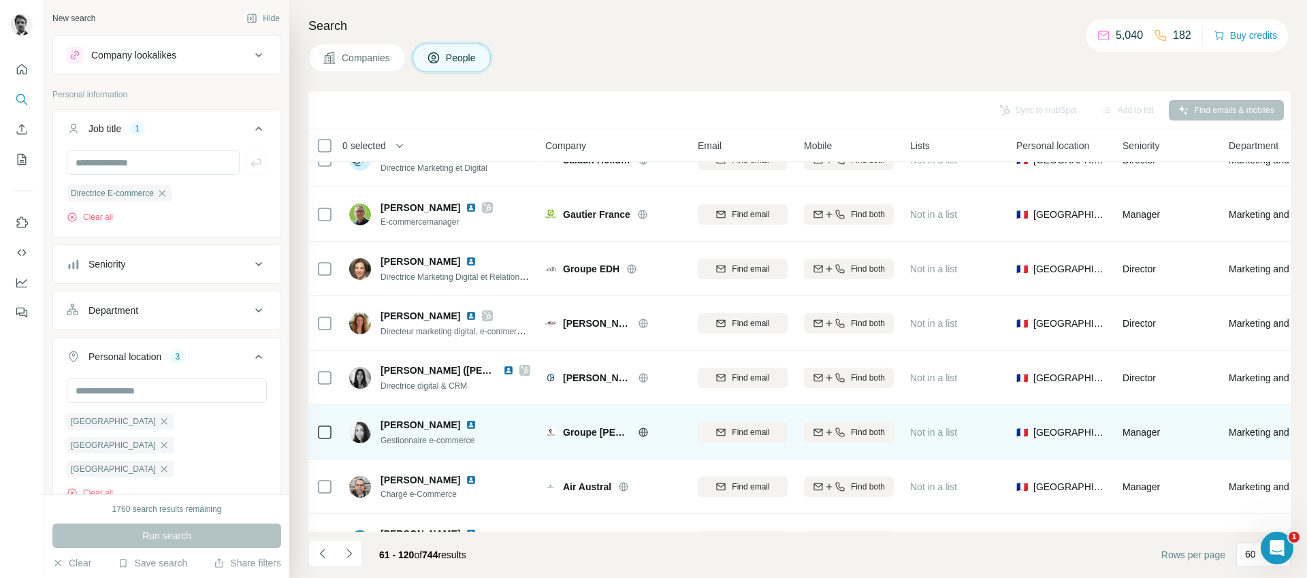
click at [466, 423] on img at bounding box center [471, 424] width 11 height 11
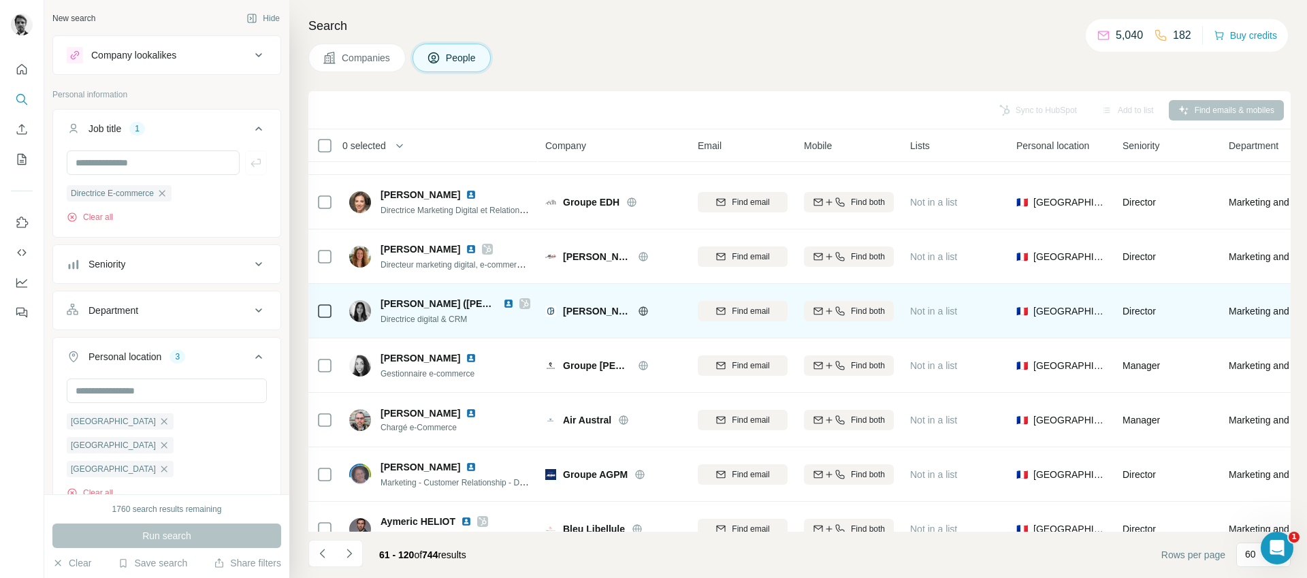
scroll to position [469, 0]
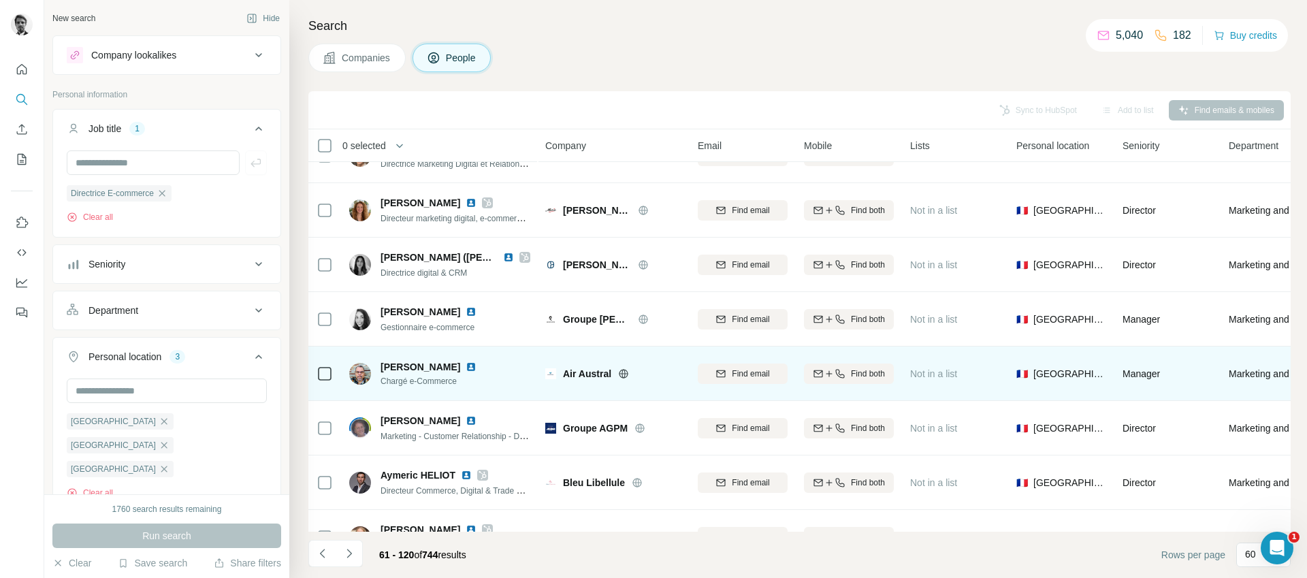
click at [466, 367] on img at bounding box center [471, 366] width 11 height 11
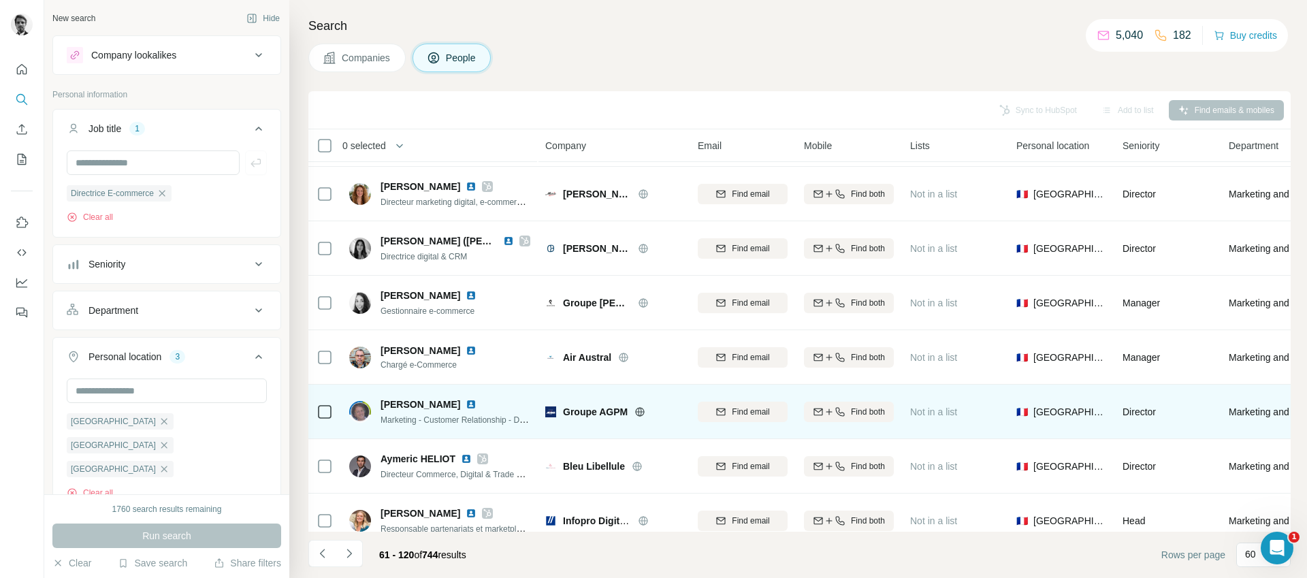
scroll to position [492, 0]
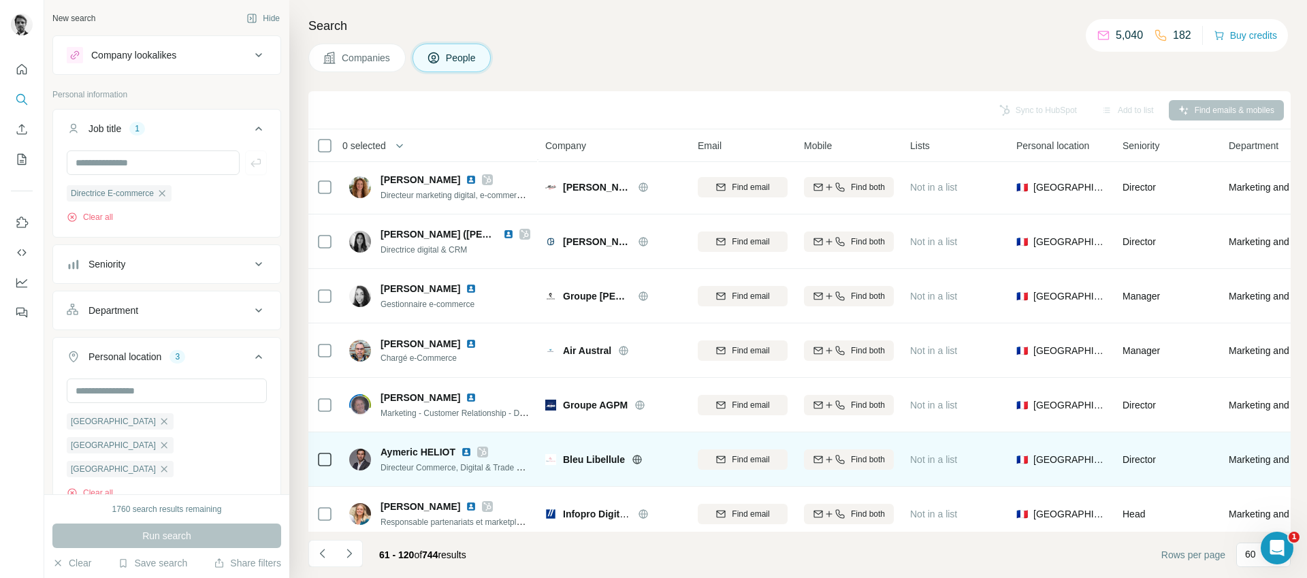
click at [464, 451] on img at bounding box center [466, 452] width 11 height 11
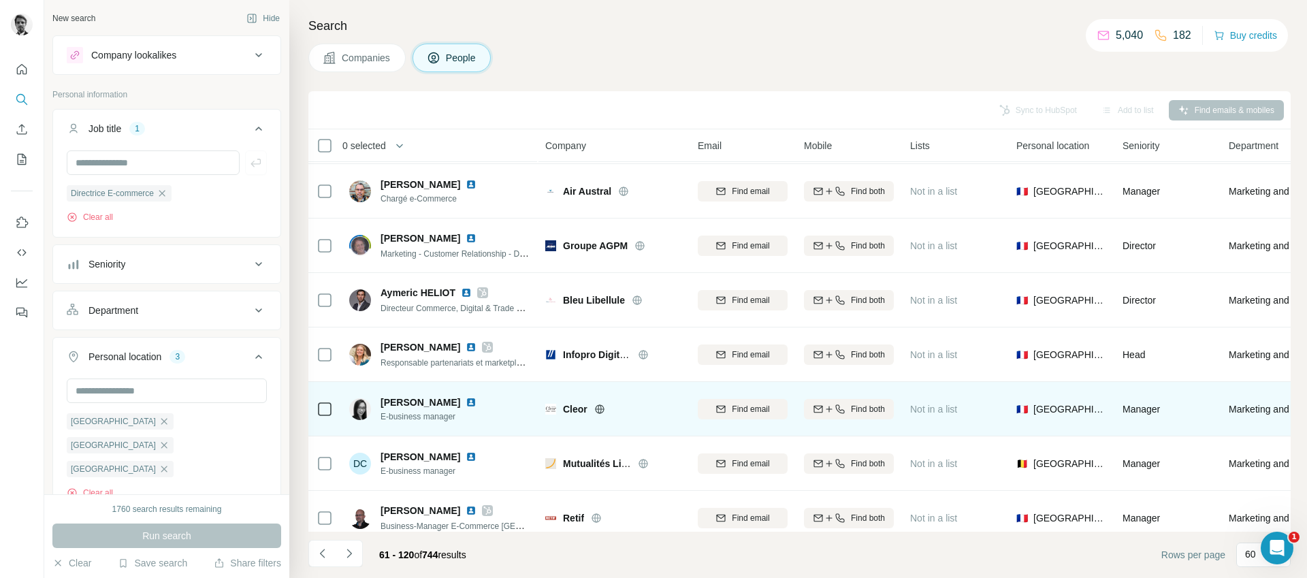
scroll to position [652, 0]
click at [466, 401] on img at bounding box center [471, 401] width 11 height 11
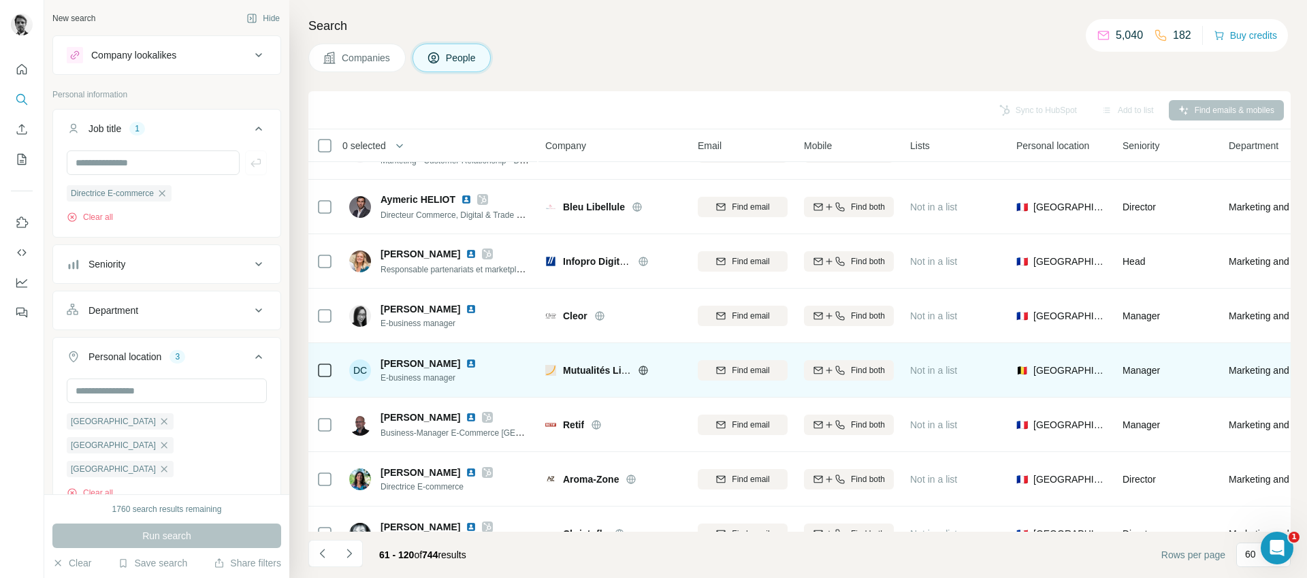
scroll to position [835, 0]
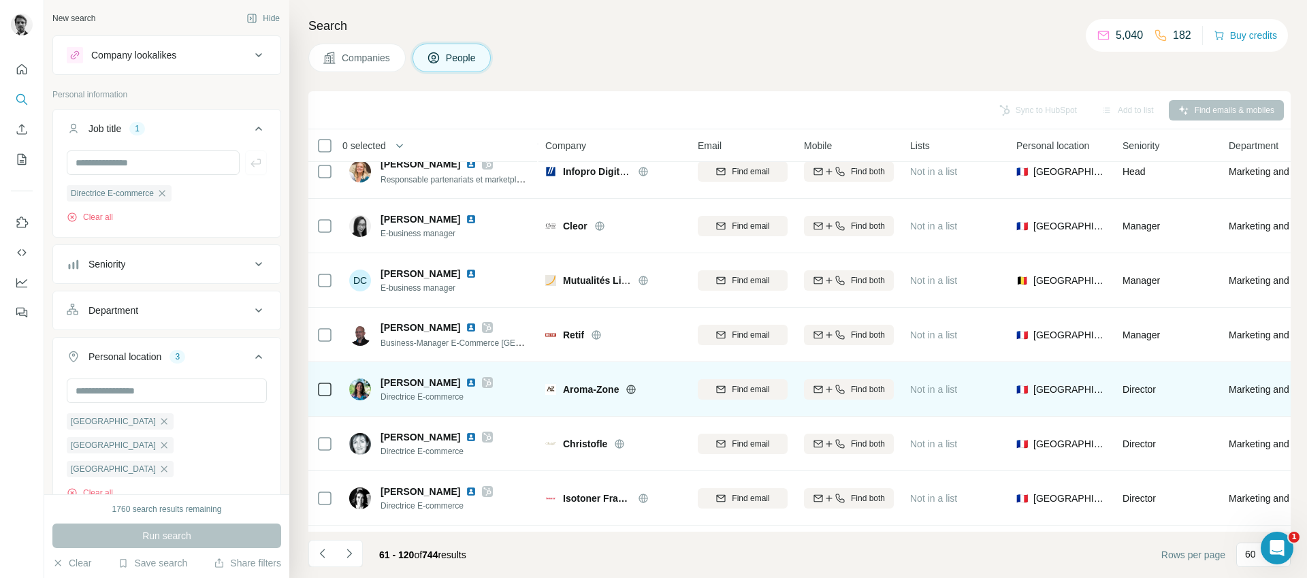
click at [466, 382] on img at bounding box center [471, 382] width 11 height 11
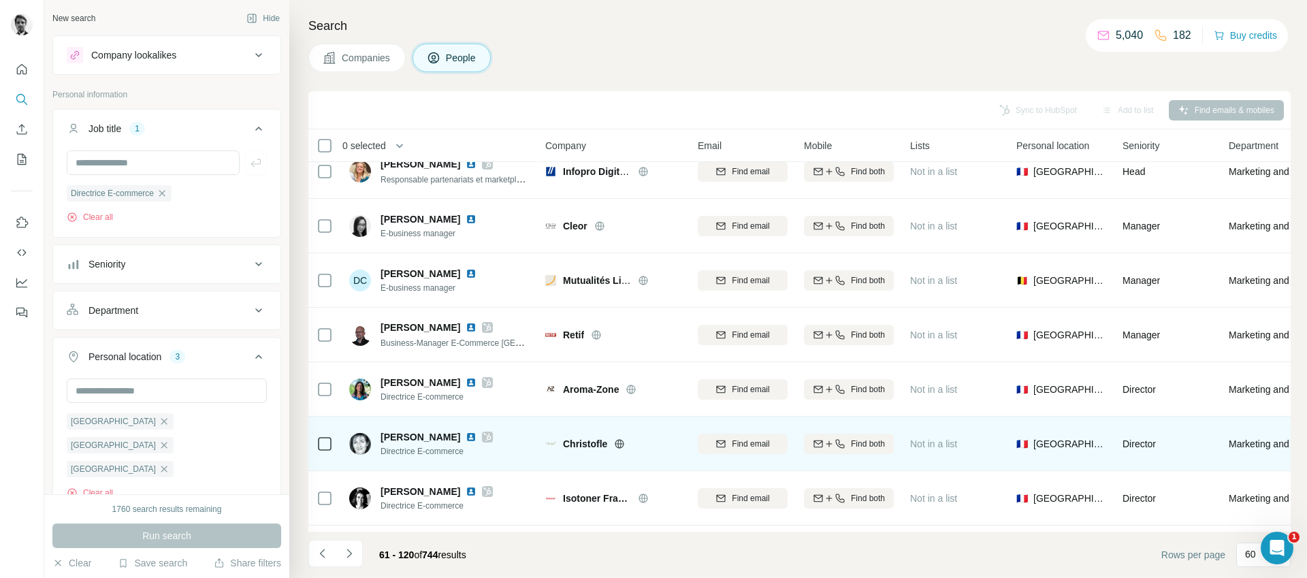
click at [476, 436] on img at bounding box center [471, 437] width 11 height 11
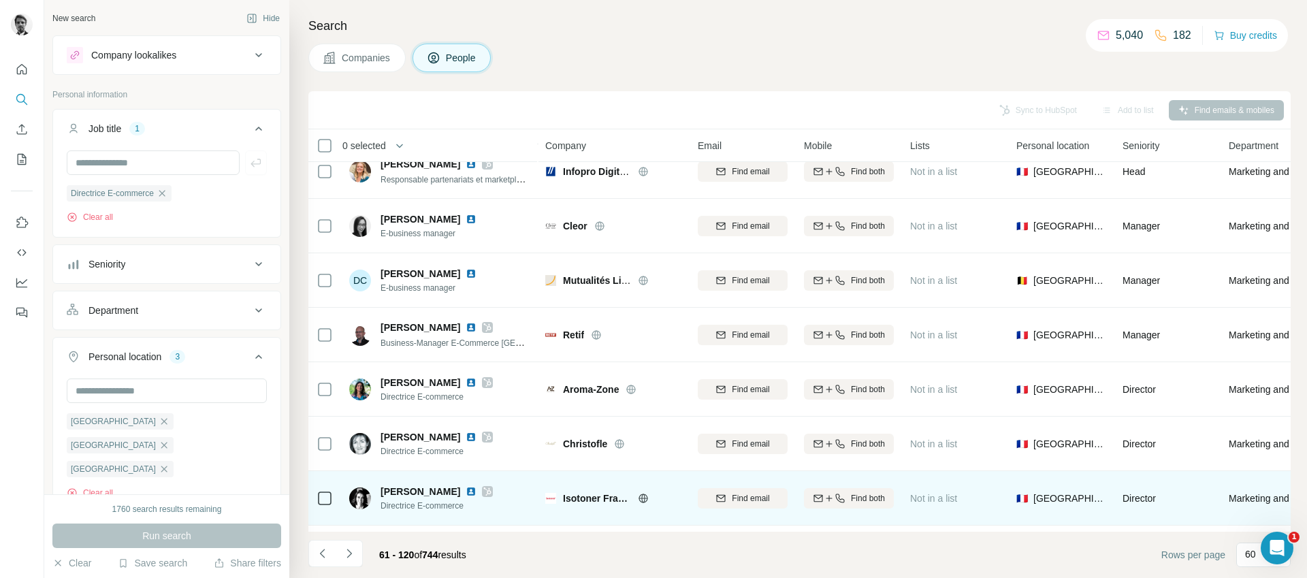
scroll to position [935, 0]
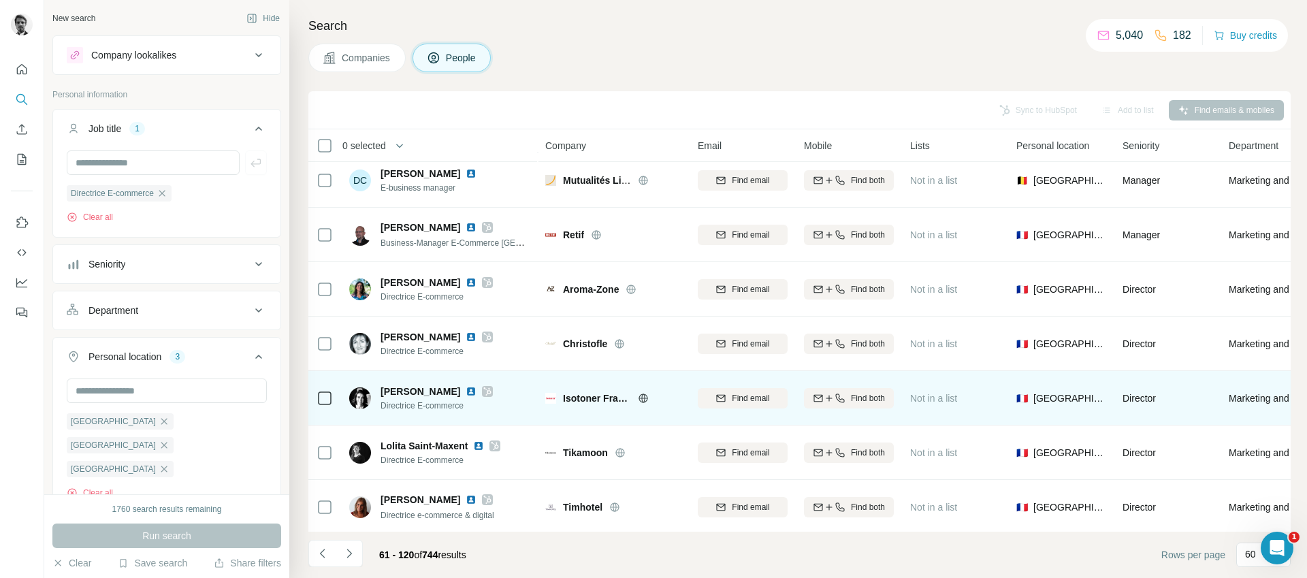
click at [476, 389] on img at bounding box center [471, 391] width 11 height 11
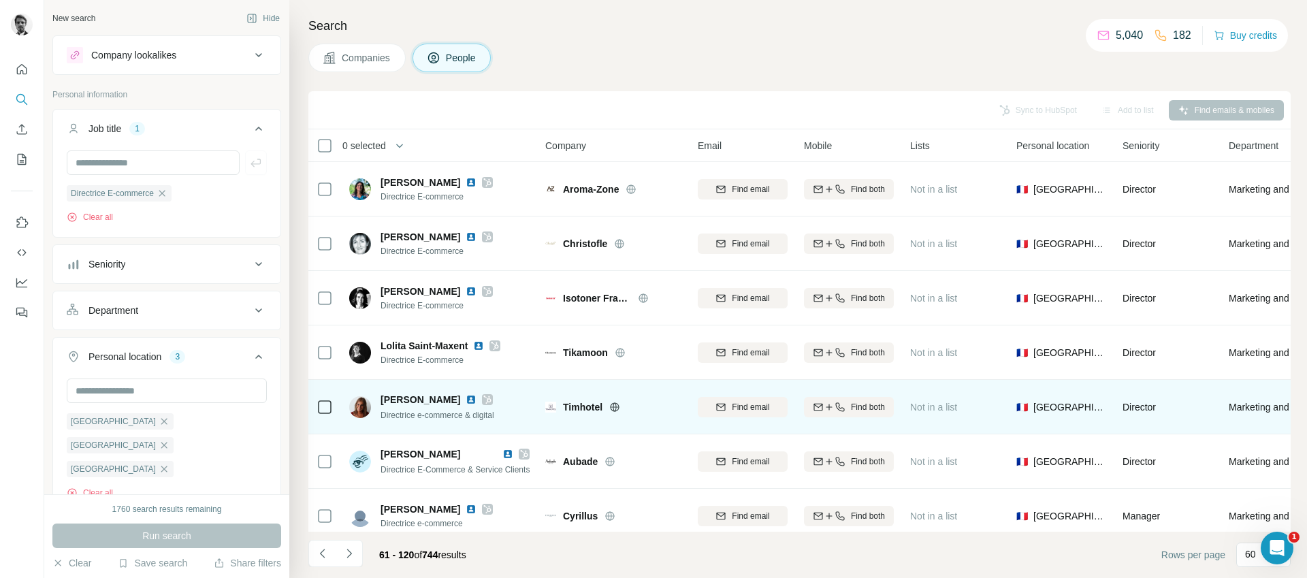
scroll to position [1054, 0]
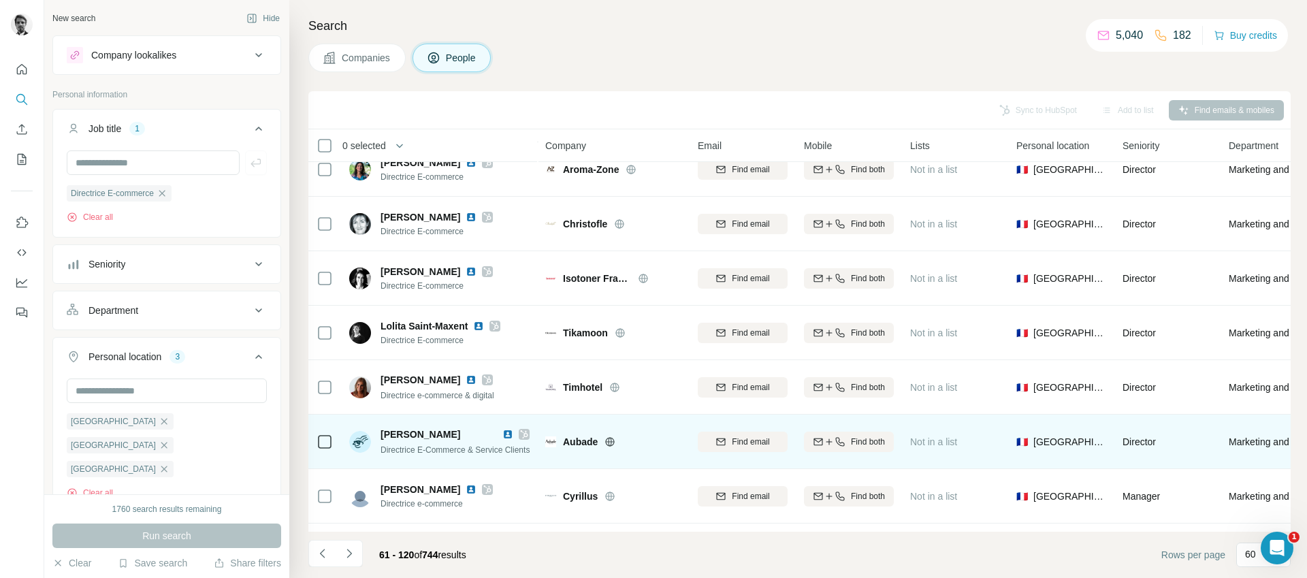
click at [504, 434] on img at bounding box center [507, 434] width 11 height 11
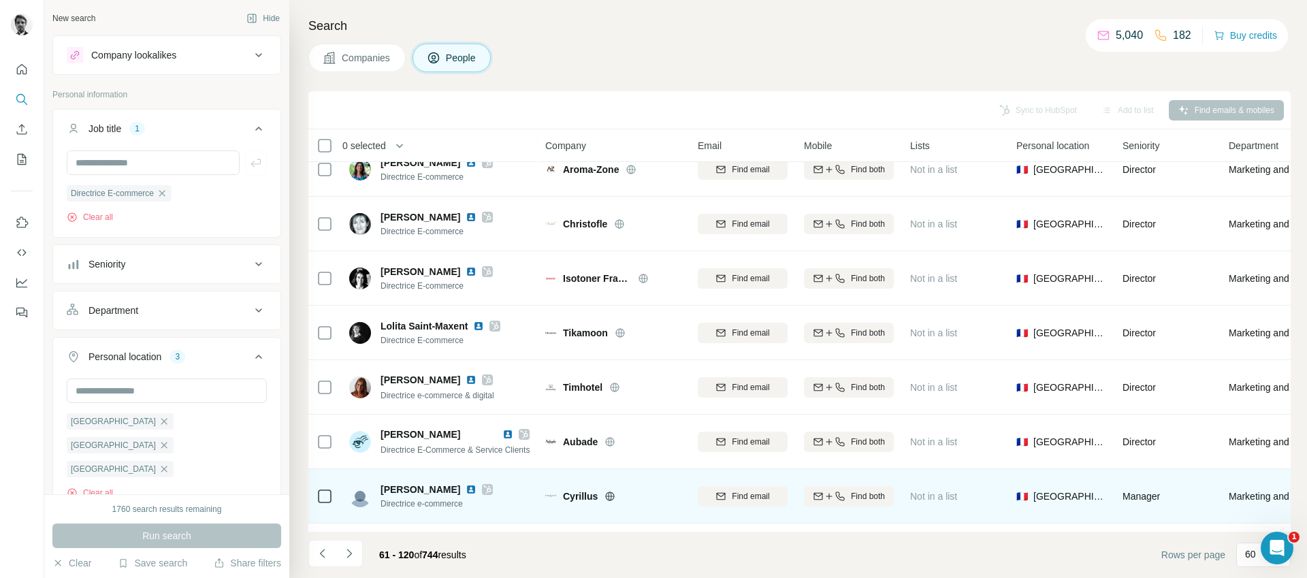
click at [466, 487] on img at bounding box center [471, 489] width 11 height 11
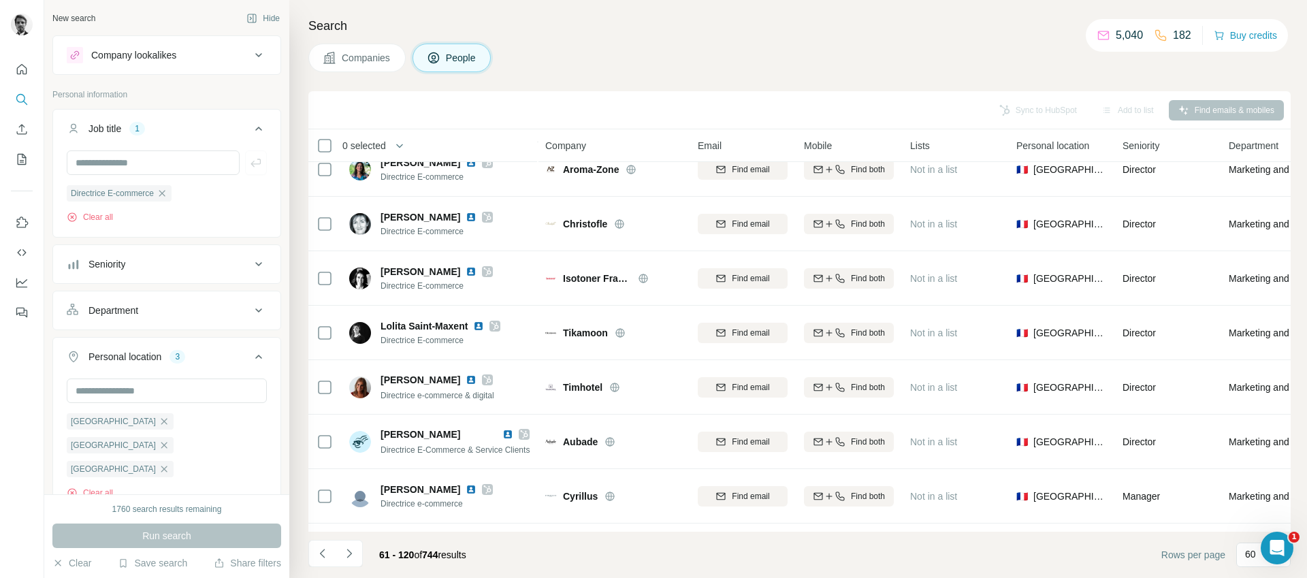
scroll to position [1303, 0]
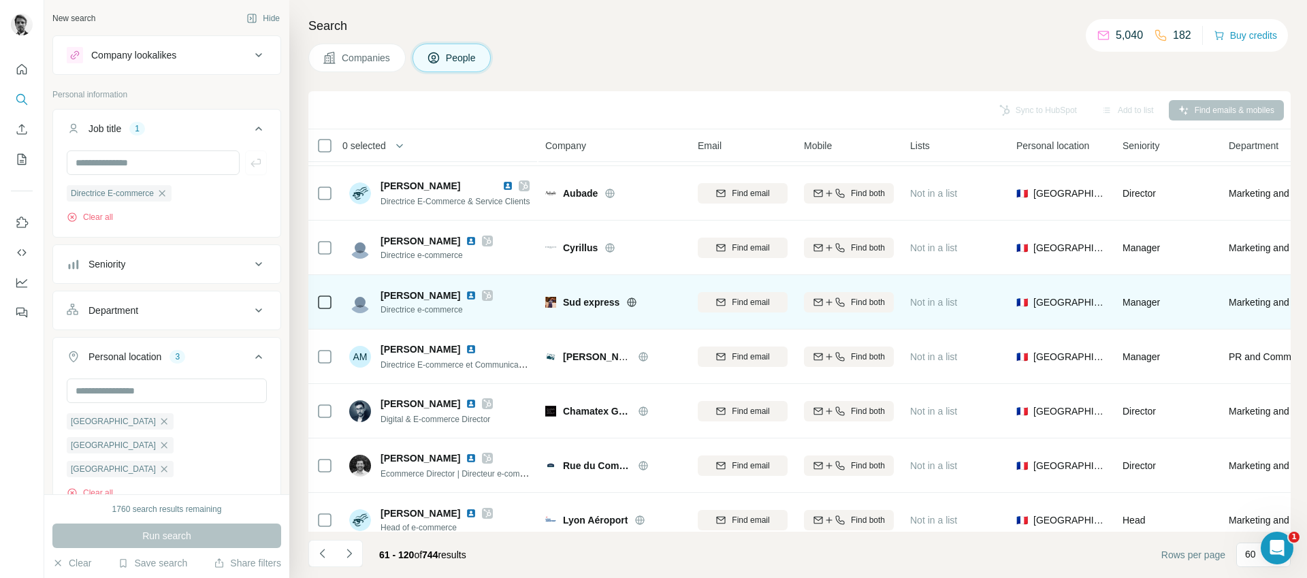
click at [466, 291] on img at bounding box center [471, 295] width 11 height 11
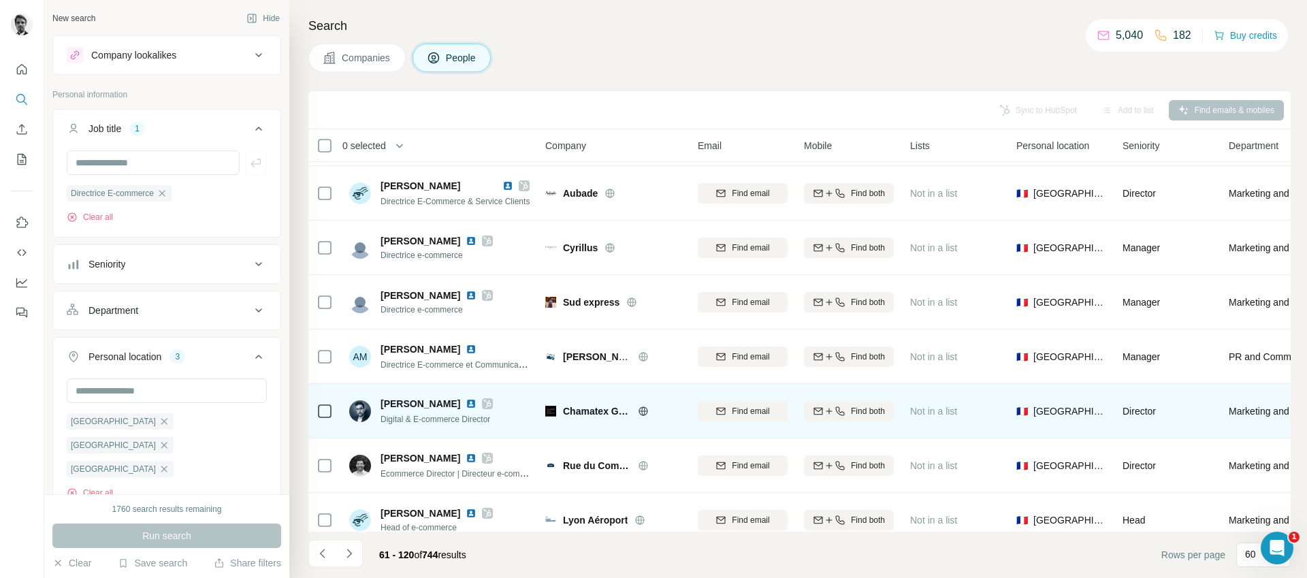
click at [466, 403] on img at bounding box center [471, 403] width 11 height 11
